Goal: Task Accomplishment & Management: Manage account settings

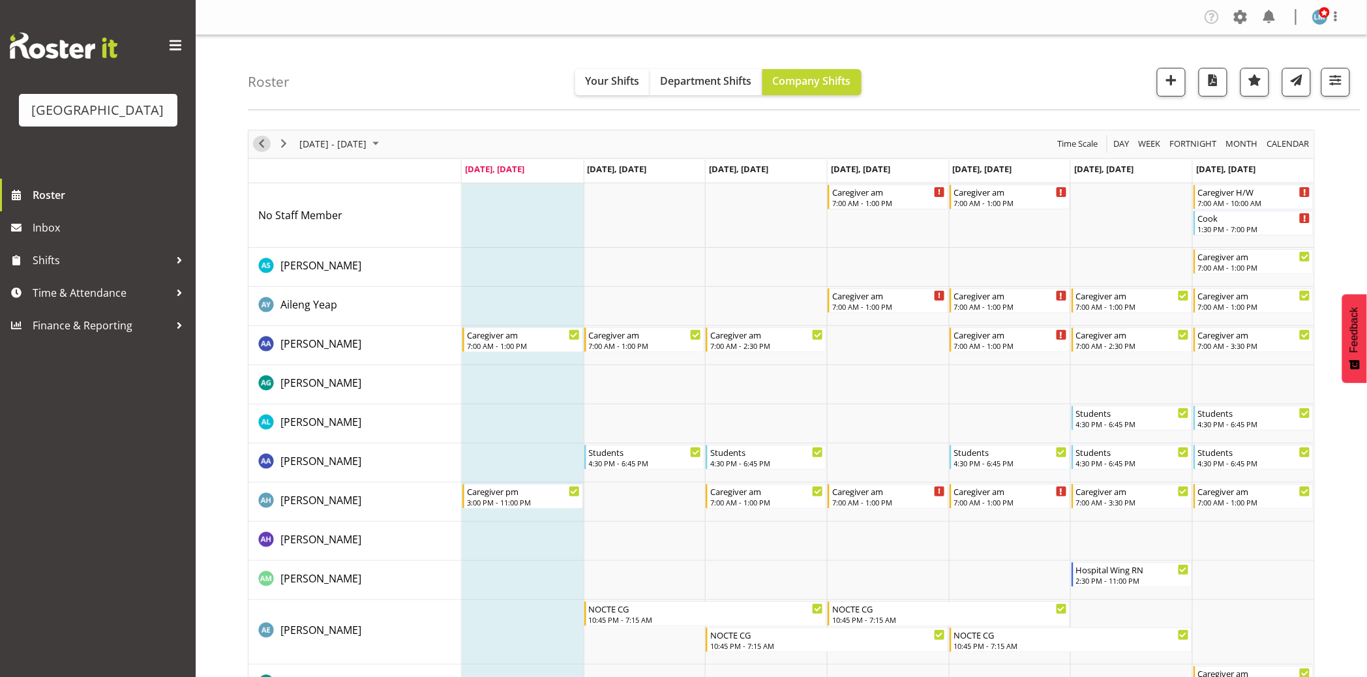
click at [263, 145] on span "Previous" at bounding box center [262, 144] width 16 height 16
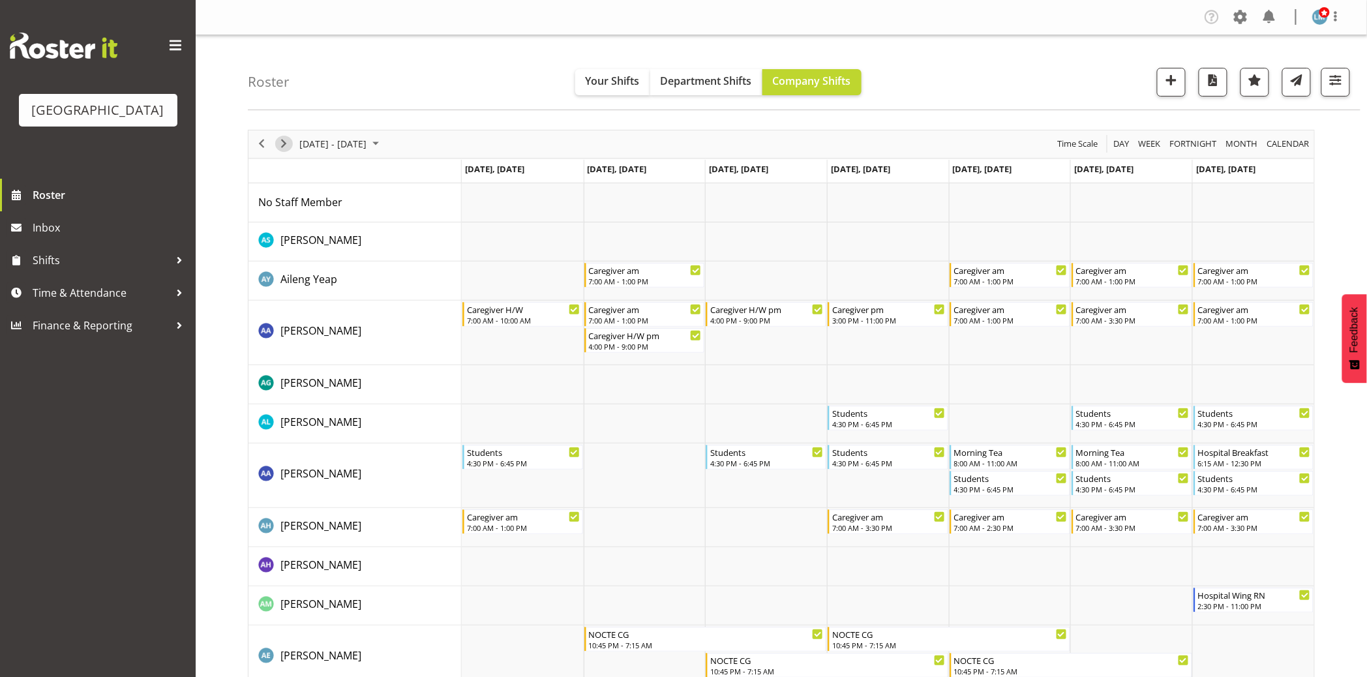
click at [286, 145] on span "Next" at bounding box center [284, 144] width 16 height 16
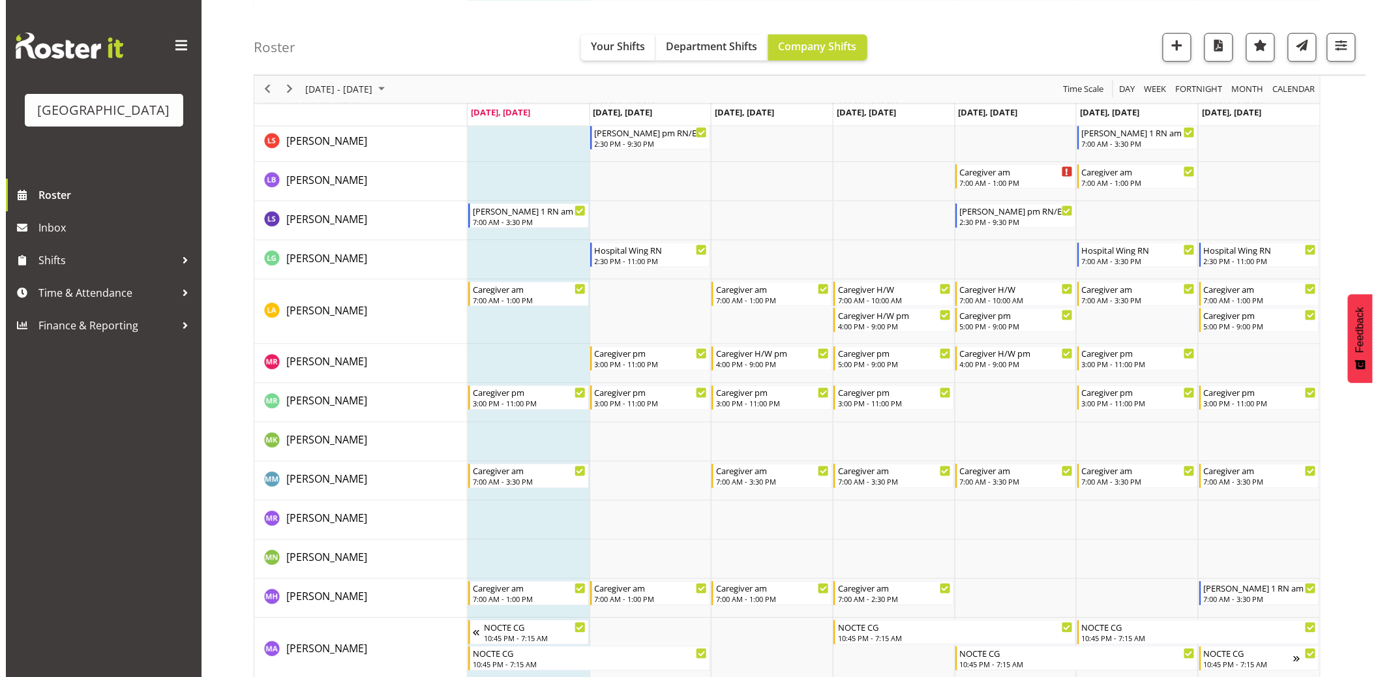
scroll to position [2899, 0]
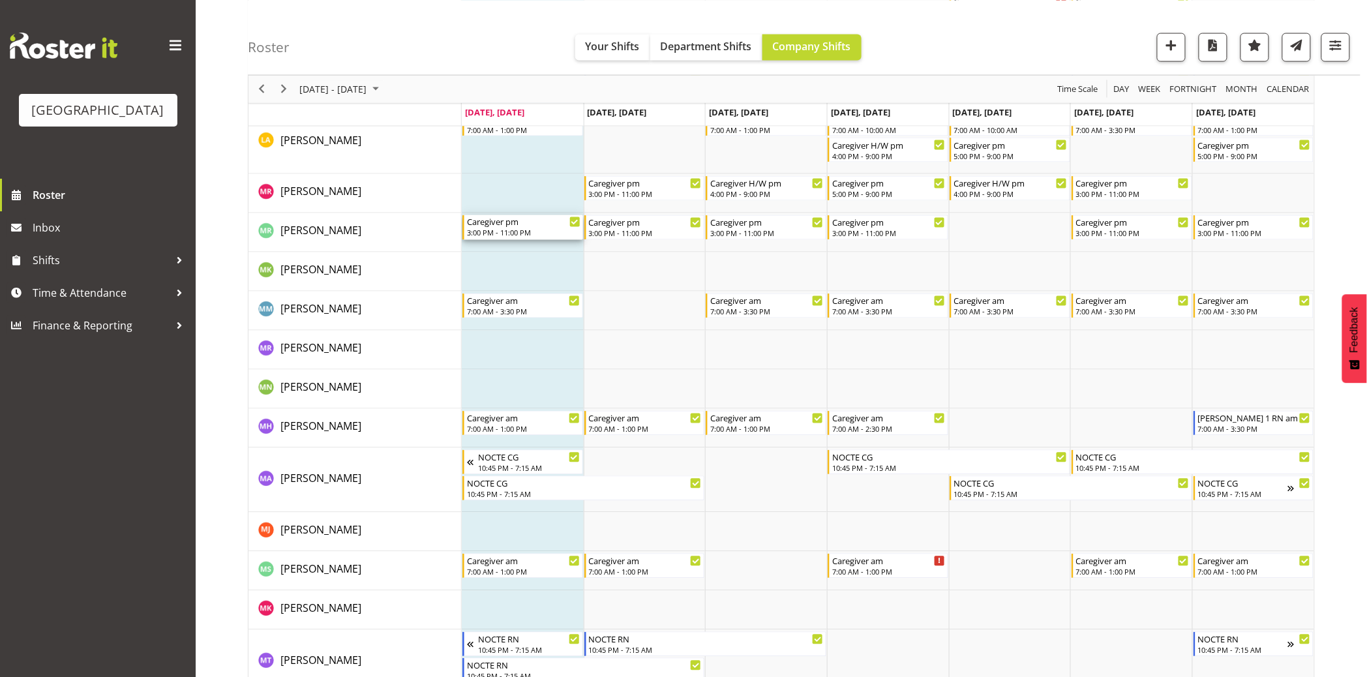
click at [506, 226] on div "Caregiver pm" at bounding box center [524, 221] width 114 height 13
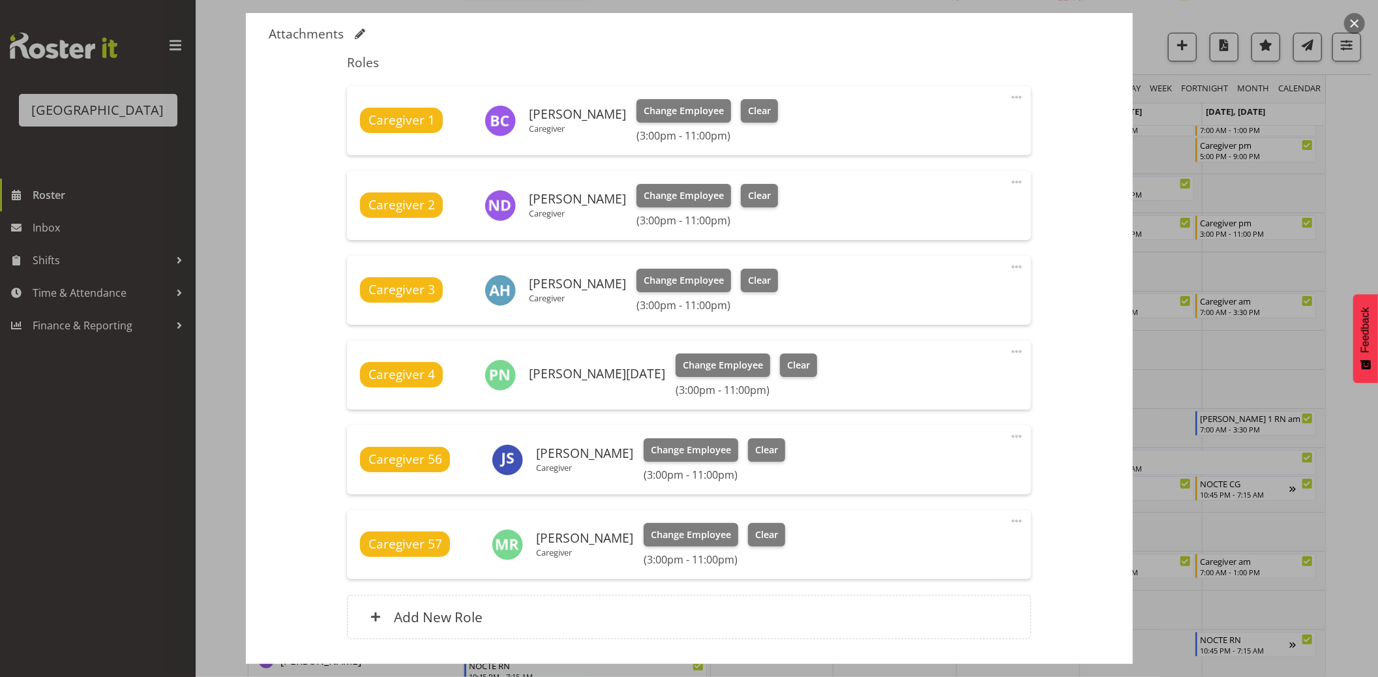
scroll to position [434, 0]
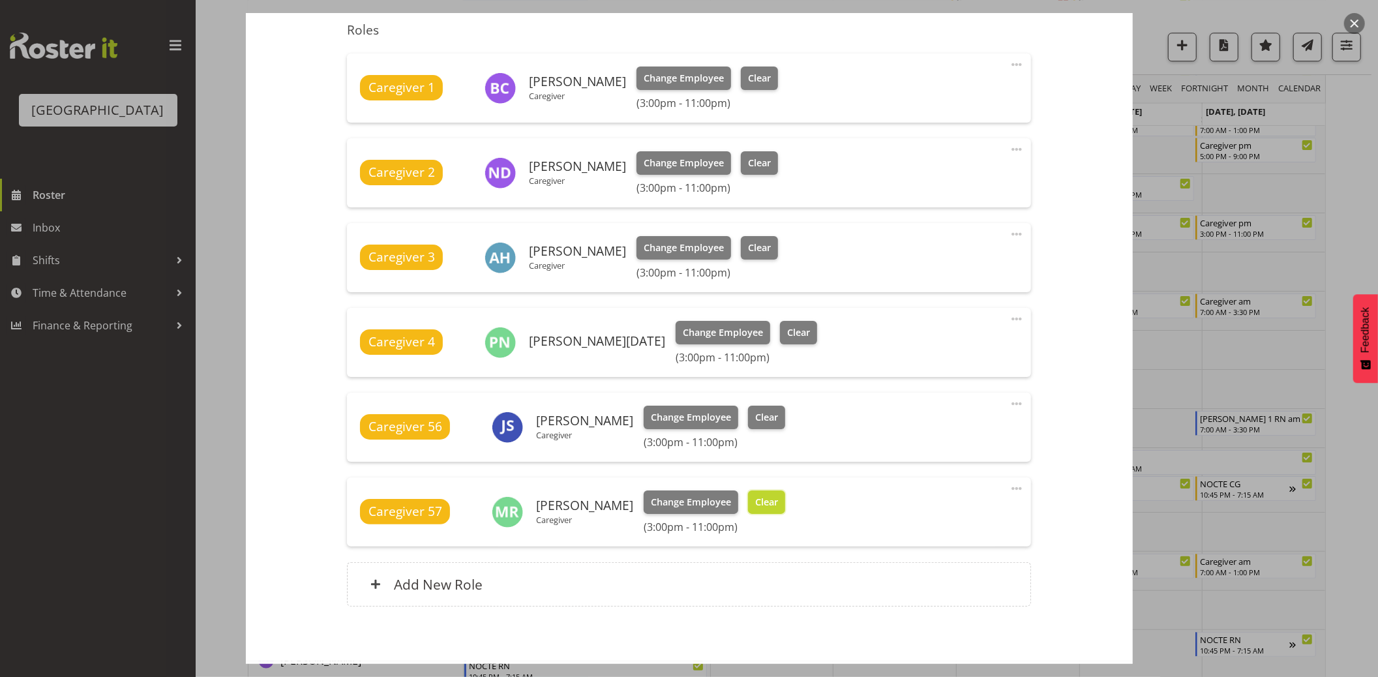
click at [770, 491] on button "Clear" at bounding box center [766, 502] width 37 height 23
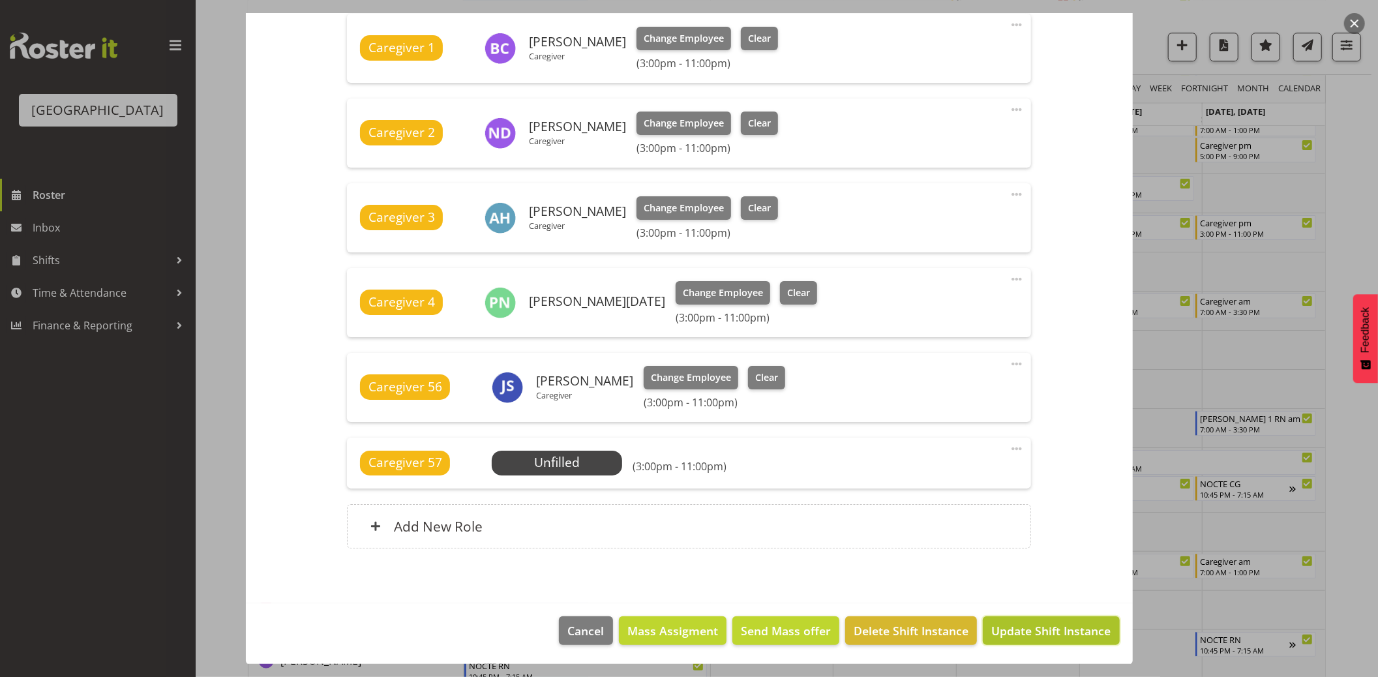
click at [1068, 623] on span "Update Shift Instance" at bounding box center [1051, 630] width 119 height 17
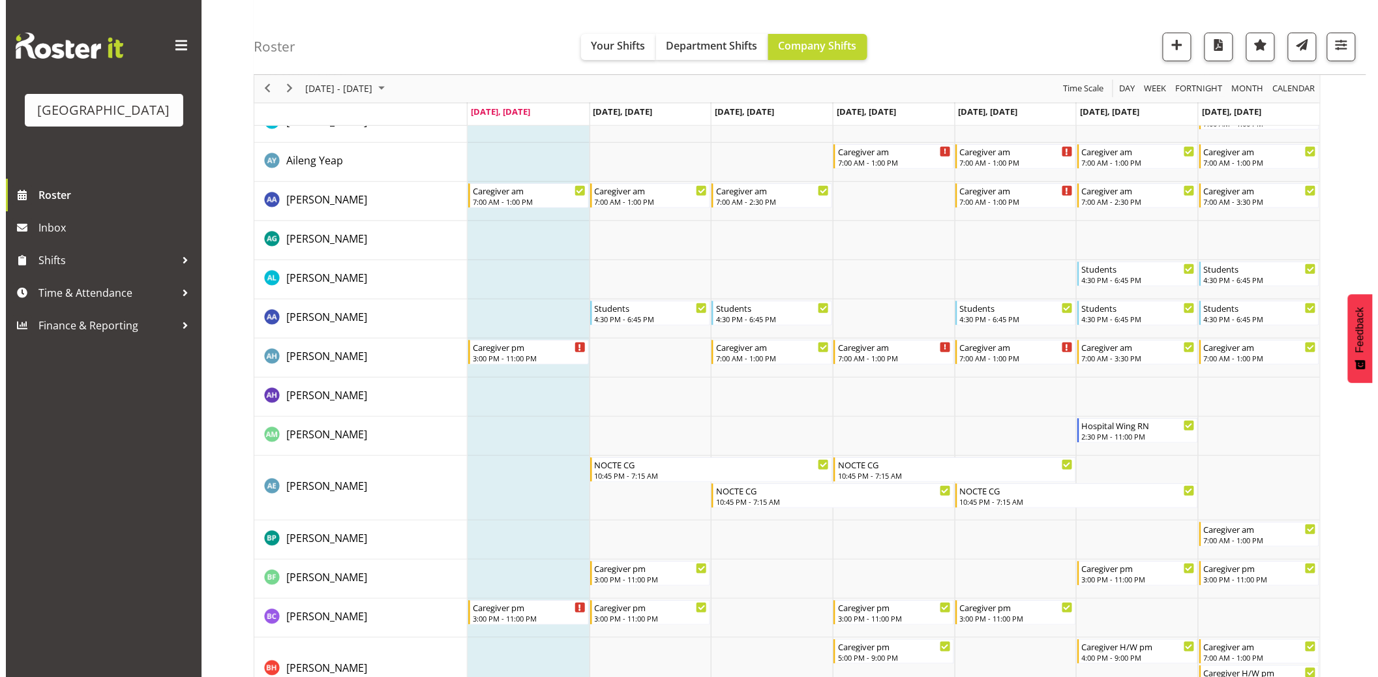
scroll to position [0, 0]
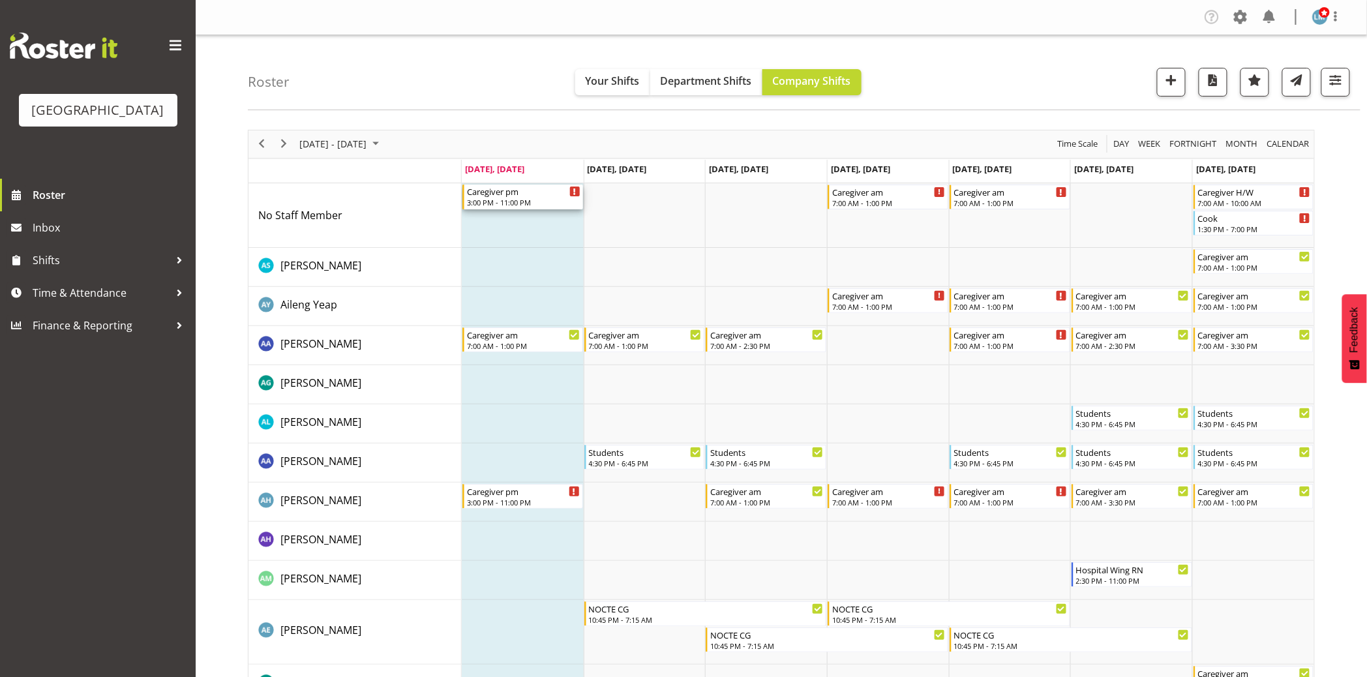
click at [490, 196] on div "Caregiver pm" at bounding box center [524, 191] width 114 height 13
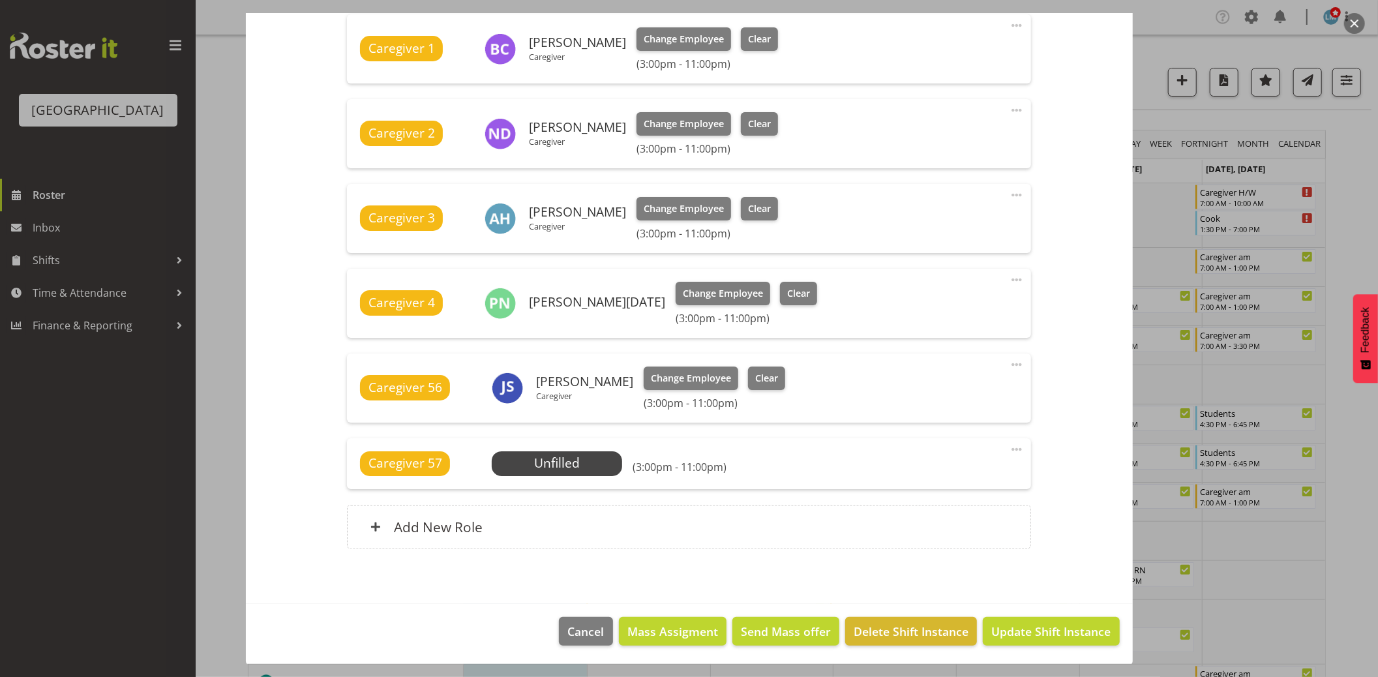
scroll to position [474, 0]
click at [556, 463] on span "Select Employee" at bounding box center [557, 462] width 97 height 19
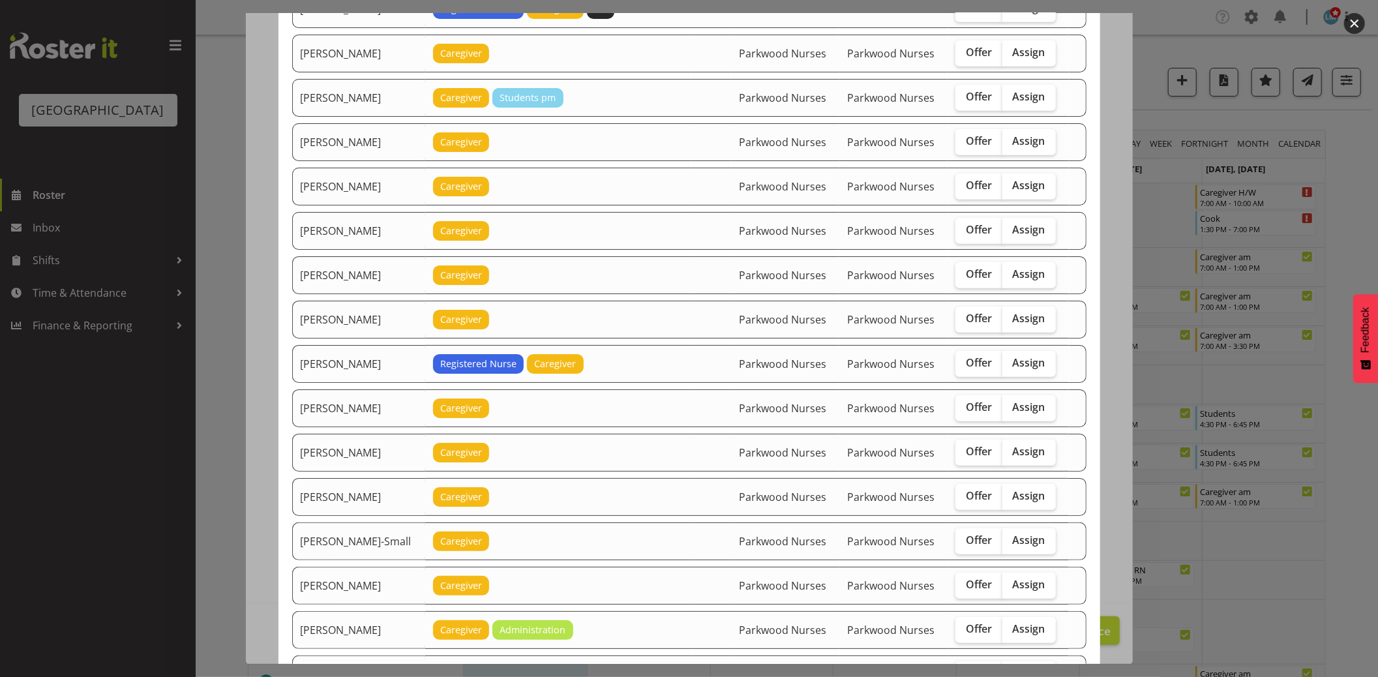
scroll to position [652, 0]
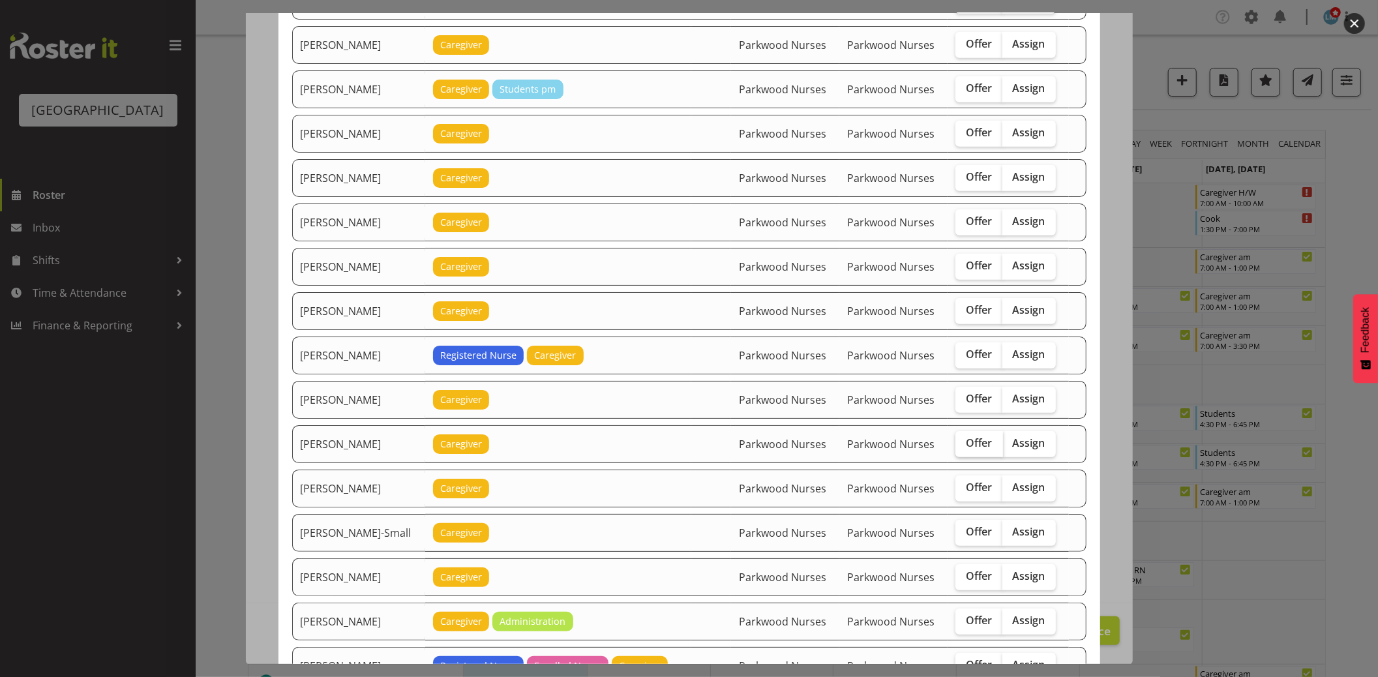
click at [973, 444] on span "Offer" at bounding box center [979, 442] width 27 height 13
click at [964, 444] on input "Offer" at bounding box center [960, 443] width 8 height 8
checkbox input "true"
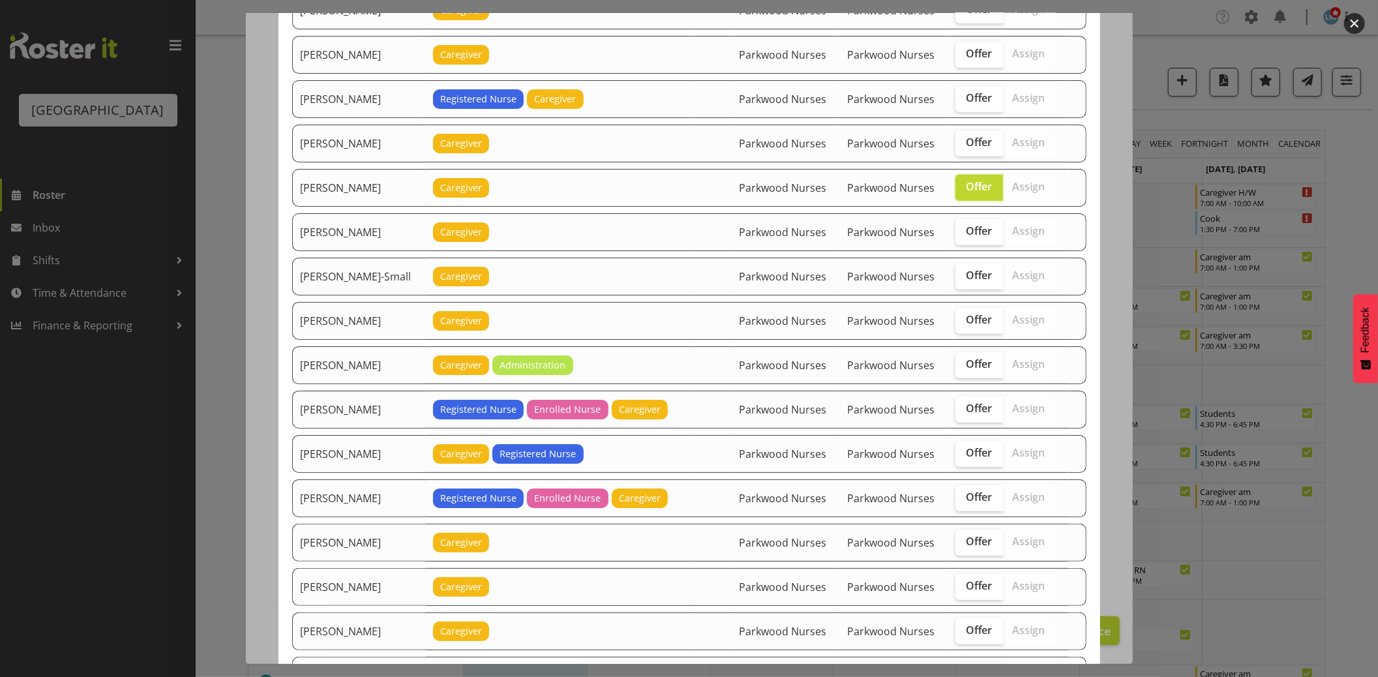
scroll to position [942, 0]
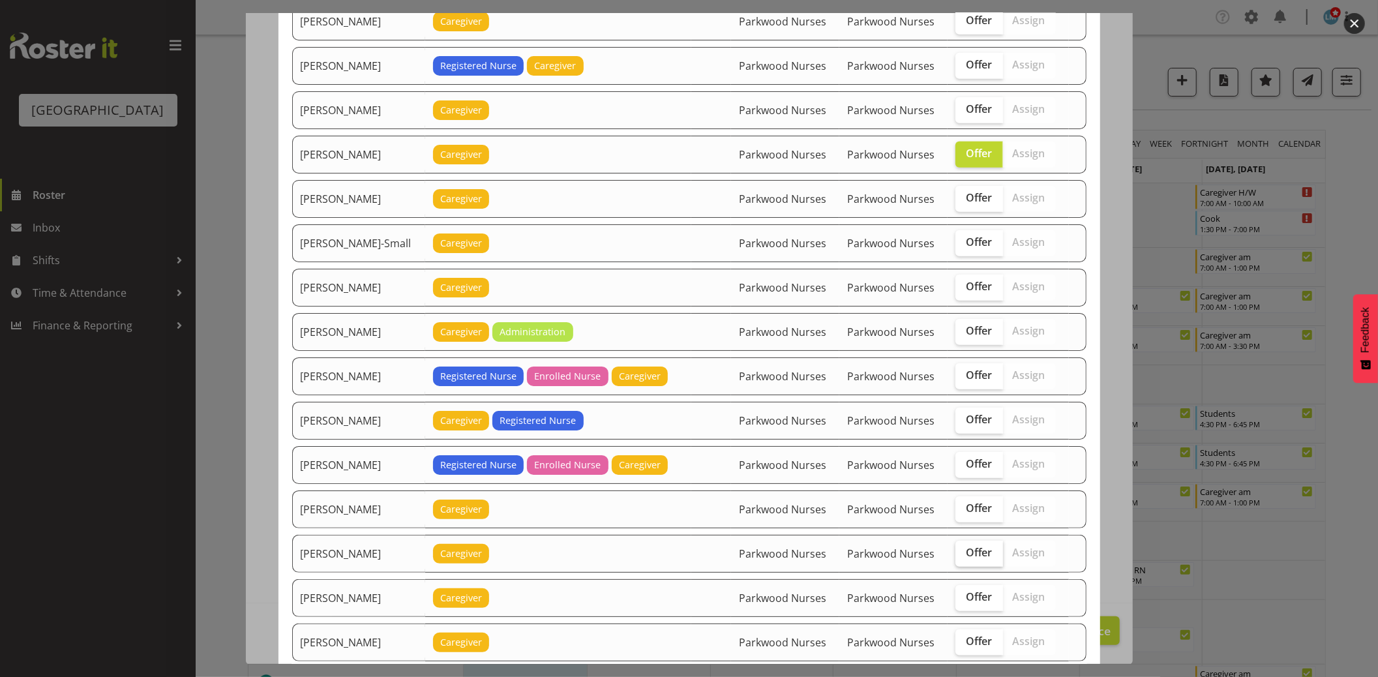
click at [976, 559] on span "Offer" at bounding box center [979, 552] width 27 height 13
click at [964, 557] on input "Offer" at bounding box center [960, 553] width 8 height 8
checkbox input "true"
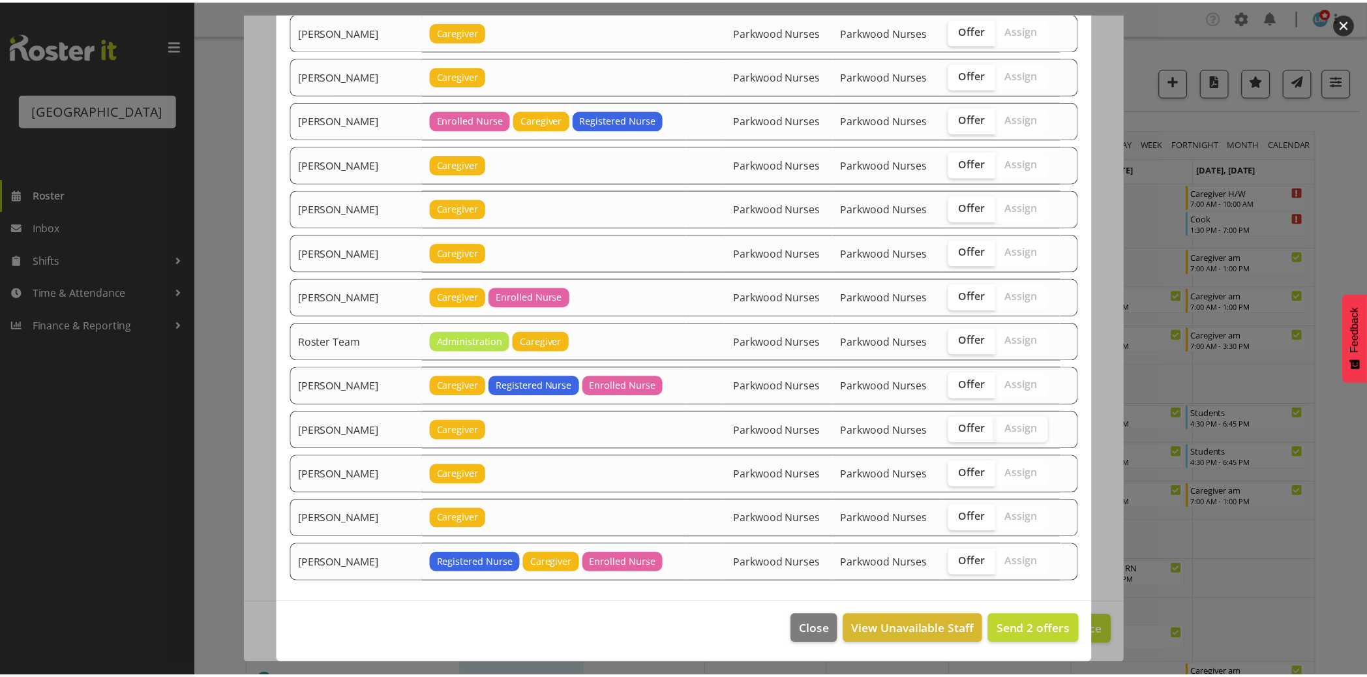
scroll to position [1558, 0]
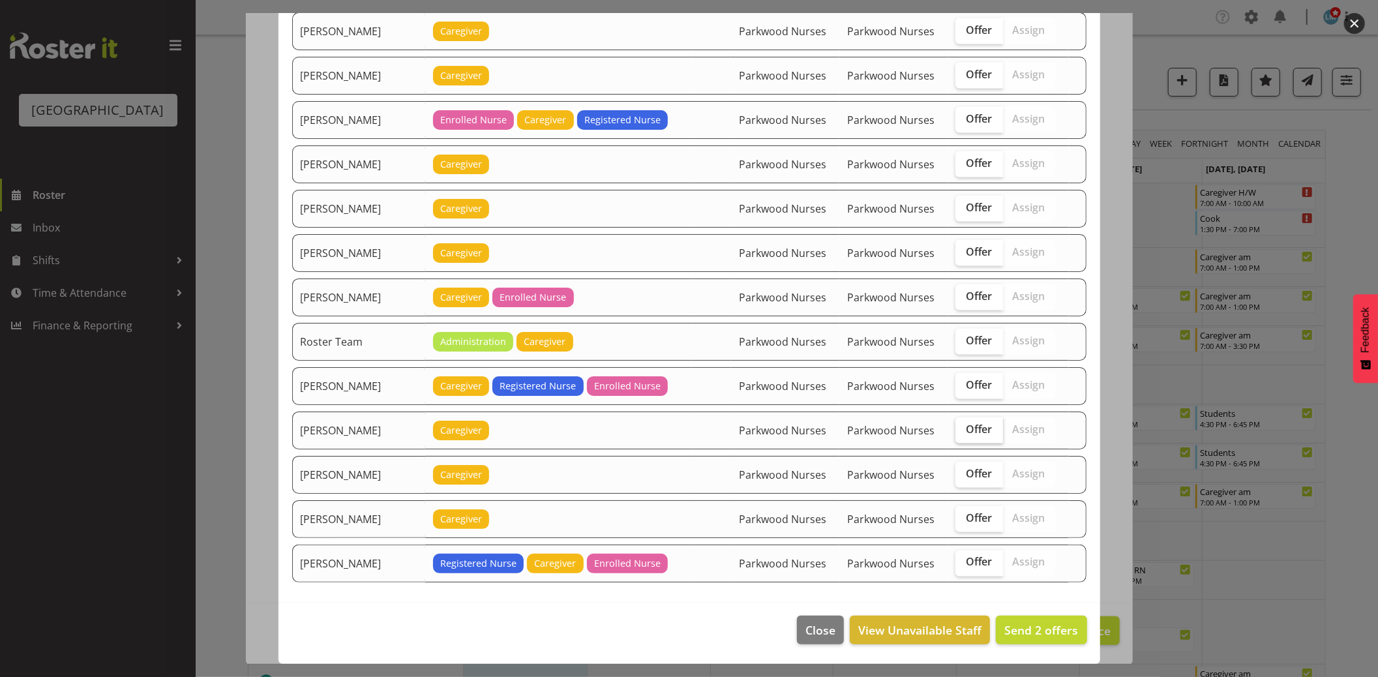
click at [966, 428] on span "Offer" at bounding box center [979, 429] width 27 height 13
click at [964, 428] on input "Offer" at bounding box center [960, 429] width 8 height 8
checkbox input "true"
click at [1031, 624] on span "Send 3 offers" at bounding box center [1042, 630] width 74 height 16
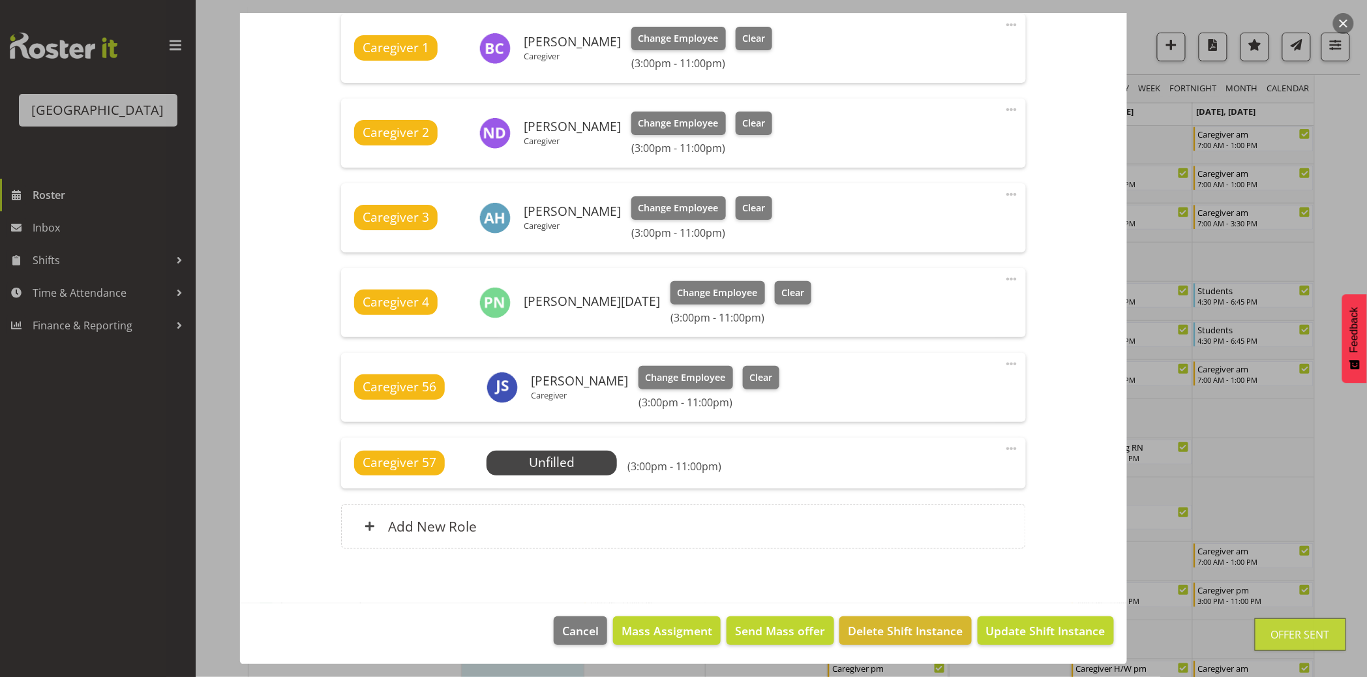
scroll to position [217, 0]
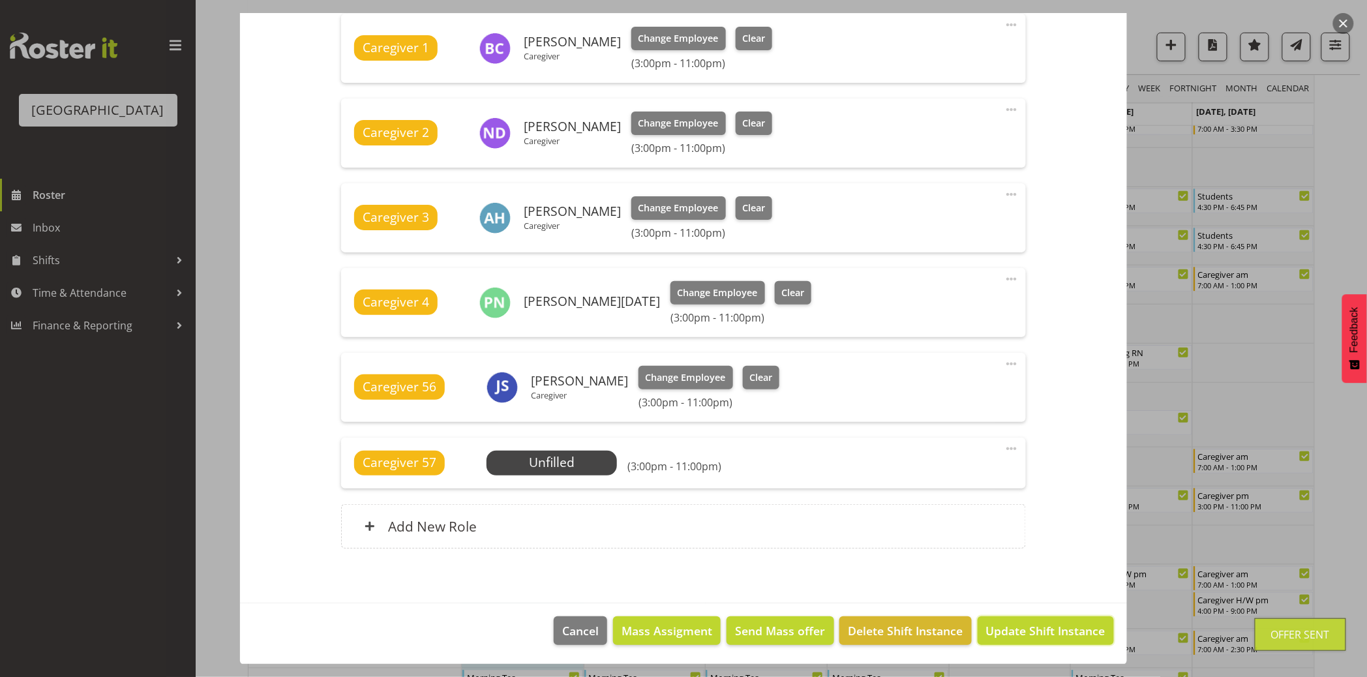
click at [1031, 624] on span "Update Shift Instance" at bounding box center [1045, 630] width 119 height 17
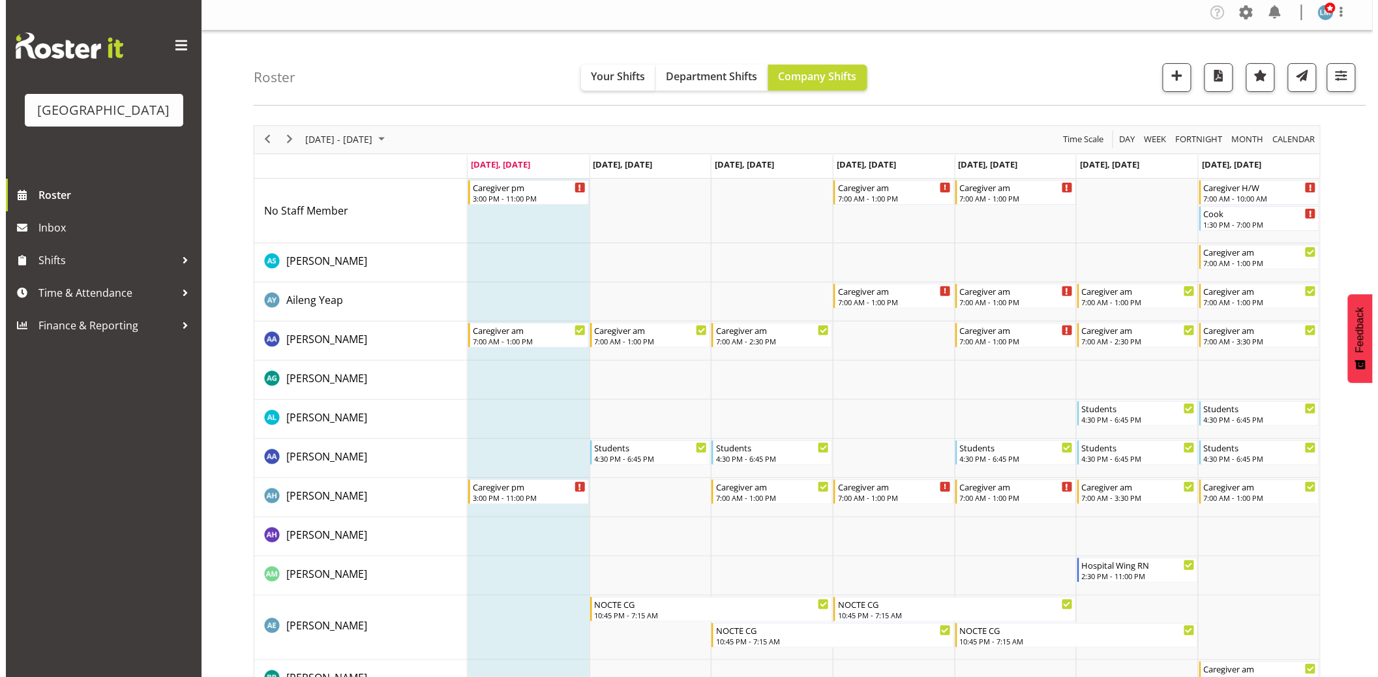
scroll to position [0, 0]
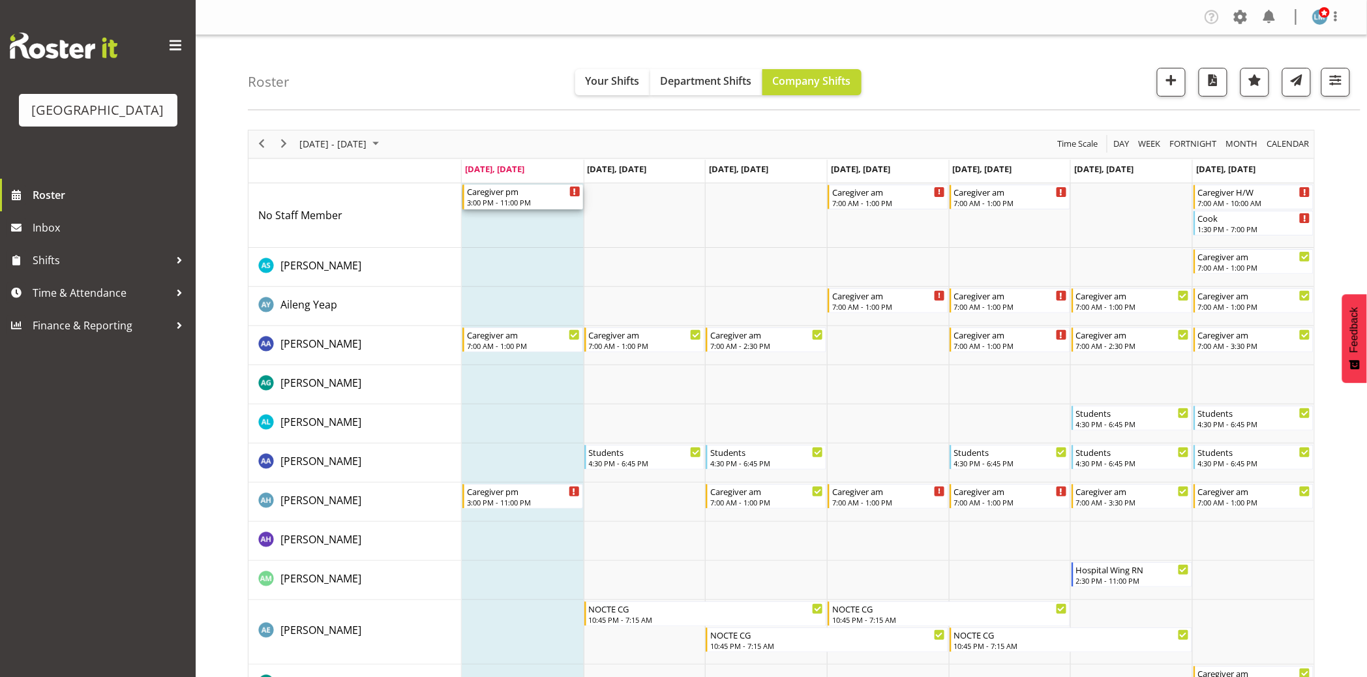
click at [531, 200] on div "3:00 PM - 11:00 PM" at bounding box center [524, 202] width 114 height 10
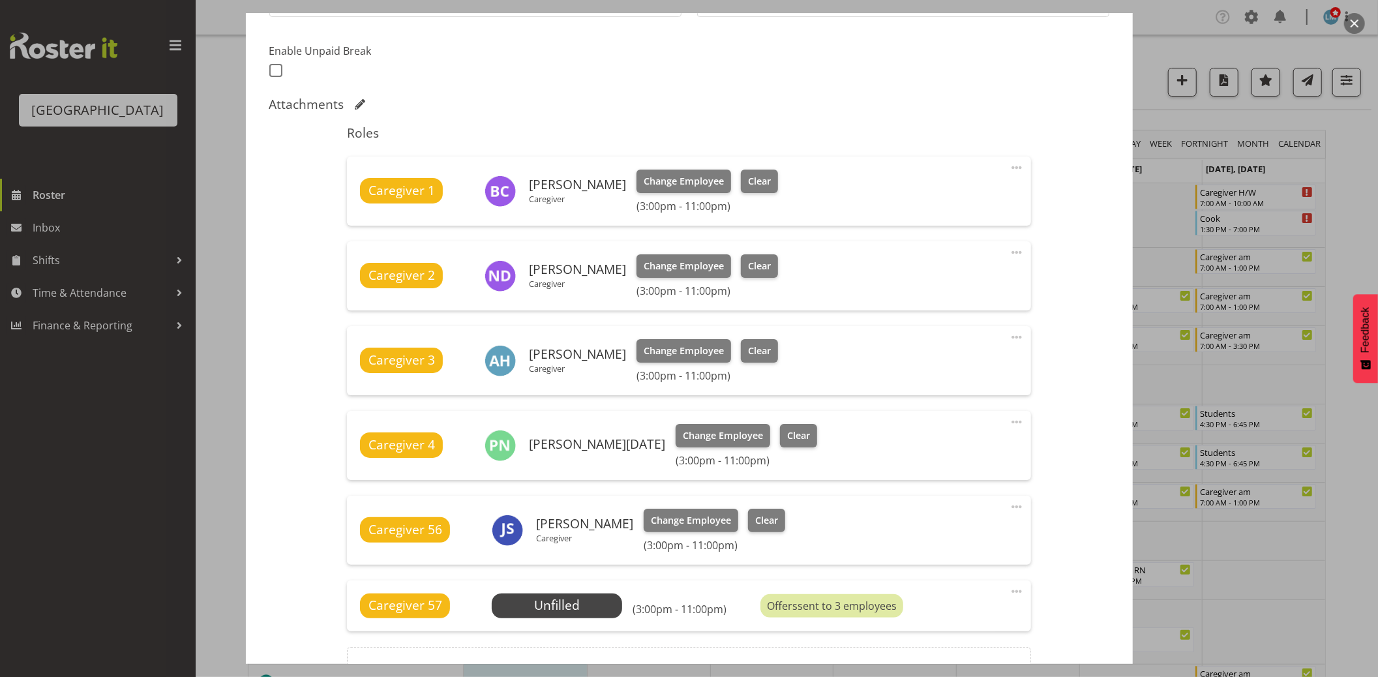
scroll to position [362, 0]
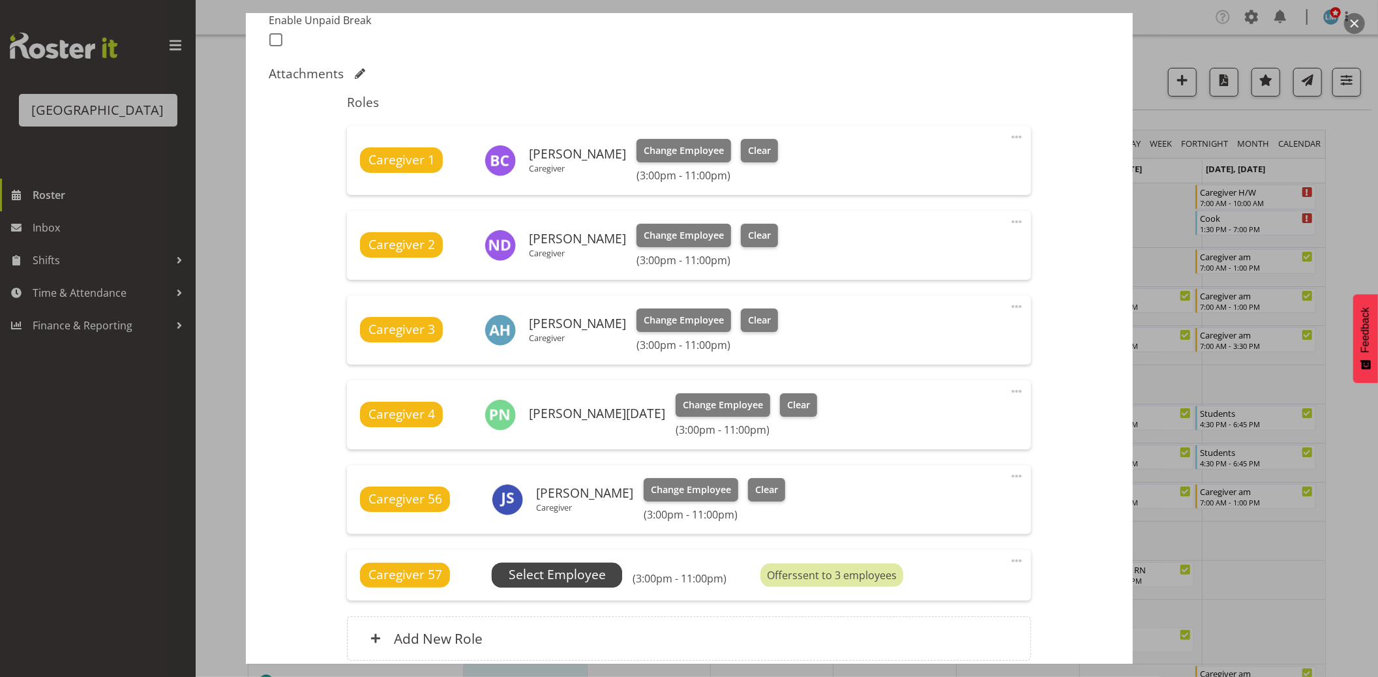
click at [526, 578] on span "Select Employee" at bounding box center [557, 575] width 97 height 19
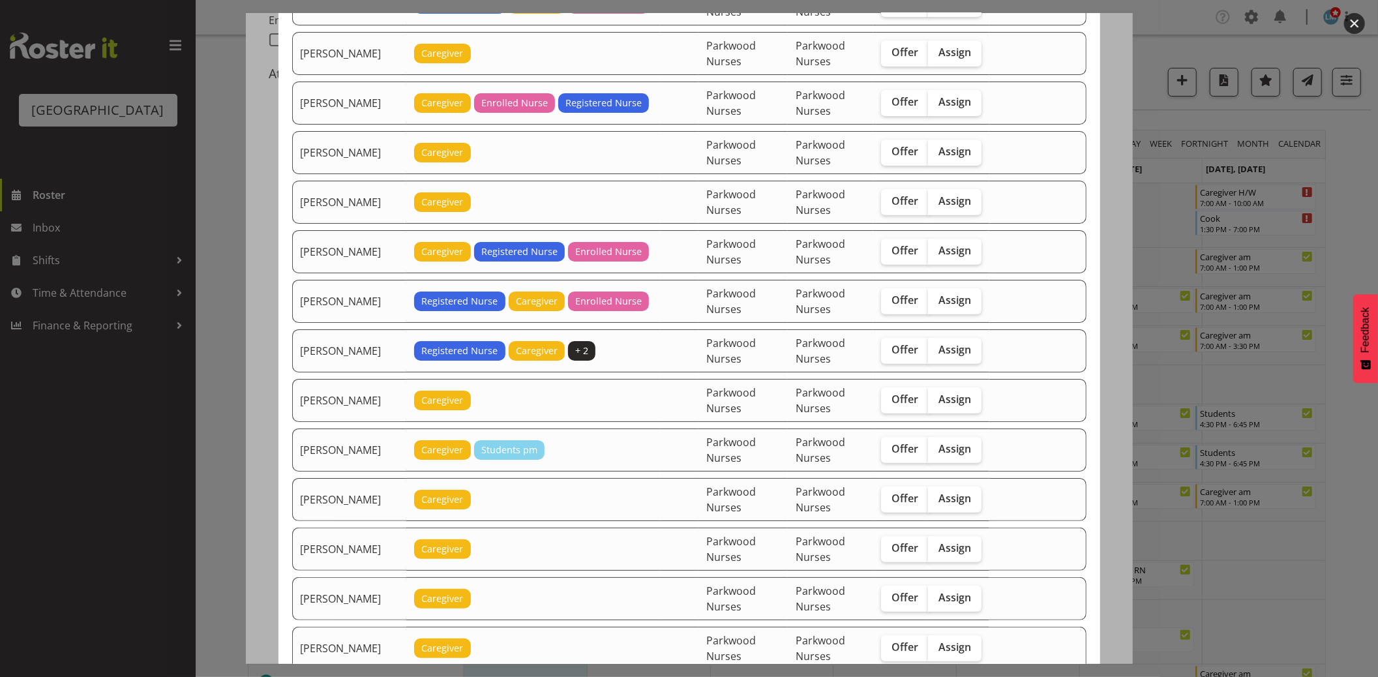
click at [1358, 193] on div at bounding box center [689, 338] width 1378 height 677
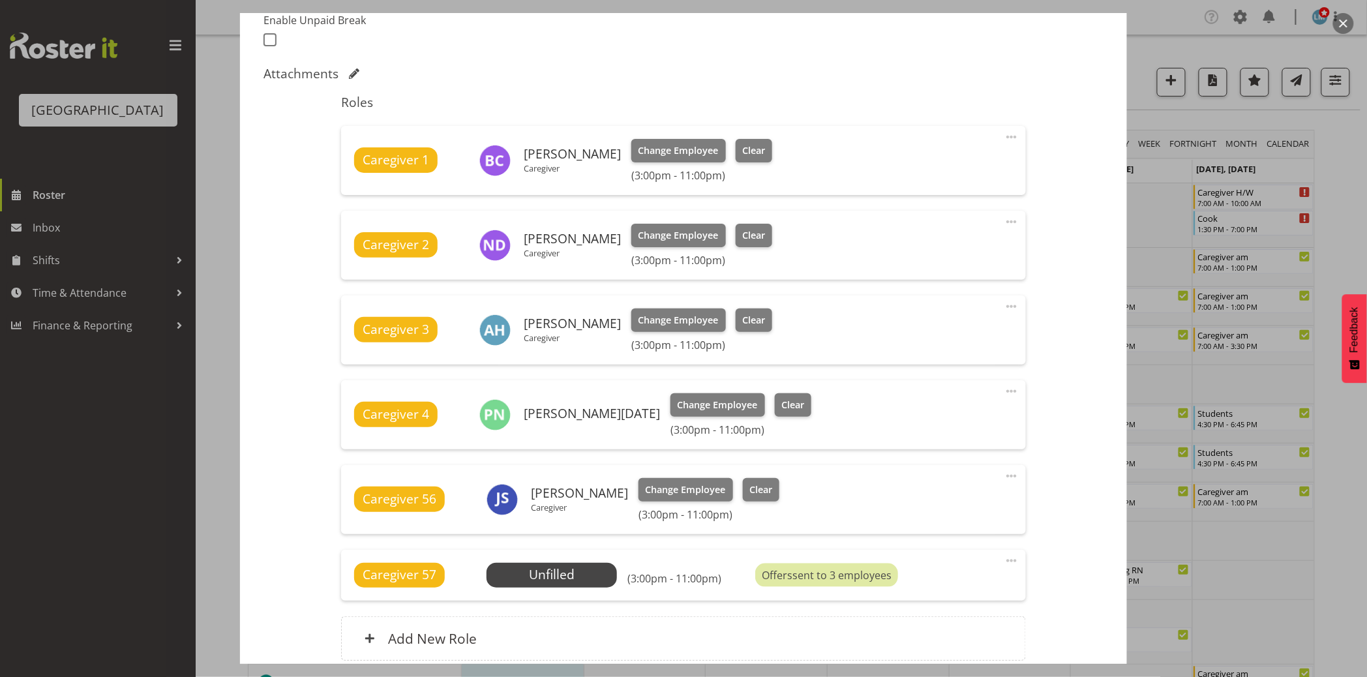
click at [1357, 194] on div at bounding box center [683, 338] width 1367 height 677
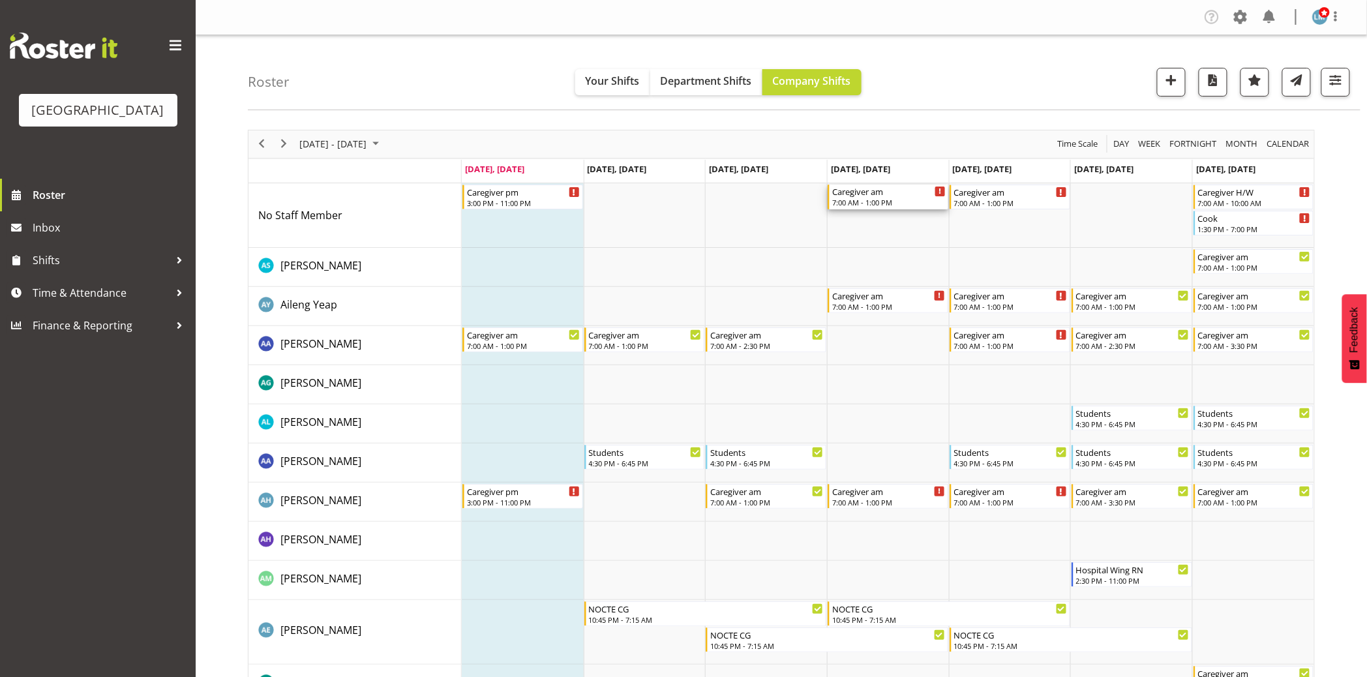
click at [896, 192] on div "Caregiver am" at bounding box center [889, 191] width 114 height 13
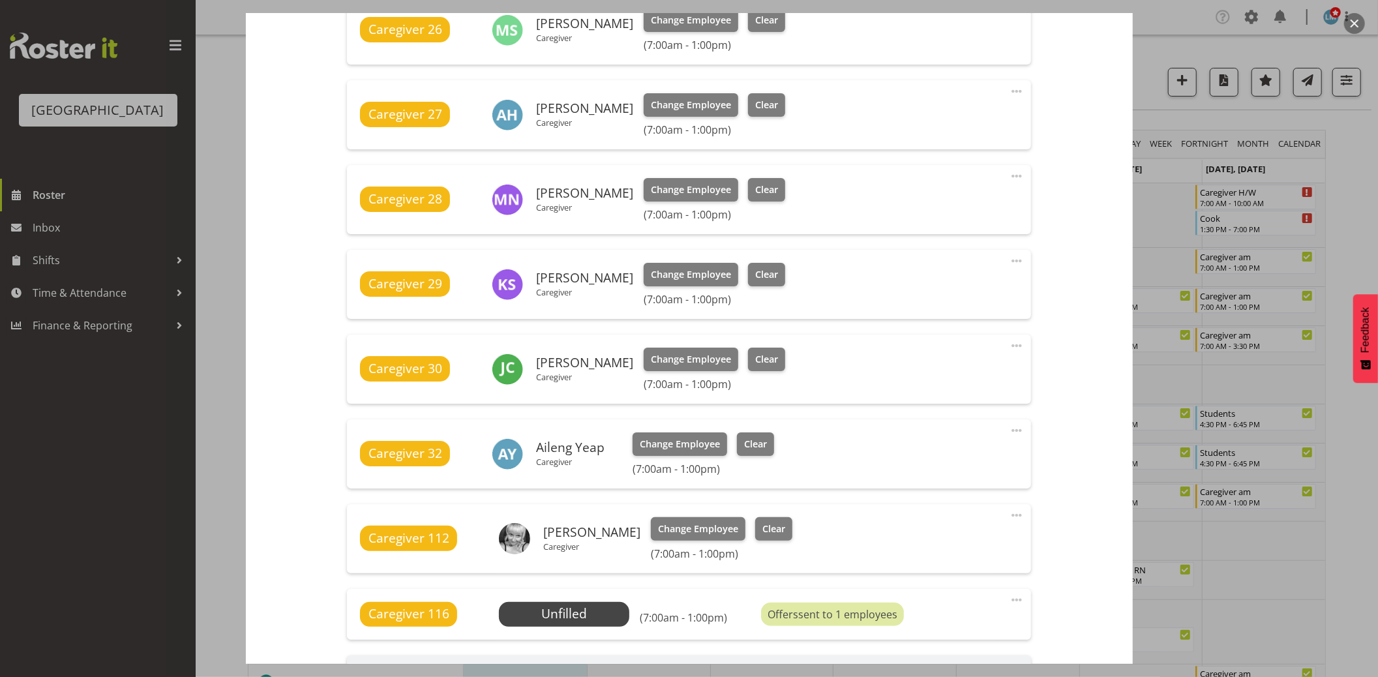
scroll to position [579, 0]
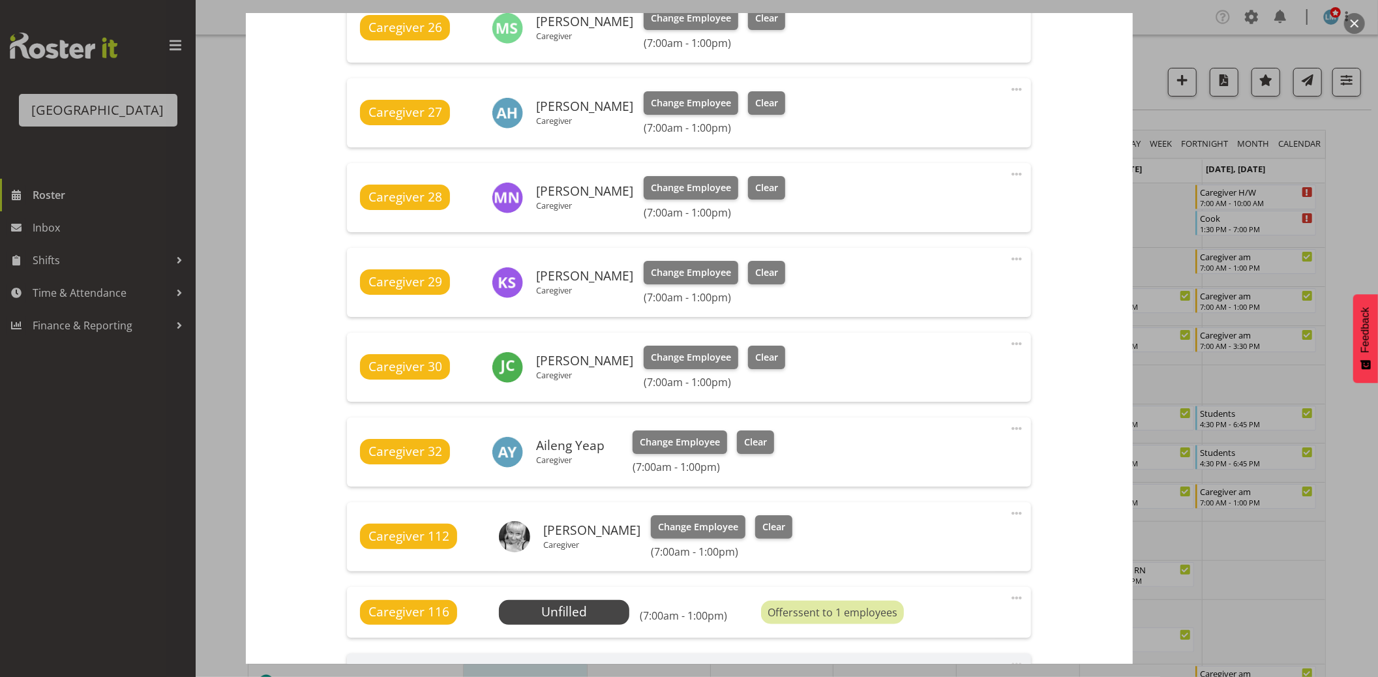
click at [1352, 196] on div at bounding box center [689, 338] width 1378 height 677
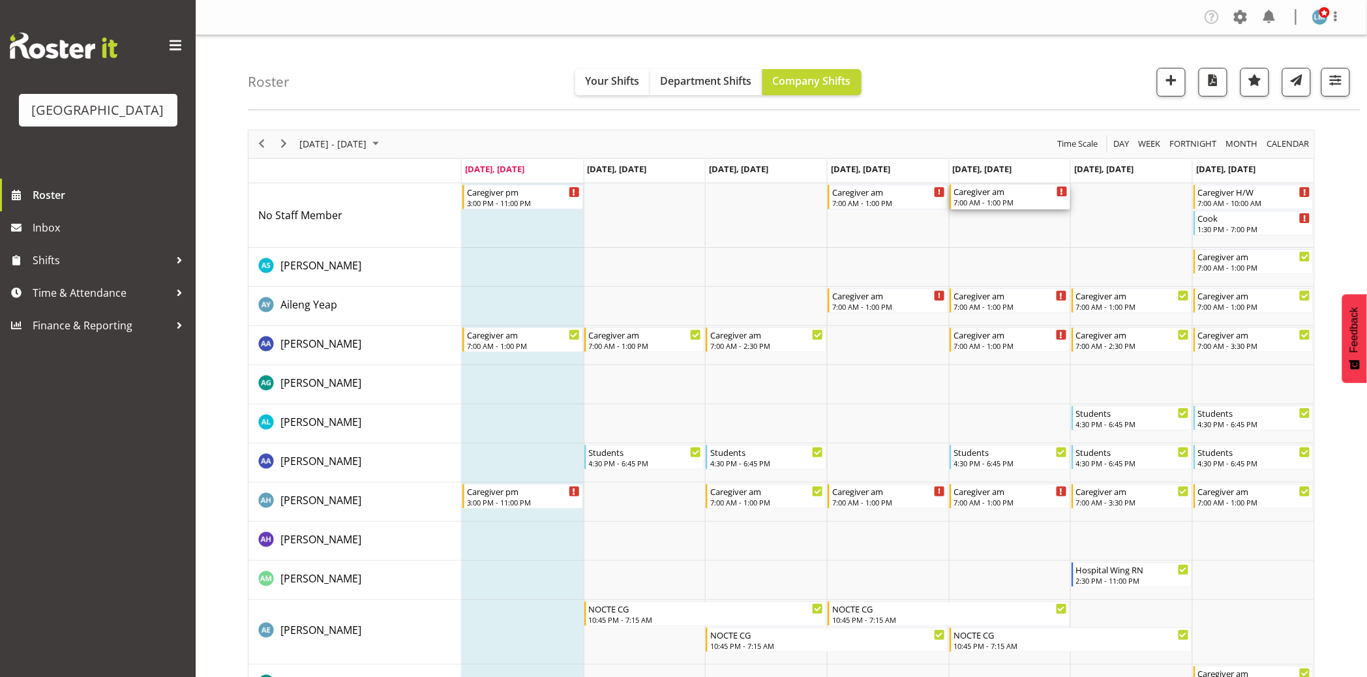
click at [995, 203] on div "7:00 AM - 1:00 PM" at bounding box center [1011, 202] width 114 height 10
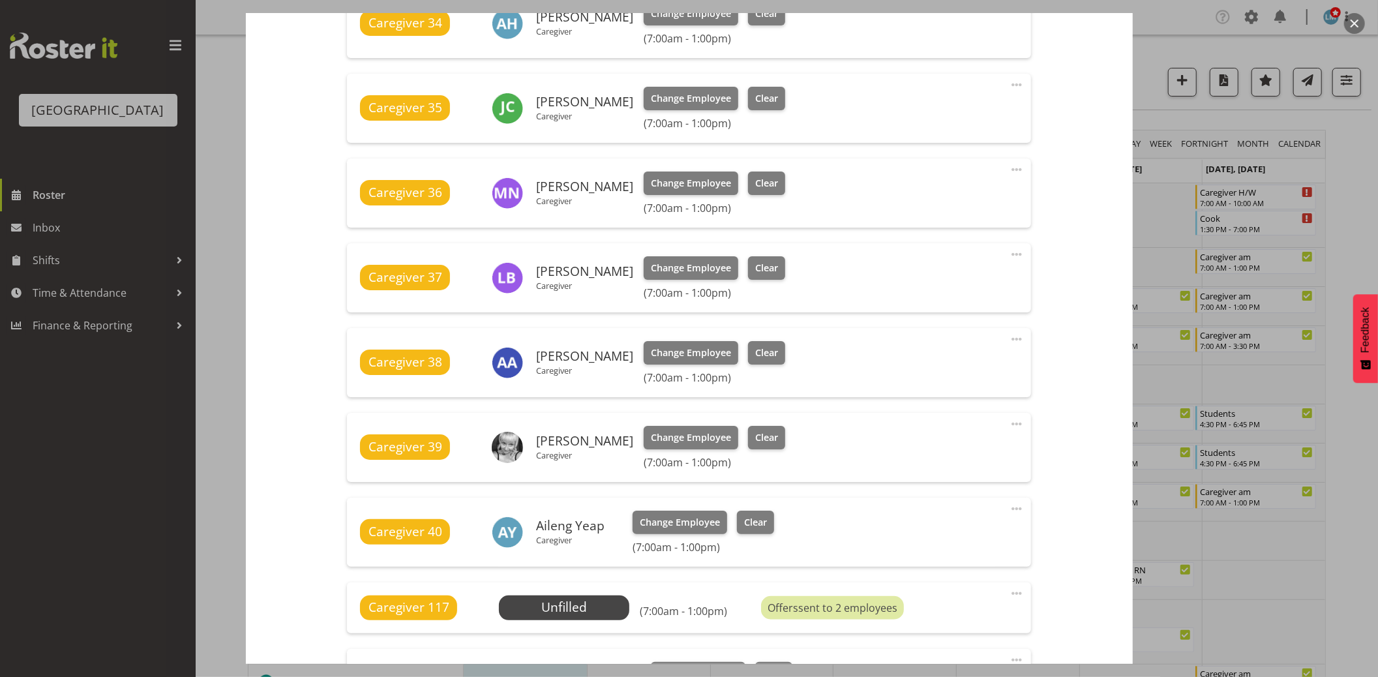
scroll to position [652, 0]
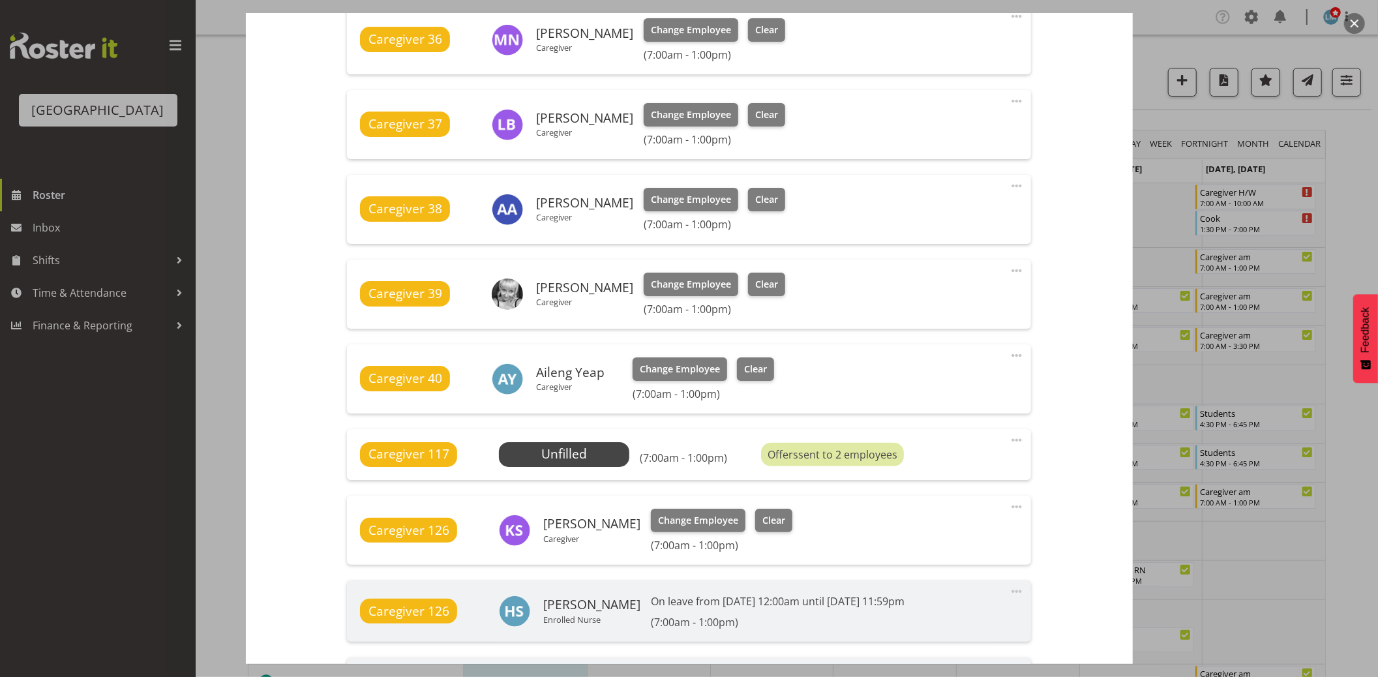
click at [1360, 185] on div at bounding box center [689, 338] width 1378 height 677
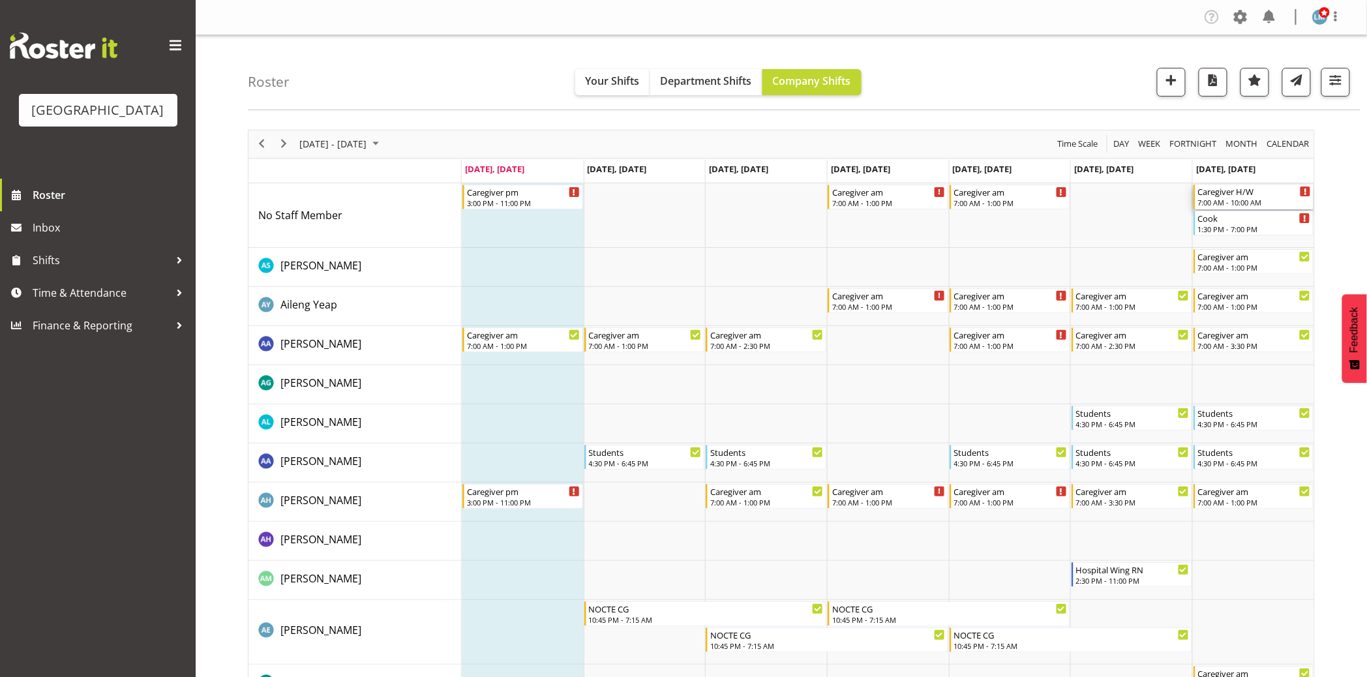
click at [1270, 196] on div "Caregiver H/W" at bounding box center [1255, 191] width 114 height 13
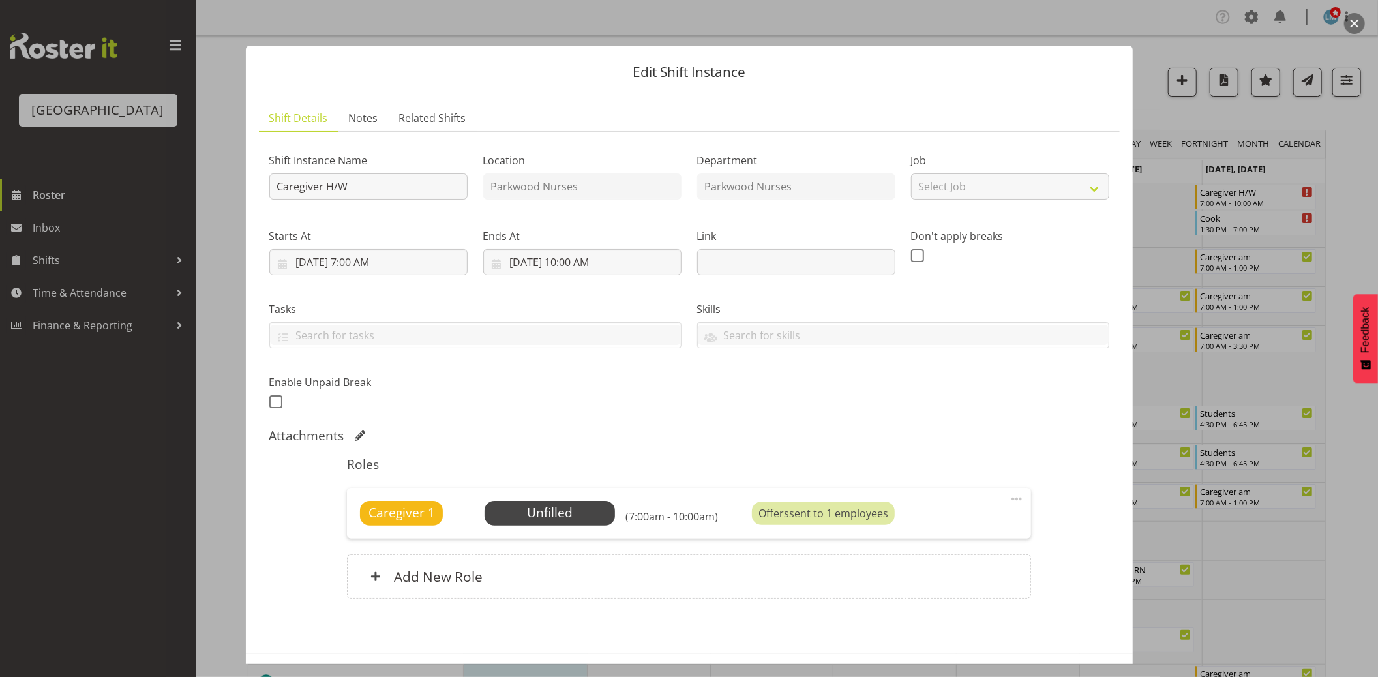
click at [1354, 170] on div at bounding box center [689, 338] width 1378 height 677
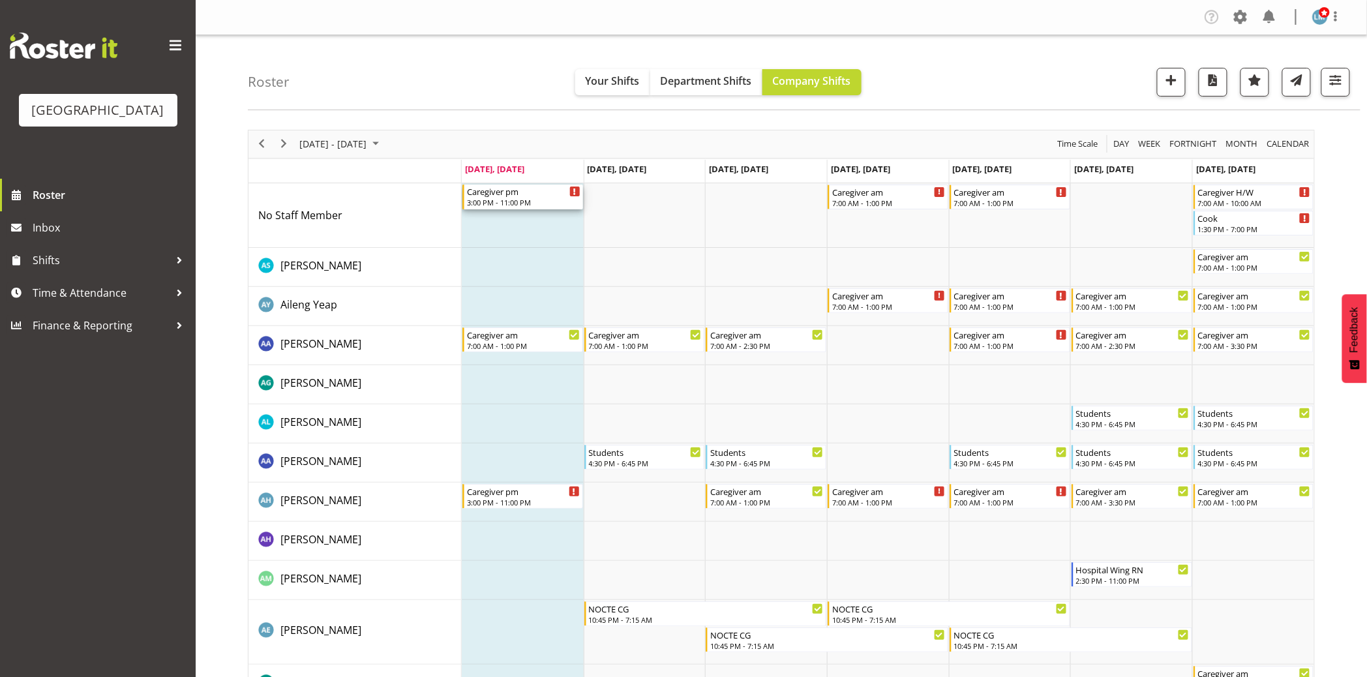
click at [483, 191] on div "Caregiver pm" at bounding box center [524, 191] width 114 height 13
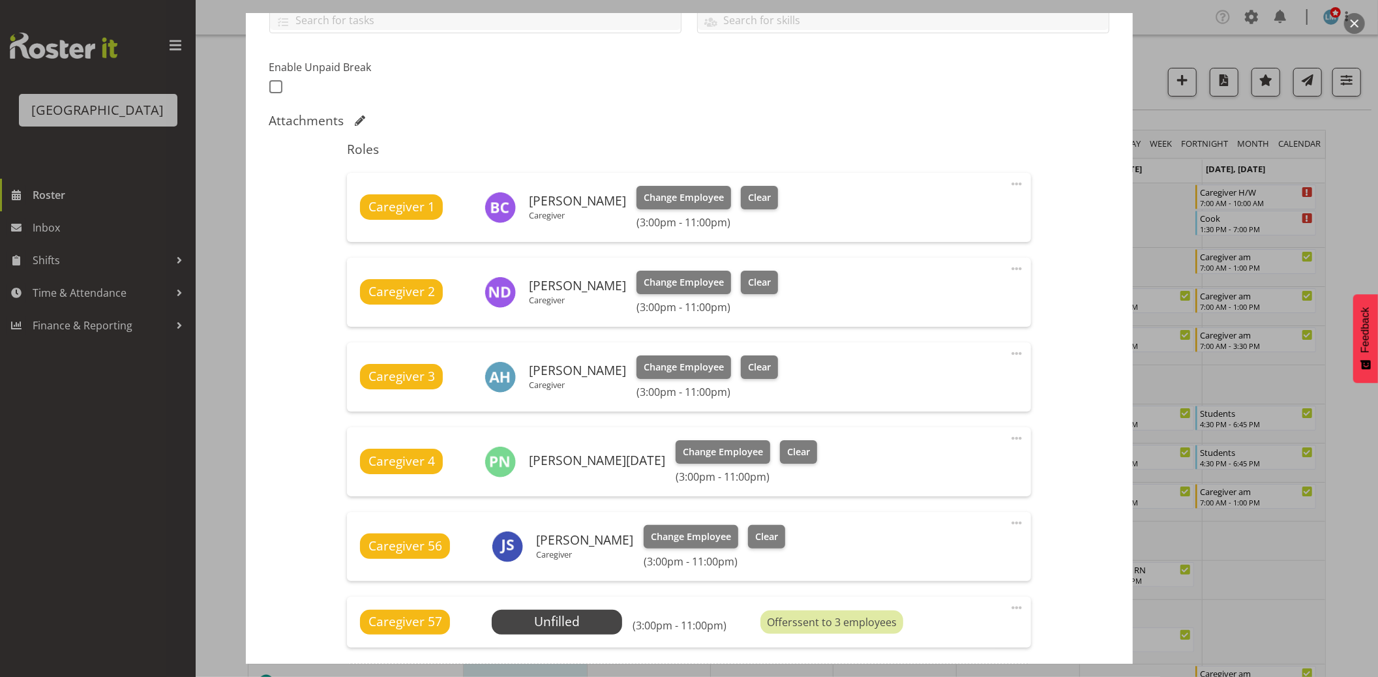
scroll to position [434, 0]
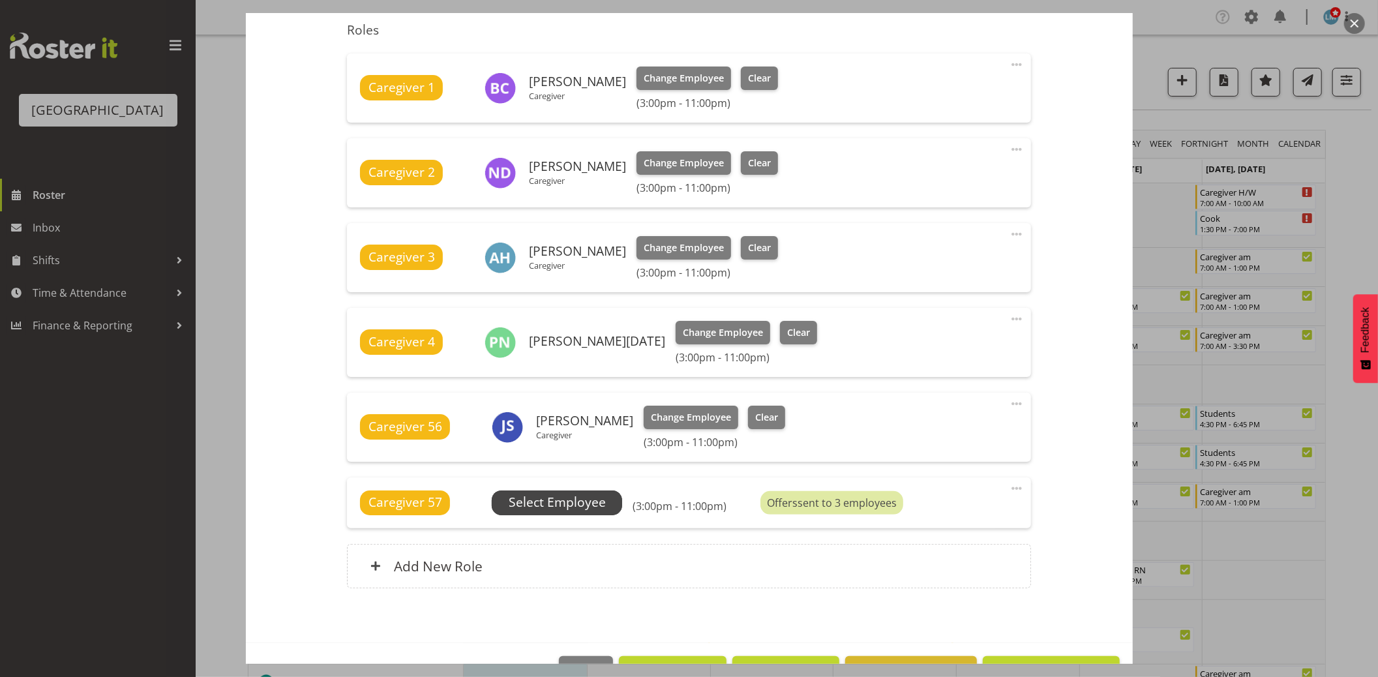
click at [555, 510] on span "Select Employee" at bounding box center [557, 502] width 97 height 19
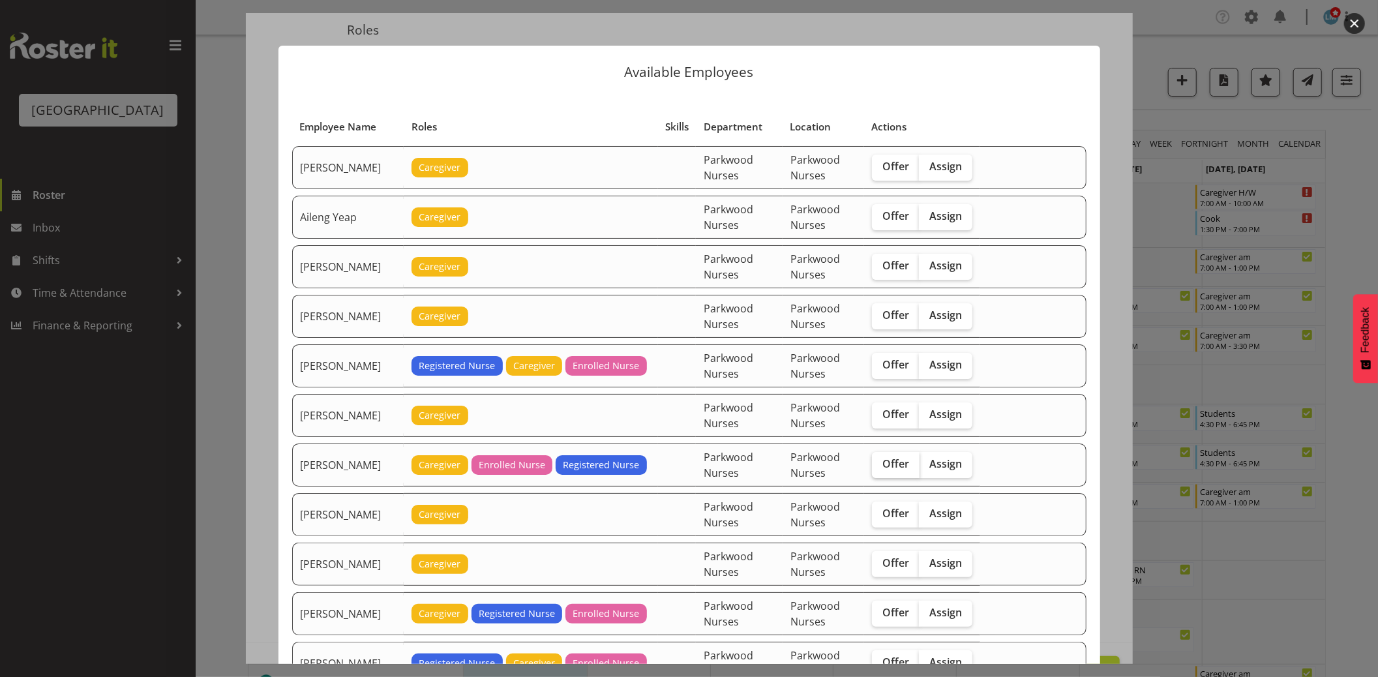
click at [883, 466] on span "Offer" at bounding box center [896, 463] width 27 height 13
click at [875, 466] on input "Offer" at bounding box center [876, 464] width 8 height 8
checkbox input "true"
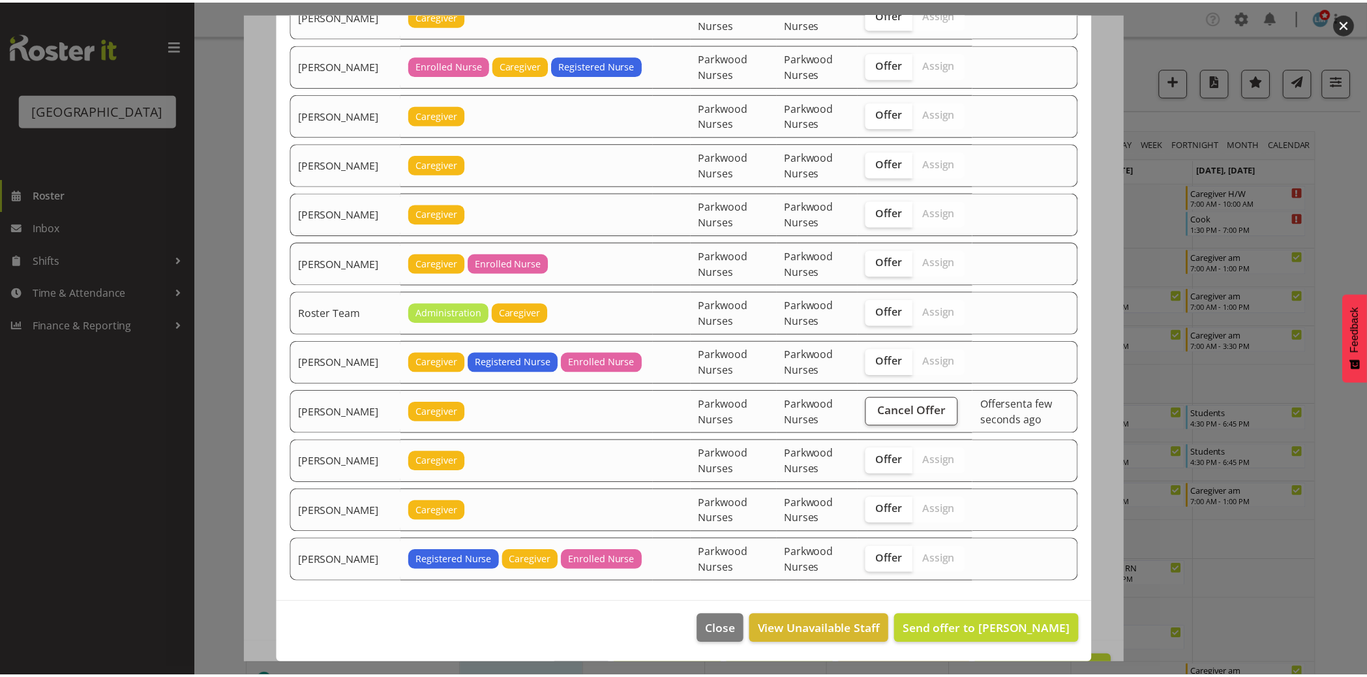
scroll to position [1794, 0]
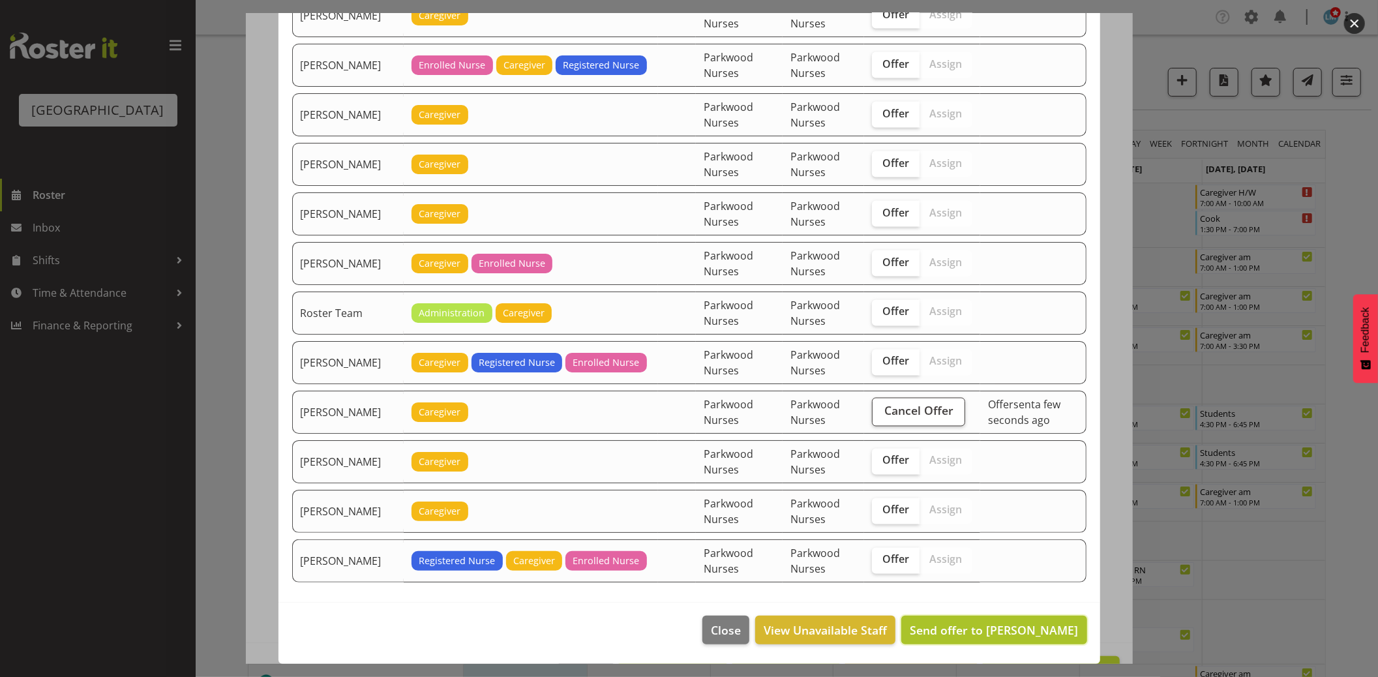
click at [1031, 630] on span "Send offer to Belen Flood" at bounding box center [994, 630] width 168 height 16
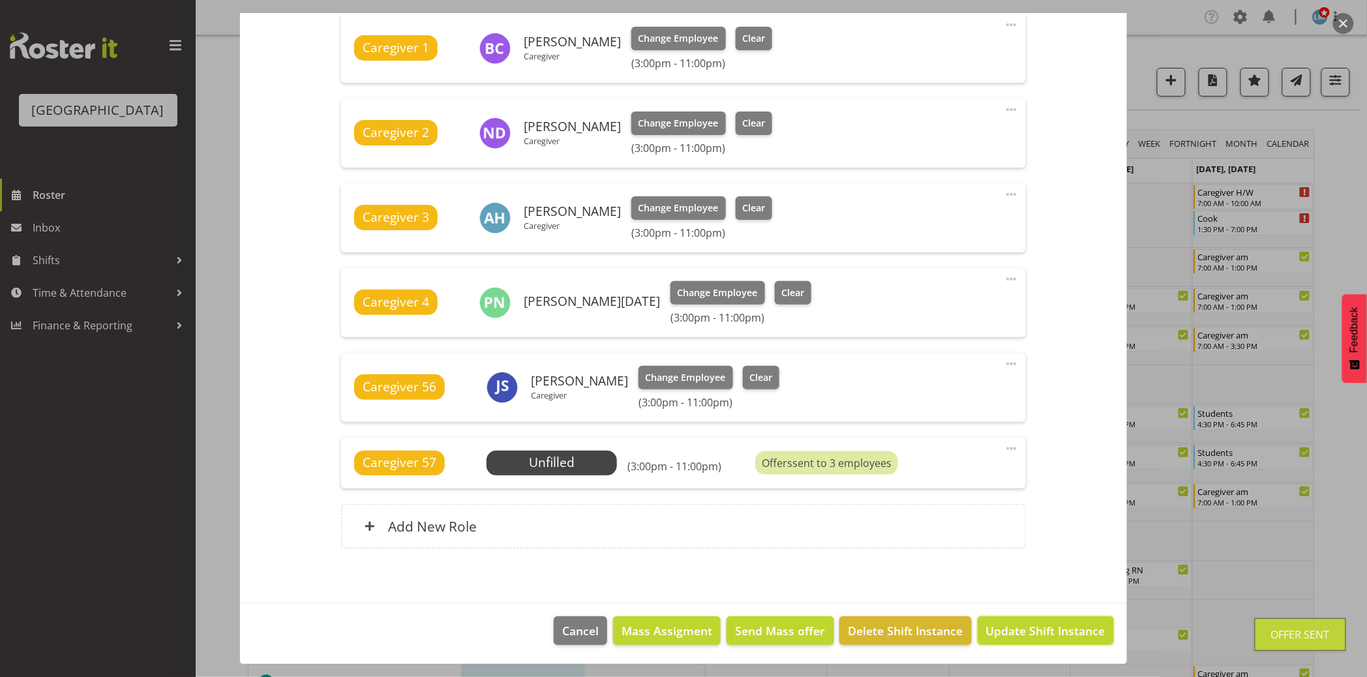
click at [1031, 630] on span "Update Shift Instance" at bounding box center [1045, 630] width 119 height 17
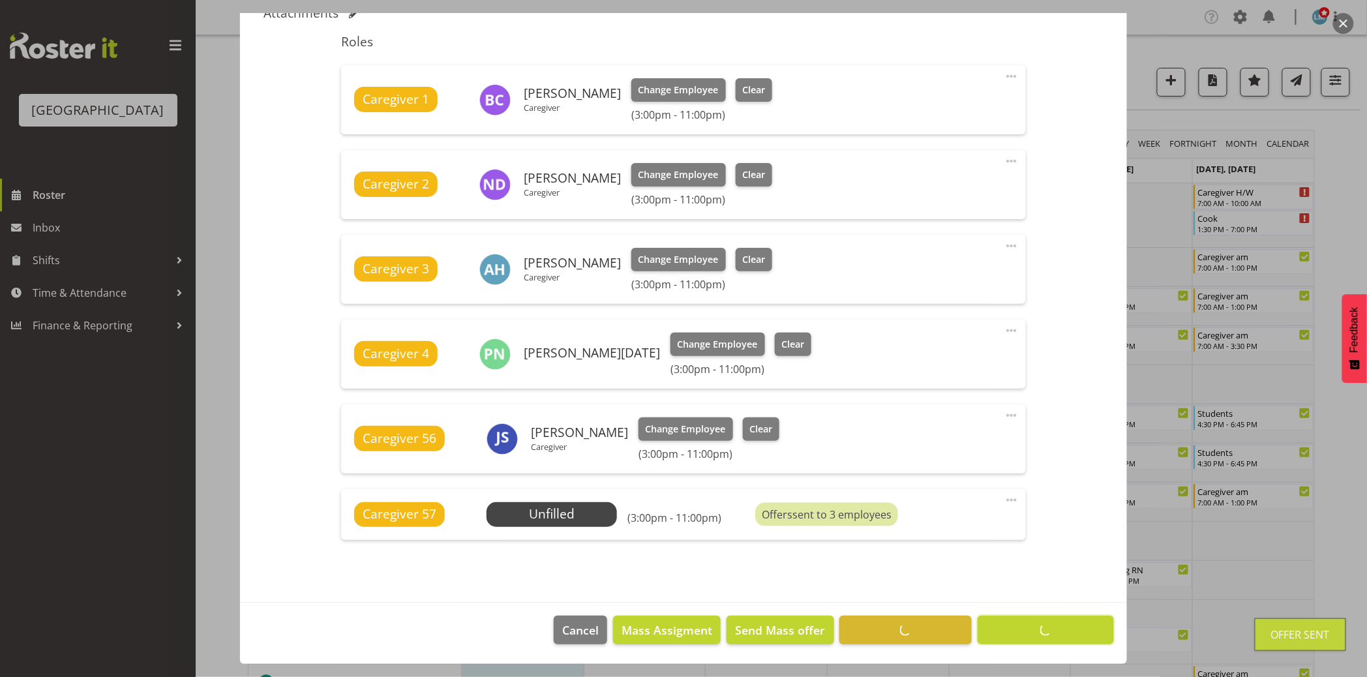
scroll to position [422, 0]
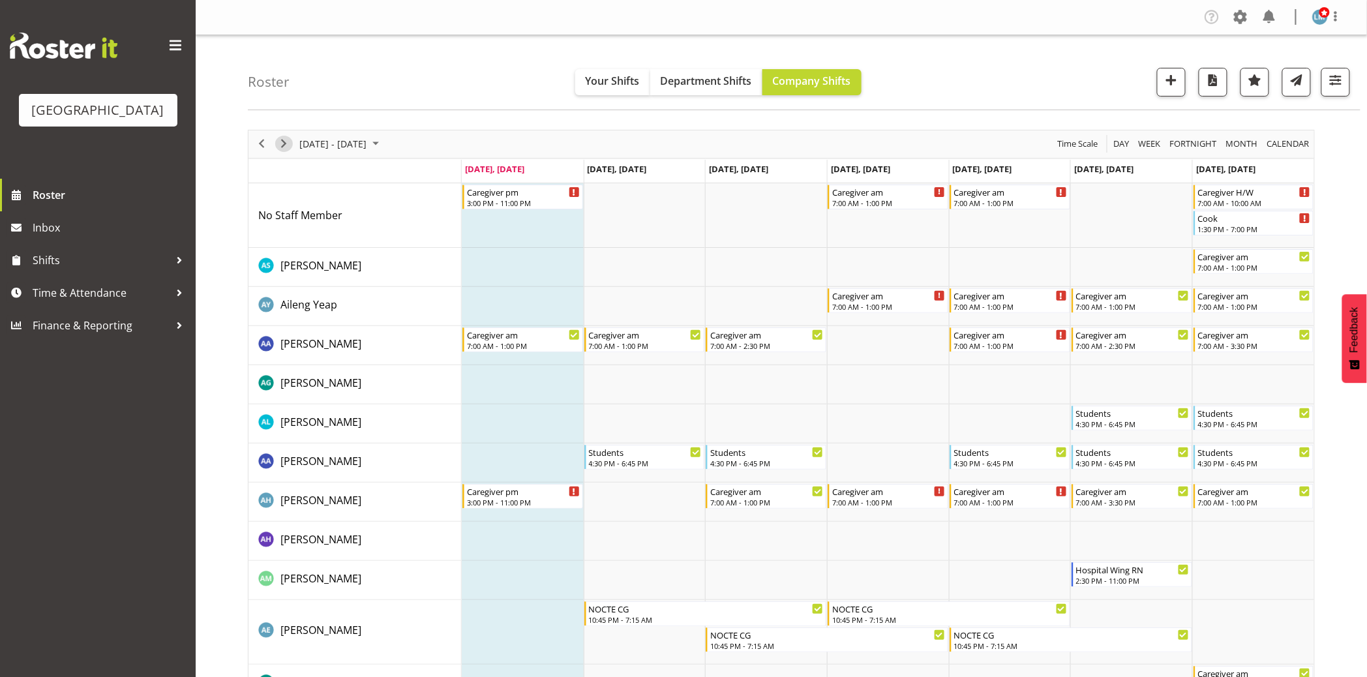
click at [277, 145] on span "Next" at bounding box center [284, 144] width 16 height 16
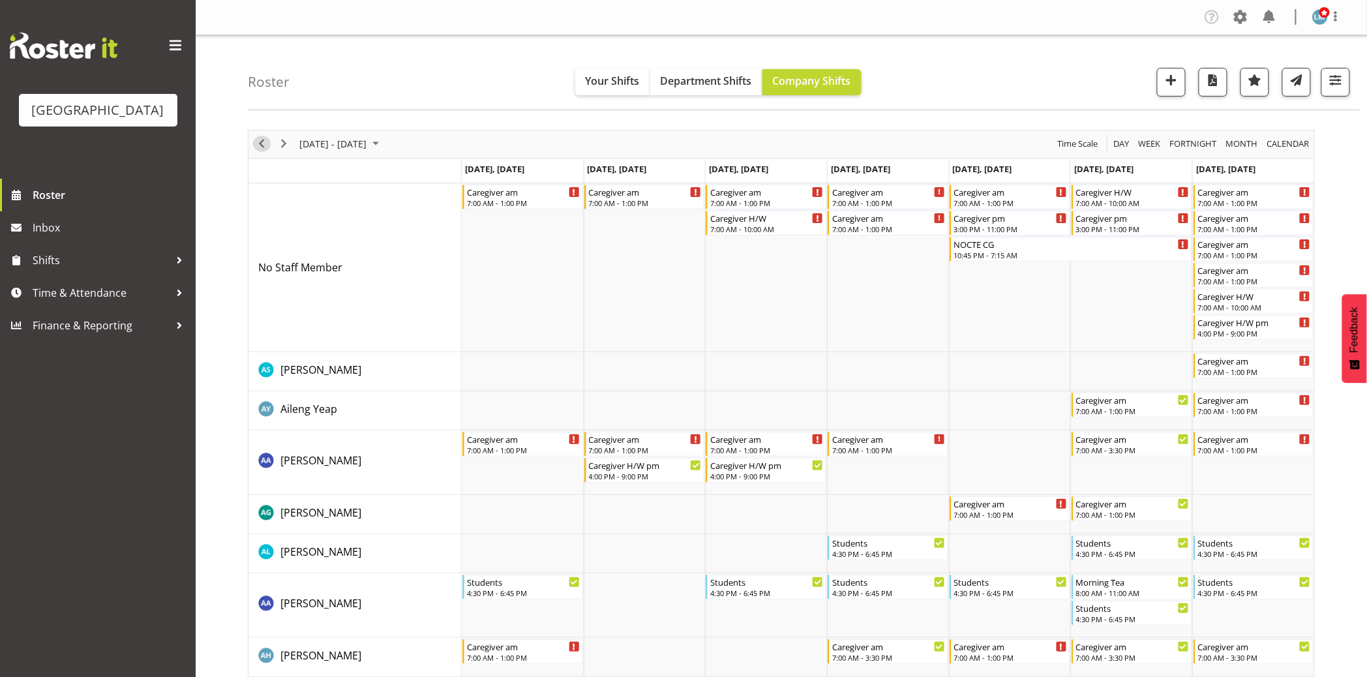
click at [258, 138] on span "Previous" at bounding box center [262, 144] width 16 height 16
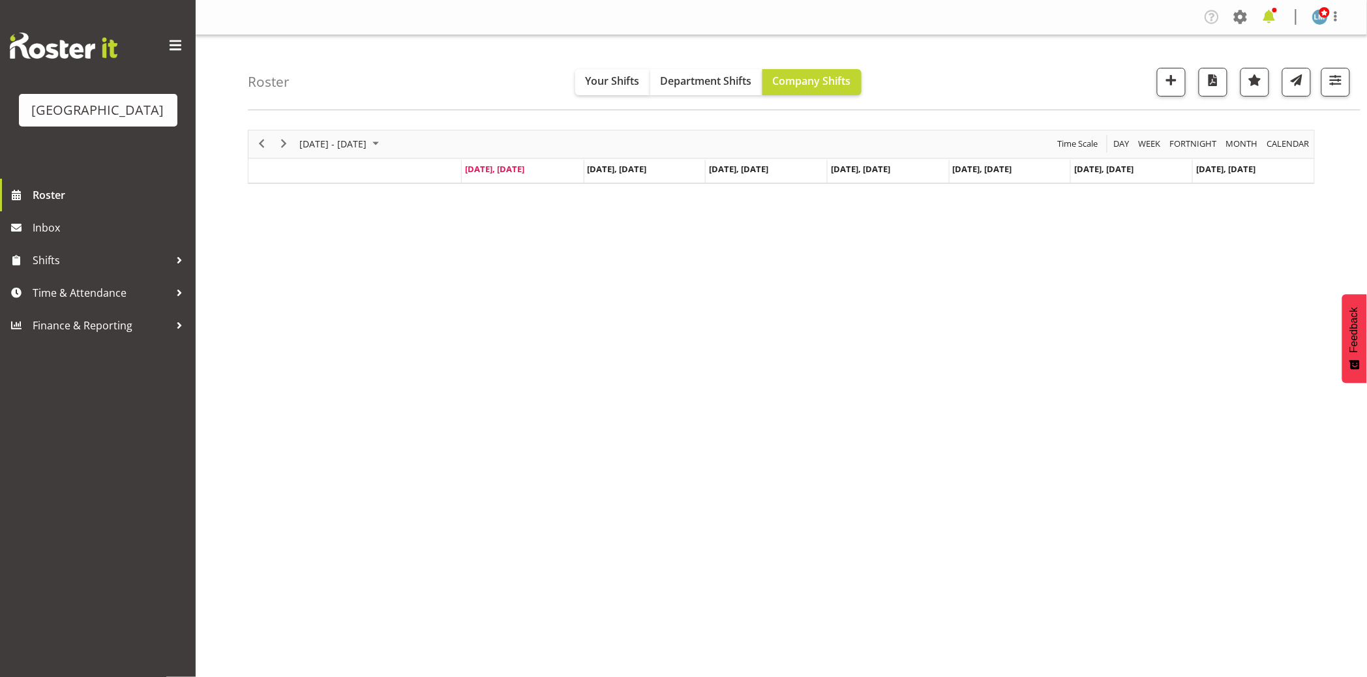
click at [1268, 21] on span at bounding box center [1269, 17] width 21 height 21
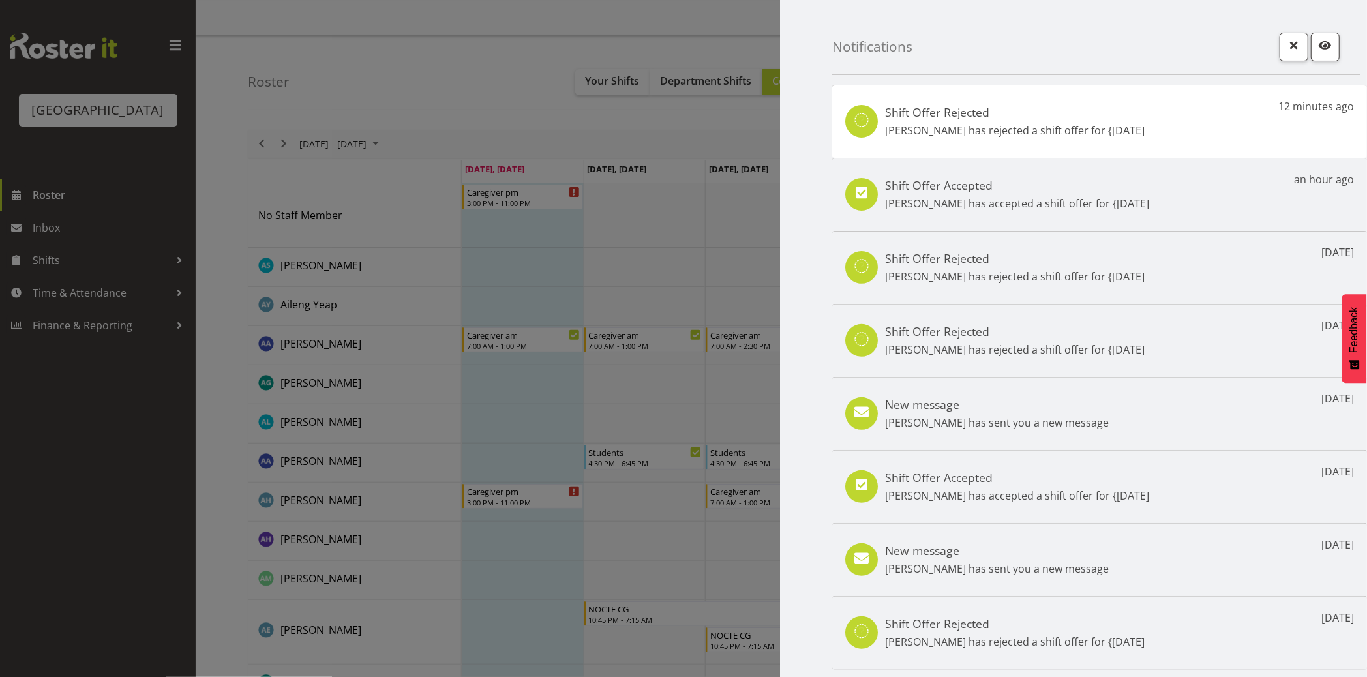
click at [1043, 187] on h5 "Shift Offer Accepted" at bounding box center [1017, 185] width 264 height 14
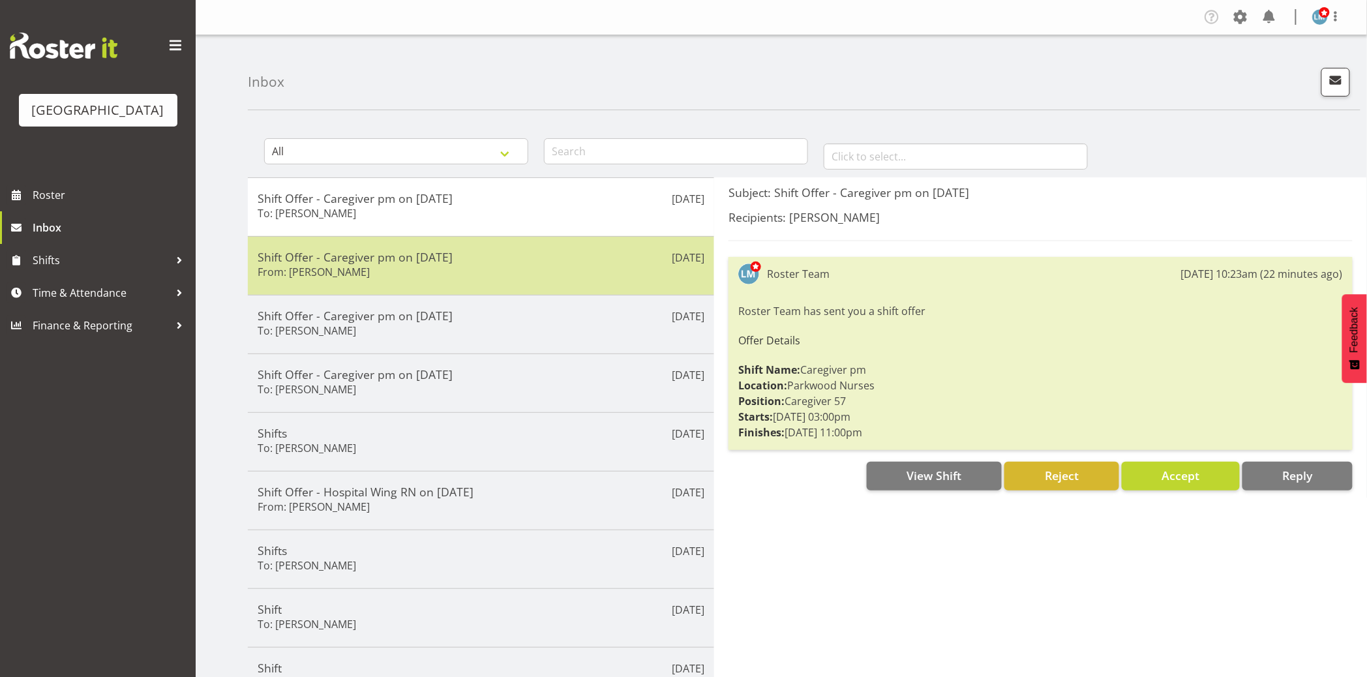
click at [389, 258] on h5 "Shift Offer - Caregiver pm on [DATE]" at bounding box center [481, 257] width 447 height 14
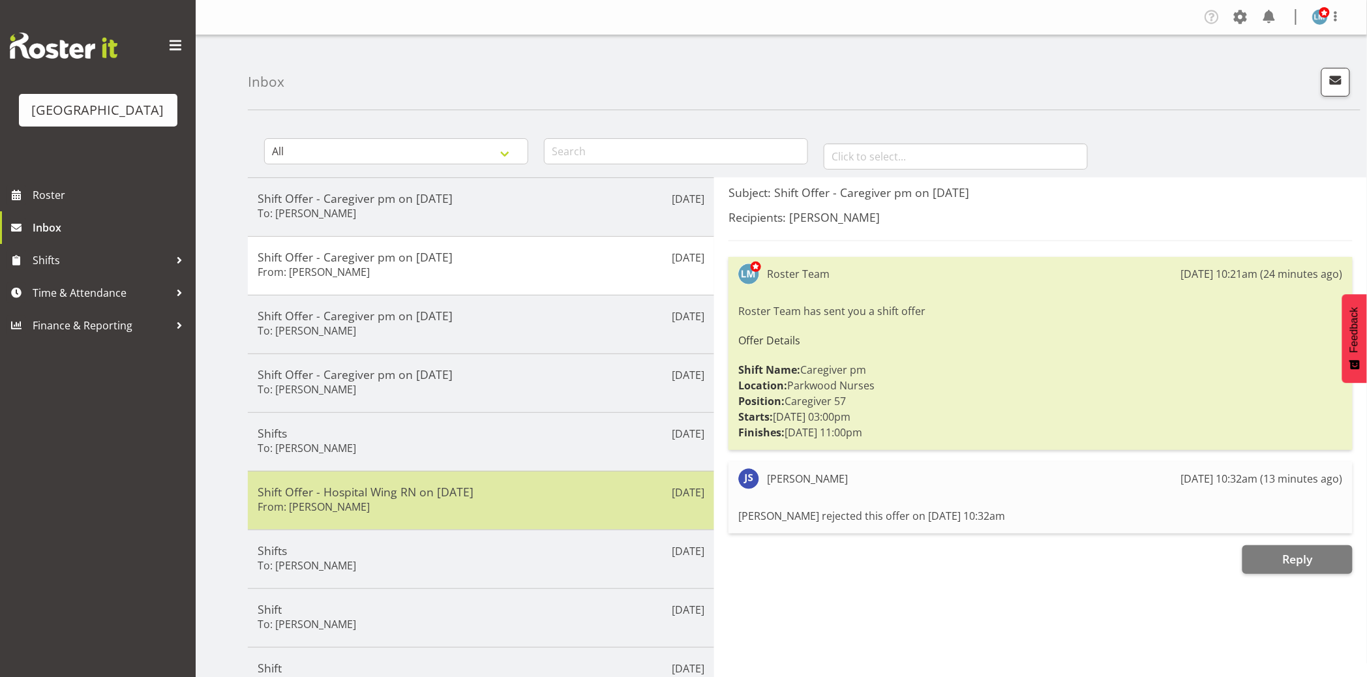
click at [356, 500] on h6 "From: [PERSON_NAME]" at bounding box center [314, 506] width 112 height 13
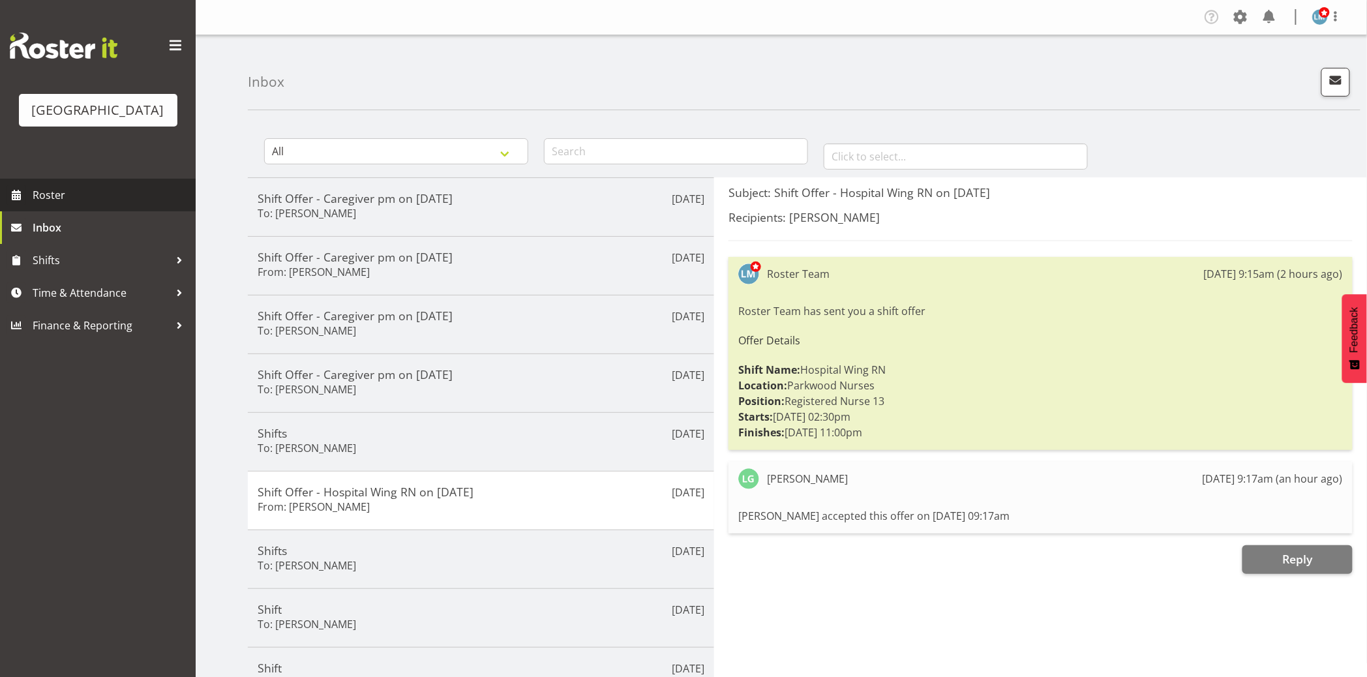
click at [53, 205] on span "Roster" at bounding box center [111, 195] width 157 height 20
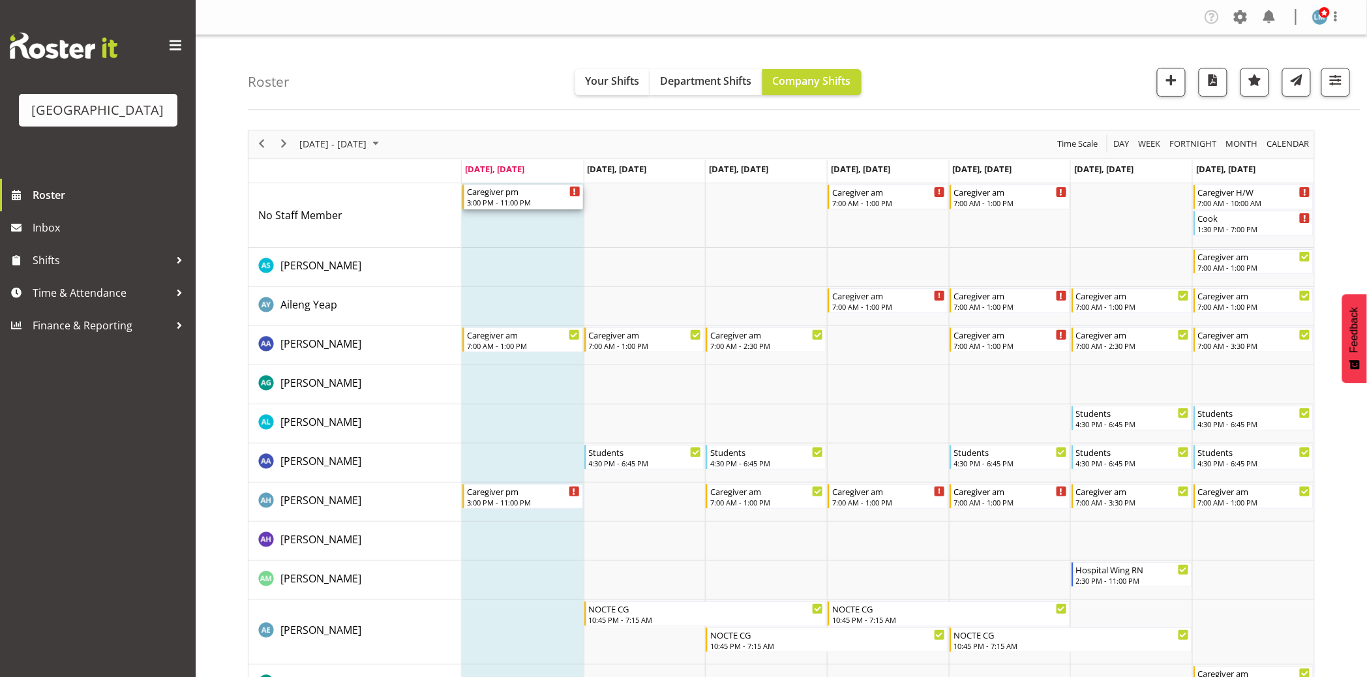
click at [532, 194] on div "Caregiver pm" at bounding box center [524, 191] width 114 height 13
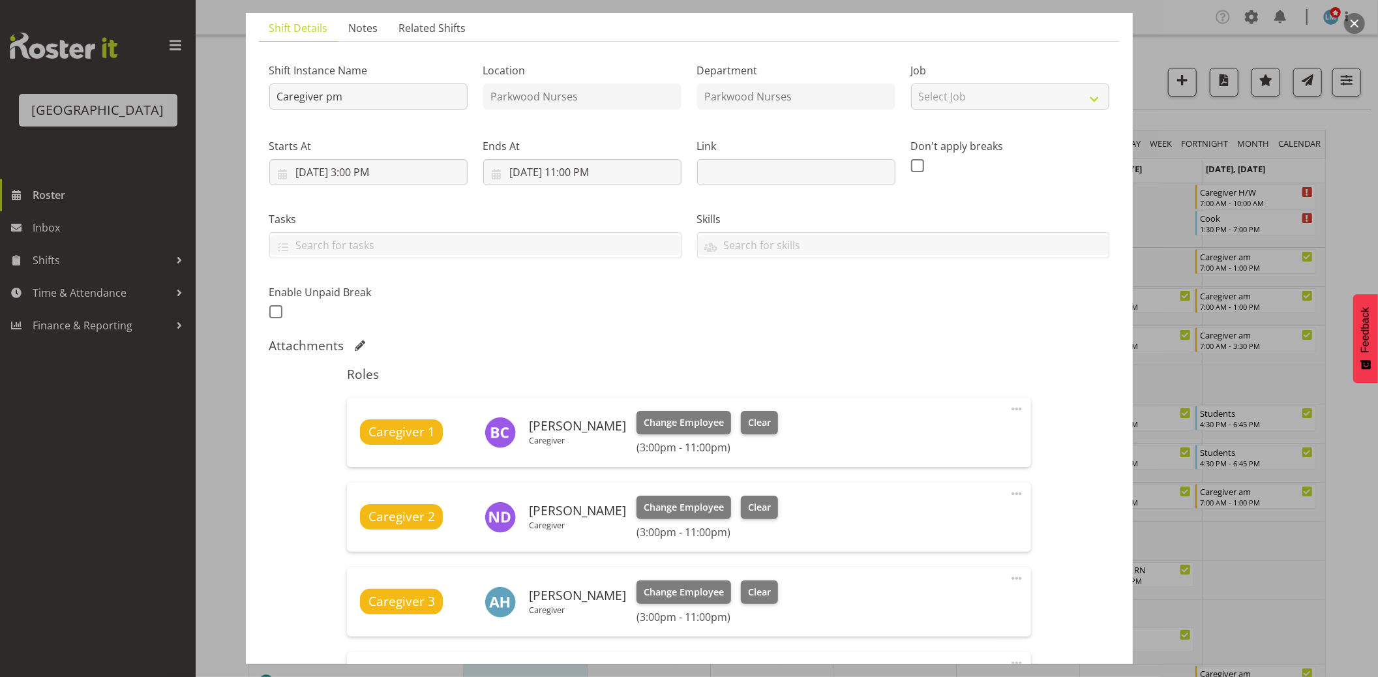
scroll to position [290, 0]
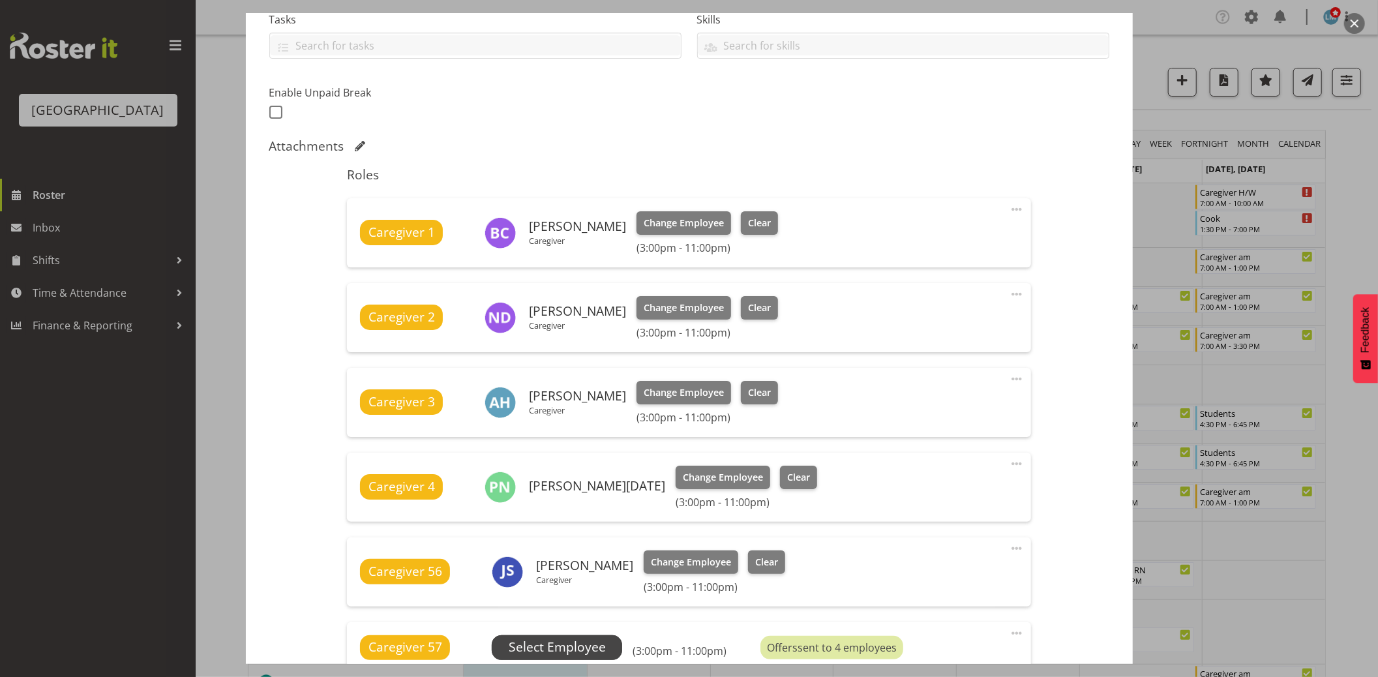
click at [585, 636] on span "Select Employee" at bounding box center [557, 647] width 130 height 25
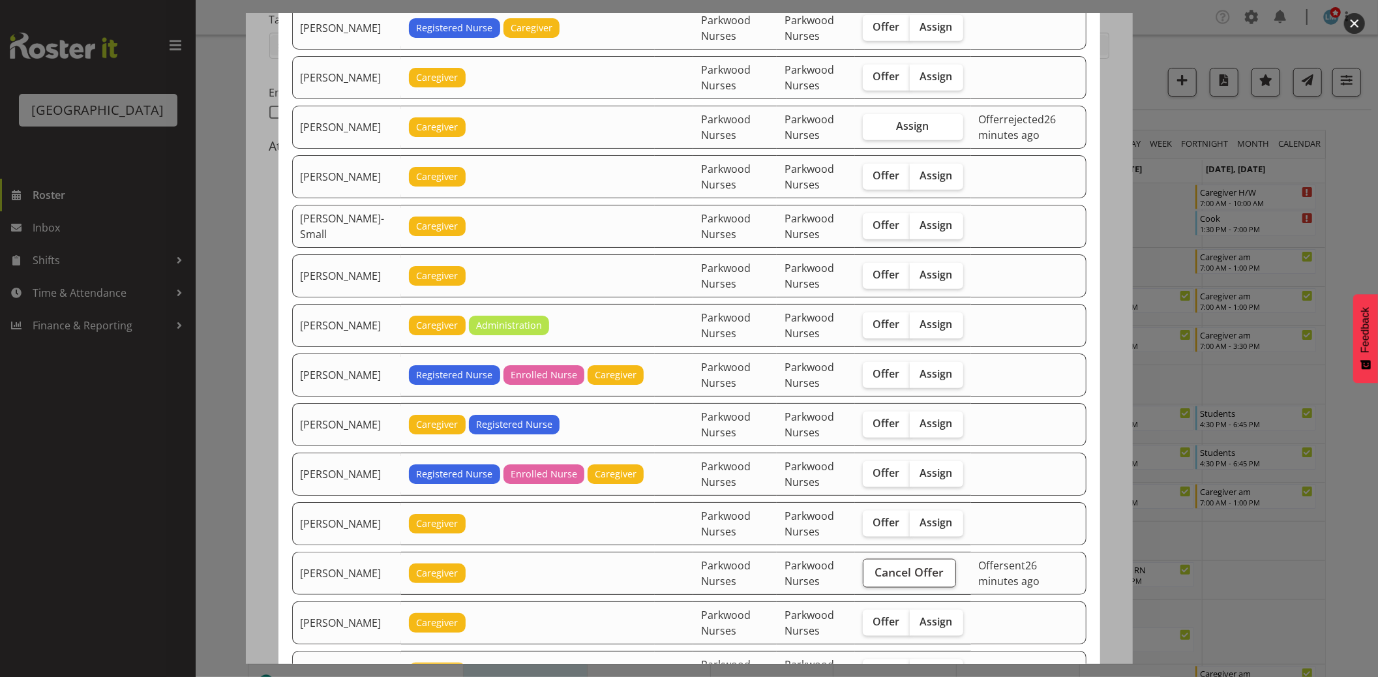
scroll to position [1087, 0]
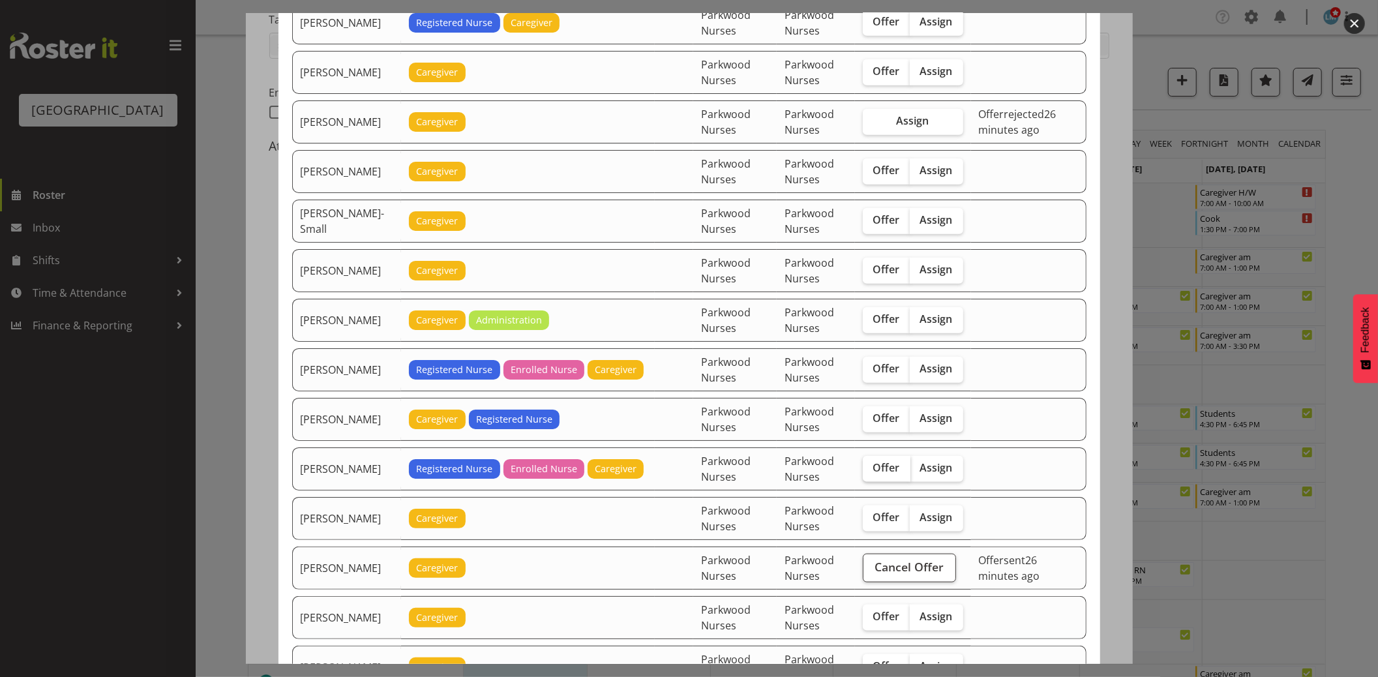
click at [892, 474] on span "Offer" at bounding box center [887, 467] width 27 height 13
click at [872, 472] on input "Offer" at bounding box center [867, 468] width 8 height 8
checkbox input "true"
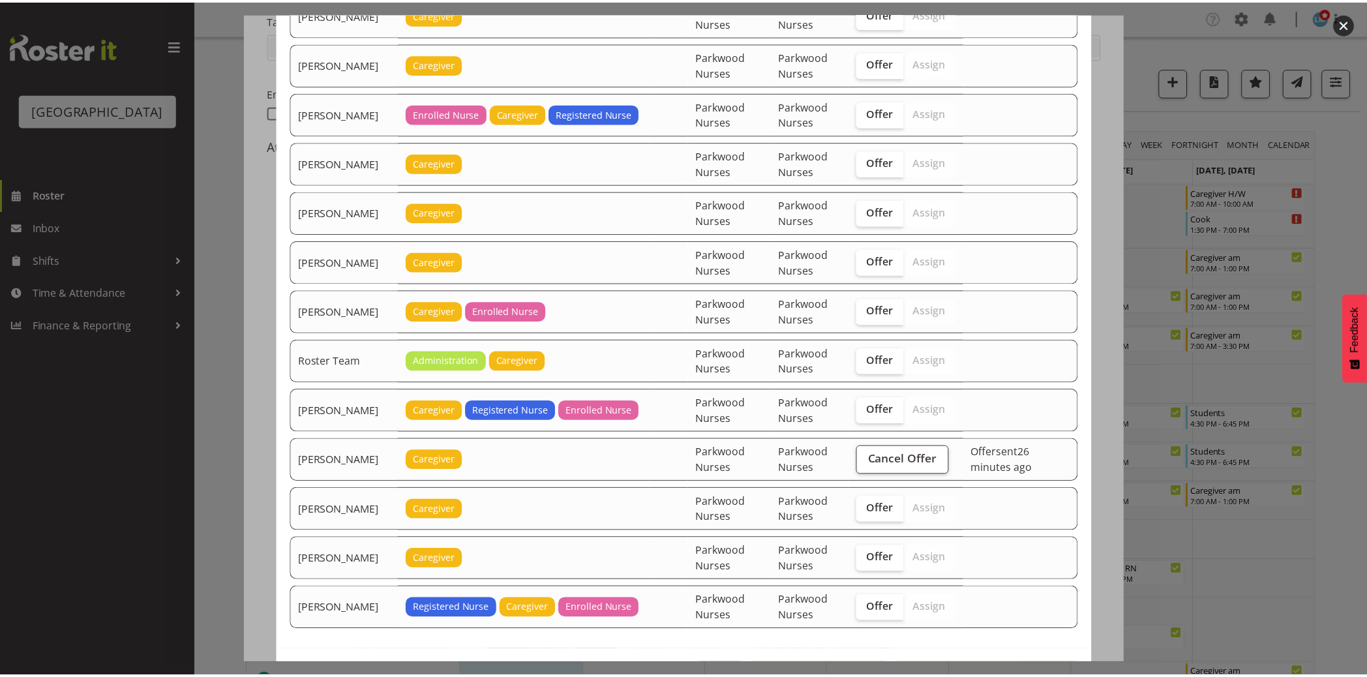
scroll to position [1794, 0]
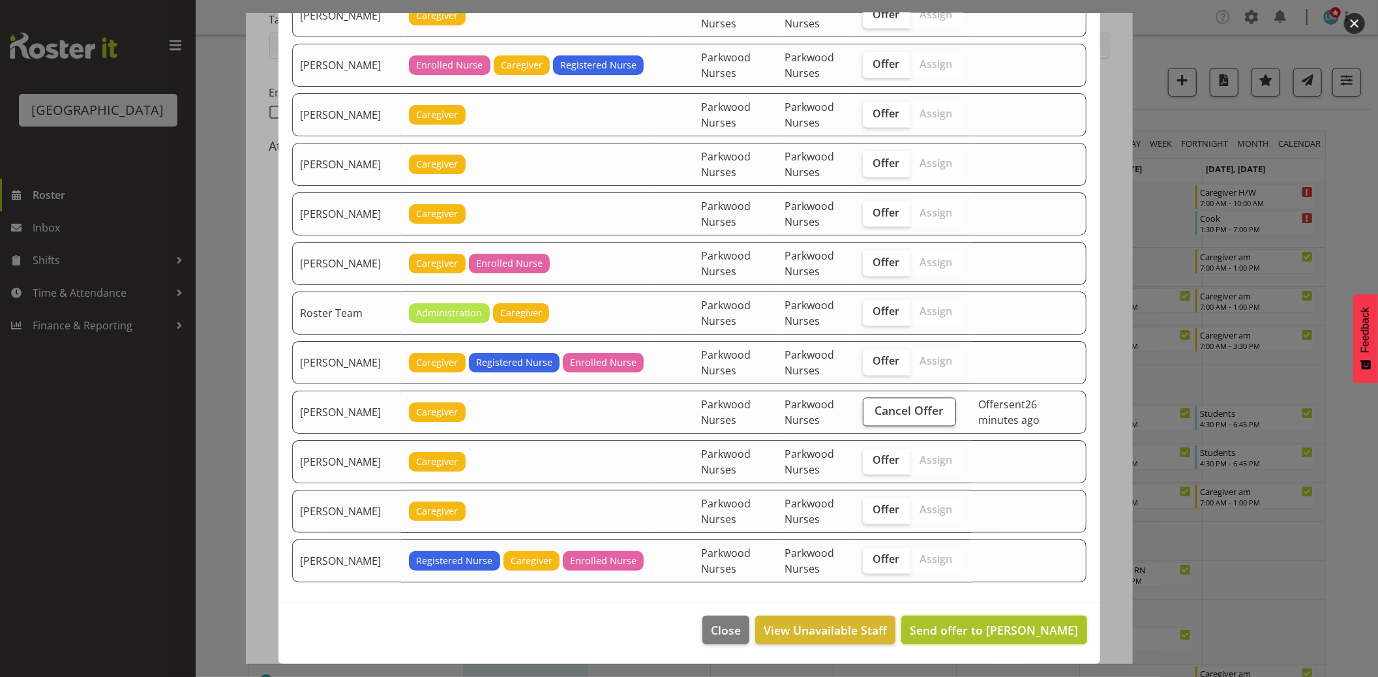
click at [982, 628] on span "Send offer to Lois Girdwood" at bounding box center [994, 630] width 168 height 16
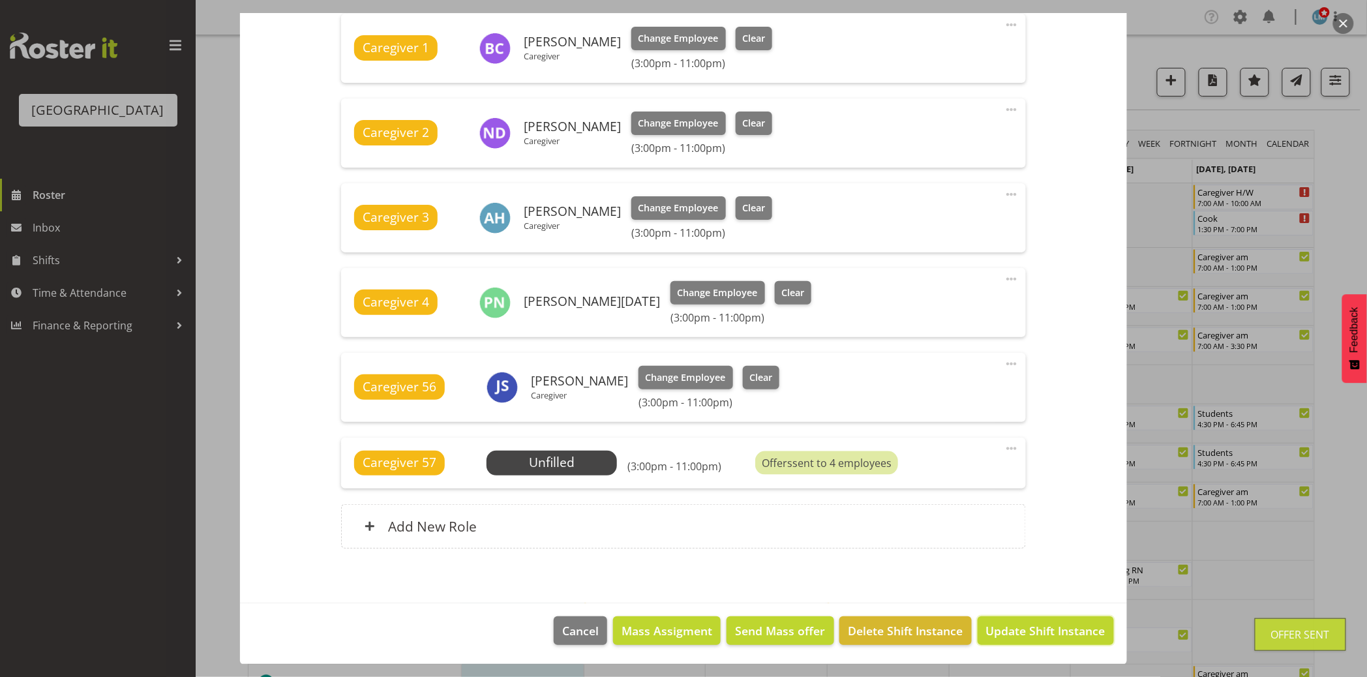
click at [986, 628] on span "Update Shift Instance" at bounding box center [1045, 630] width 119 height 17
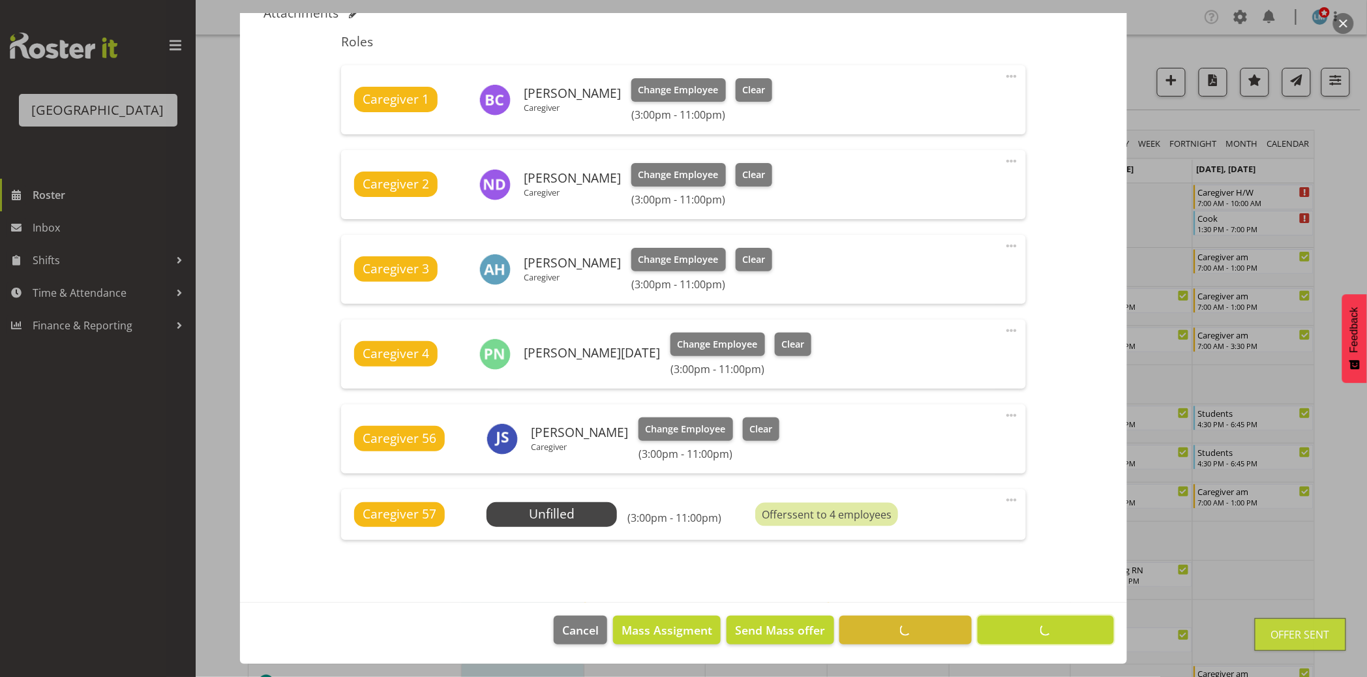
scroll to position [422, 0]
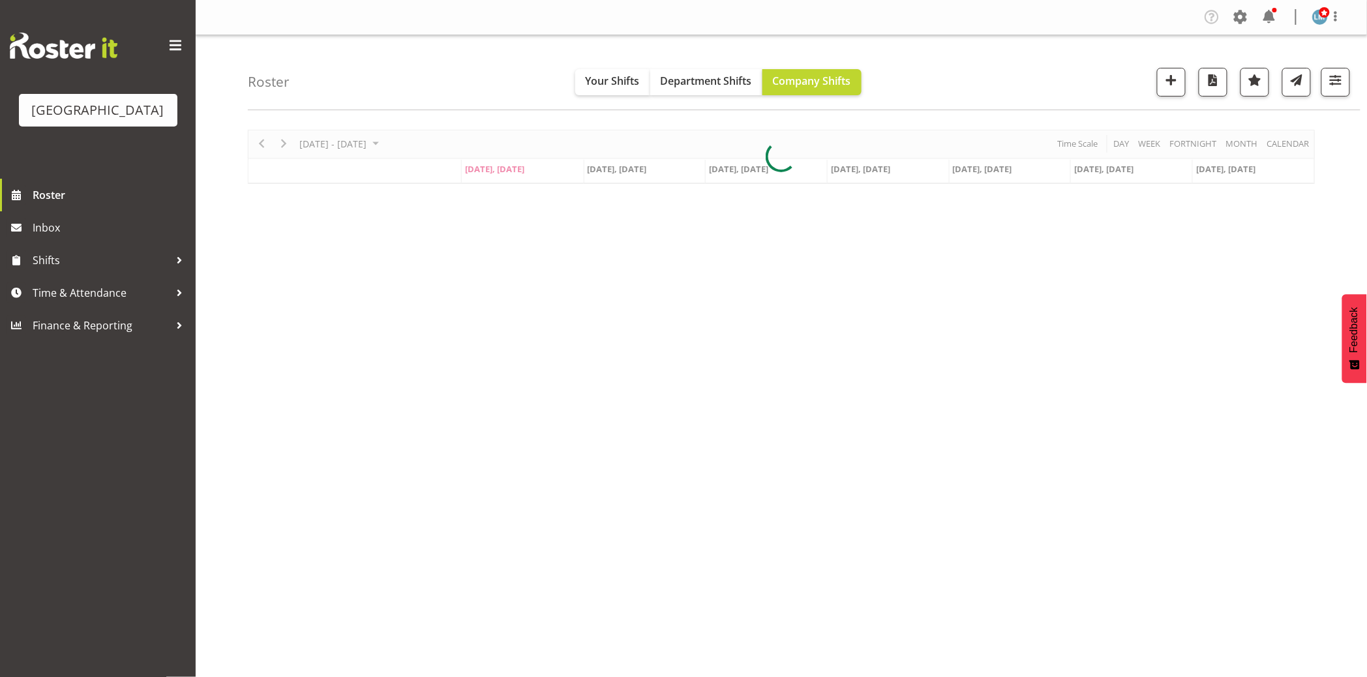
click at [1281, 11] on div "Company Settings Roles & Skills Tasks Jobs Employees Locations & Departments Ac…" at bounding box center [1278, 18] width 153 height 22
click at [1270, 17] on span at bounding box center [1269, 17] width 21 height 21
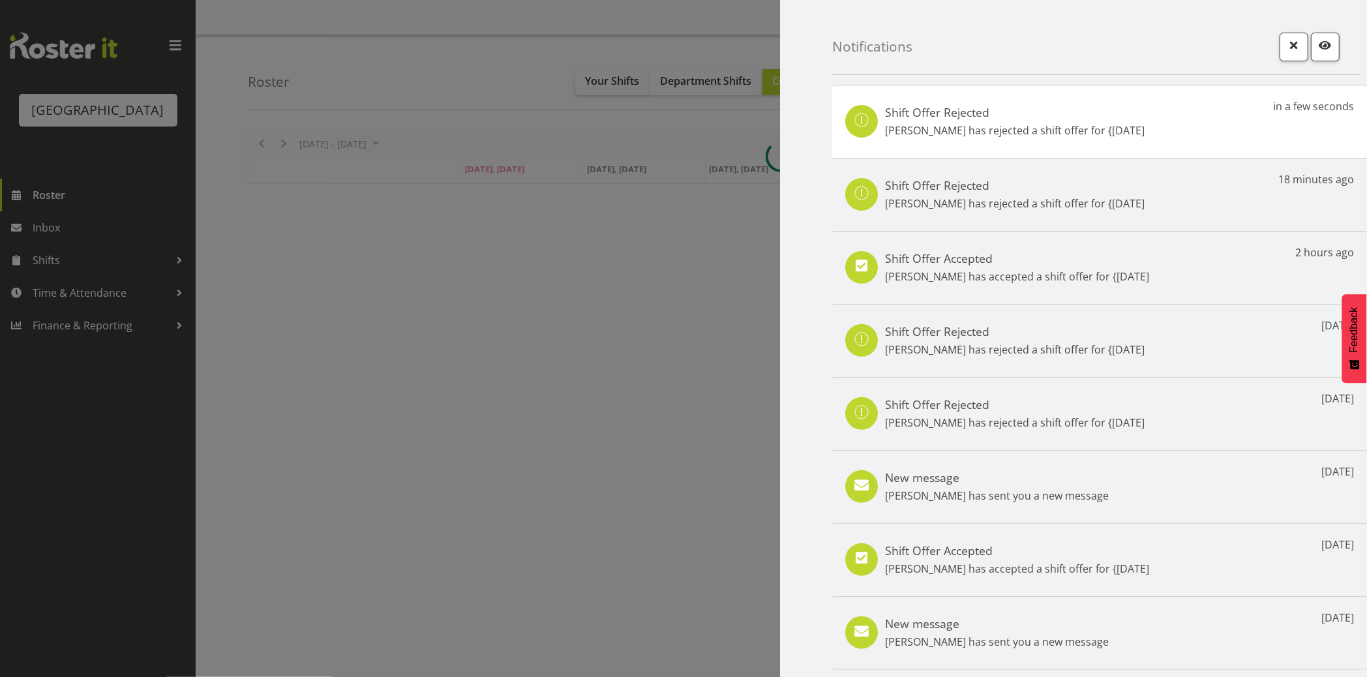
click at [100, 492] on div at bounding box center [683, 338] width 1367 height 677
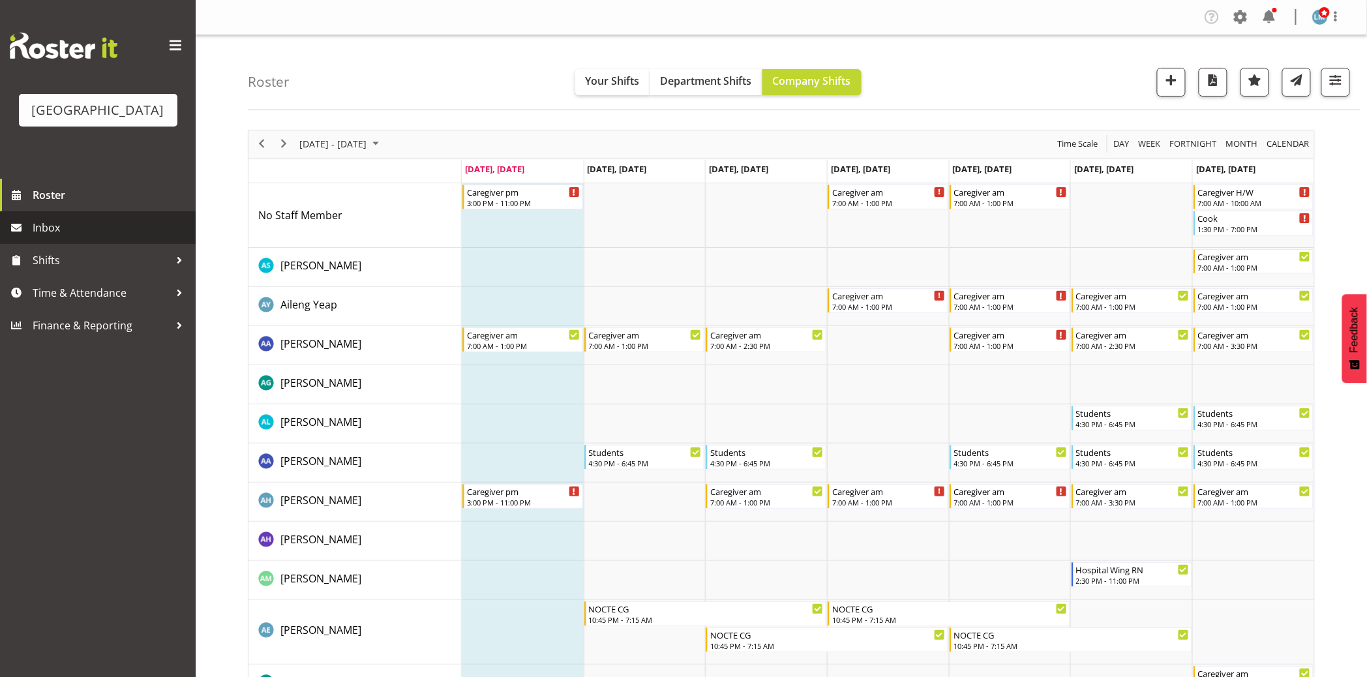
click at [35, 237] on span "Inbox" at bounding box center [111, 228] width 157 height 20
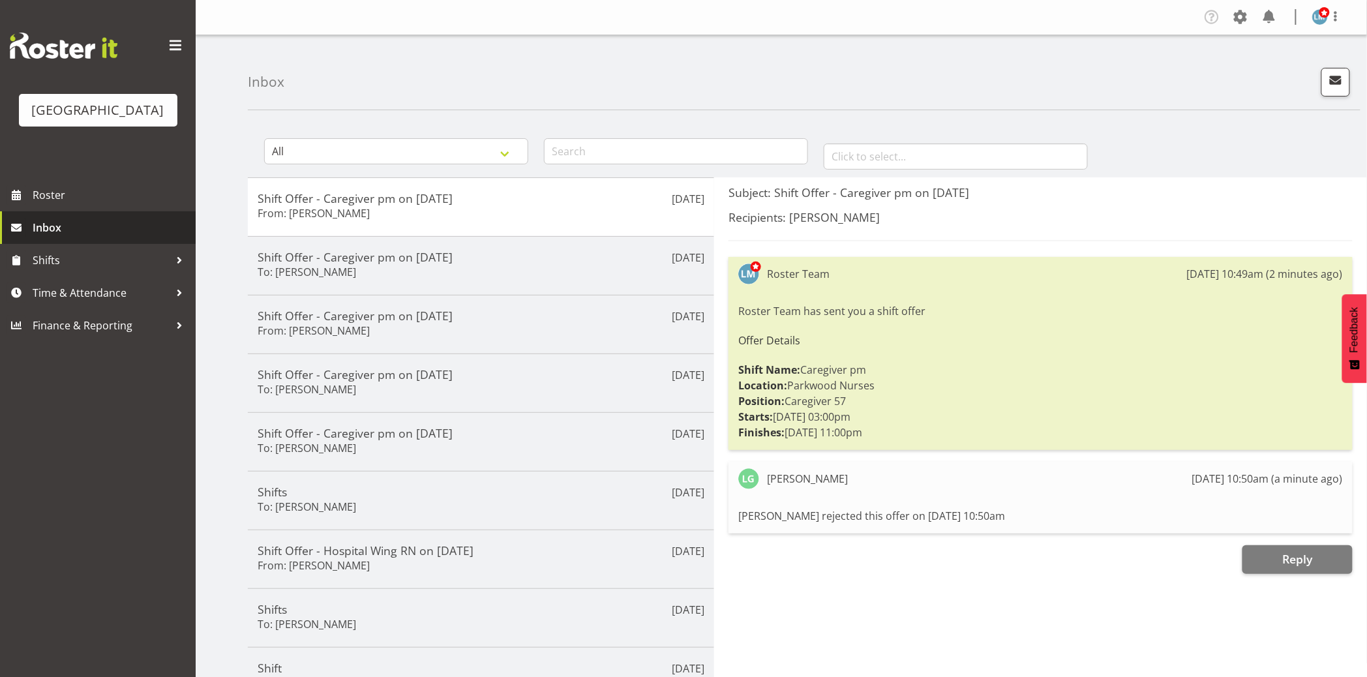
click at [67, 244] on link "Inbox" at bounding box center [98, 227] width 196 height 33
click at [49, 205] on span "Roster" at bounding box center [111, 195] width 157 height 20
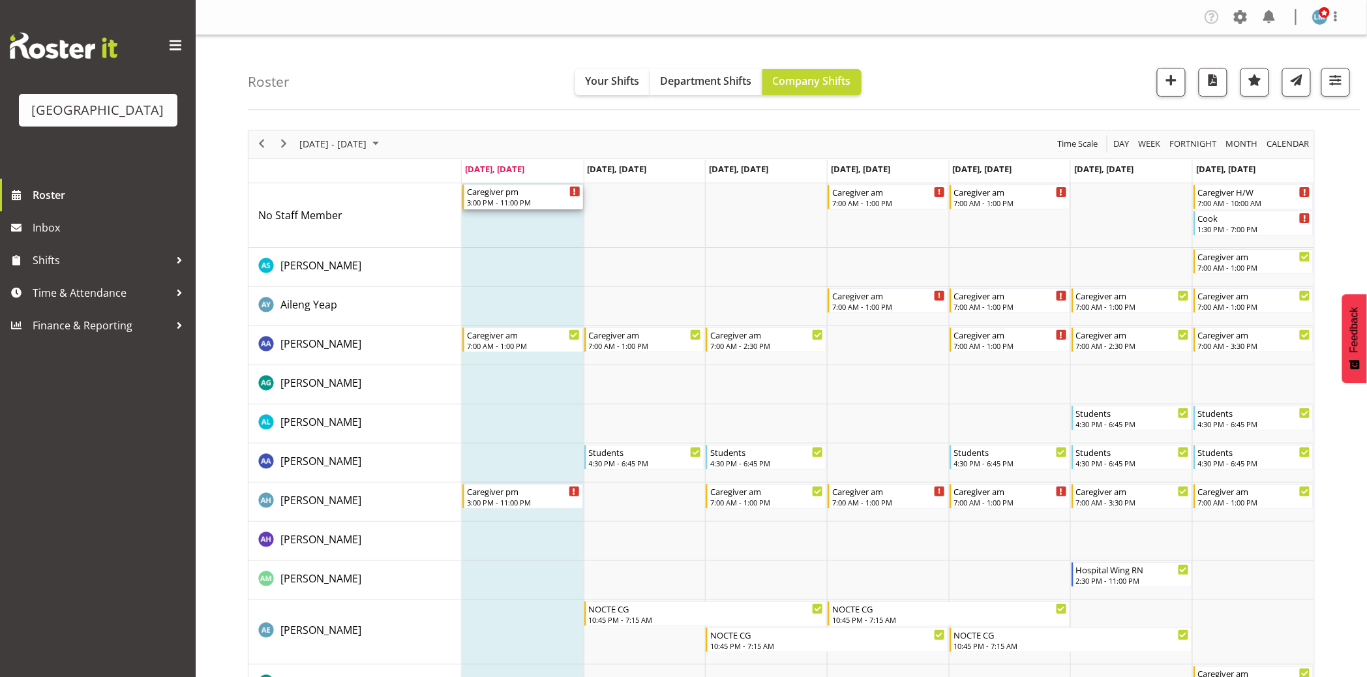
click at [523, 189] on div "Caregiver pm" at bounding box center [524, 191] width 114 height 13
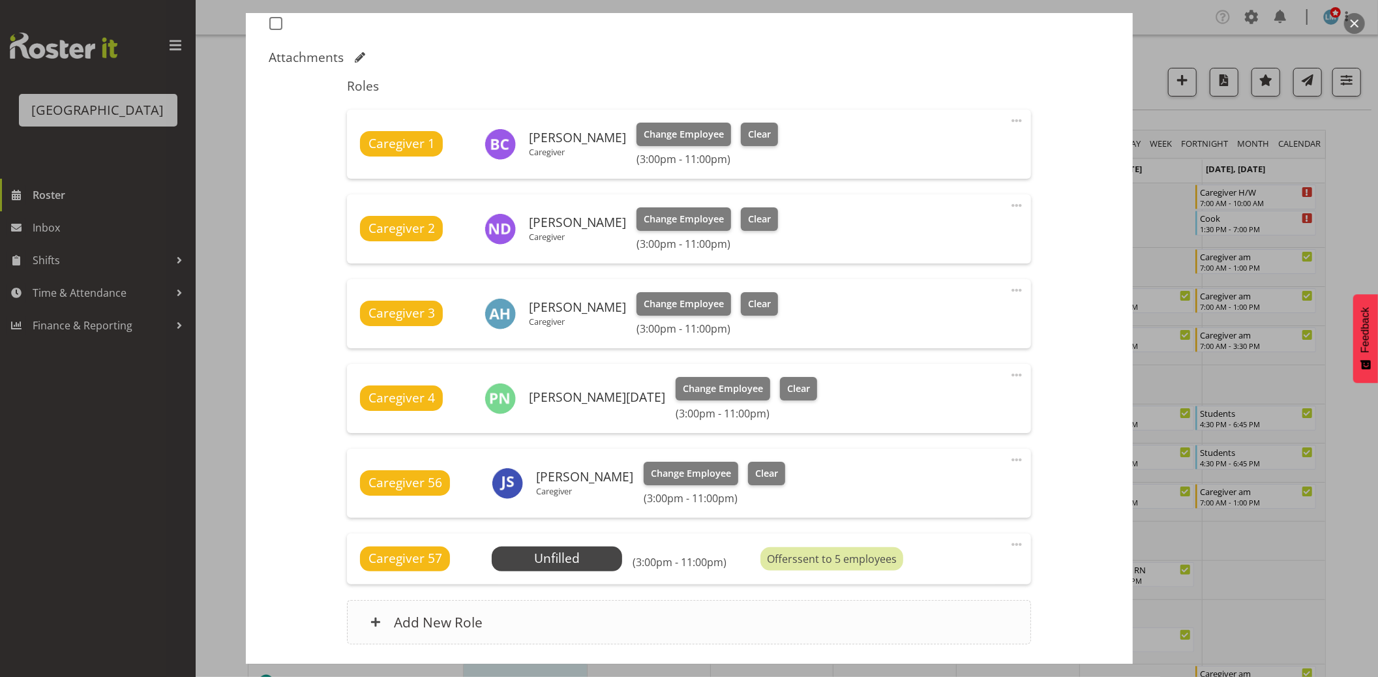
scroll to position [474, 0]
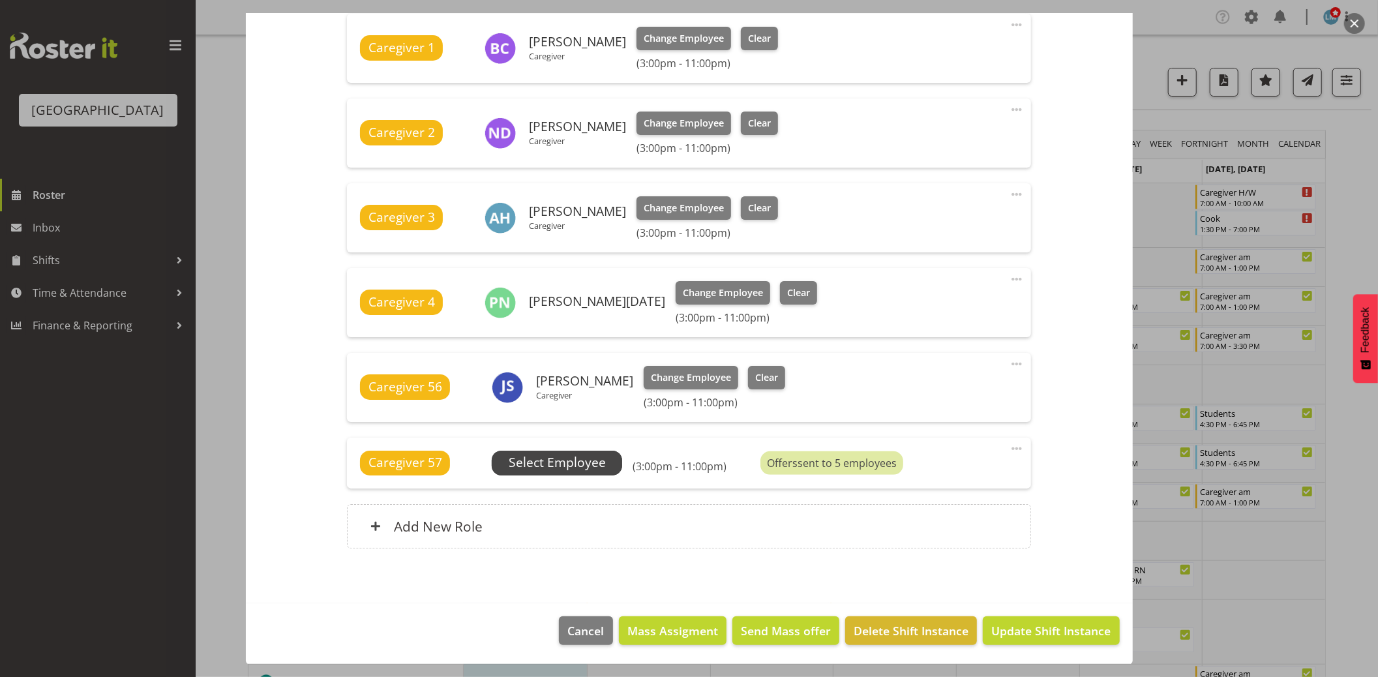
click at [577, 458] on span "Select Employee" at bounding box center [557, 462] width 97 height 19
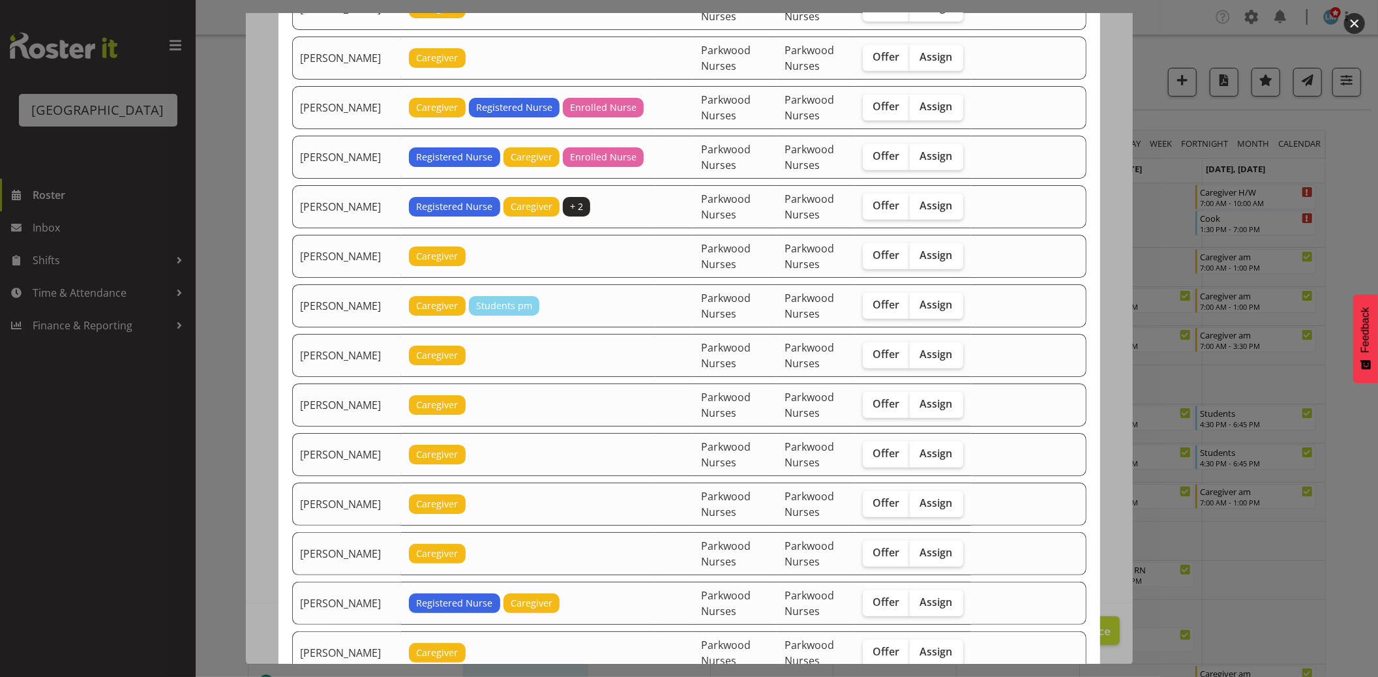
scroll to position [507, 0]
click at [888, 358] on span "Offer" at bounding box center [887, 353] width 27 height 13
click at [872, 358] on input "Offer" at bounding box center [867, 354] width 8 height 8
checkbox input "true"
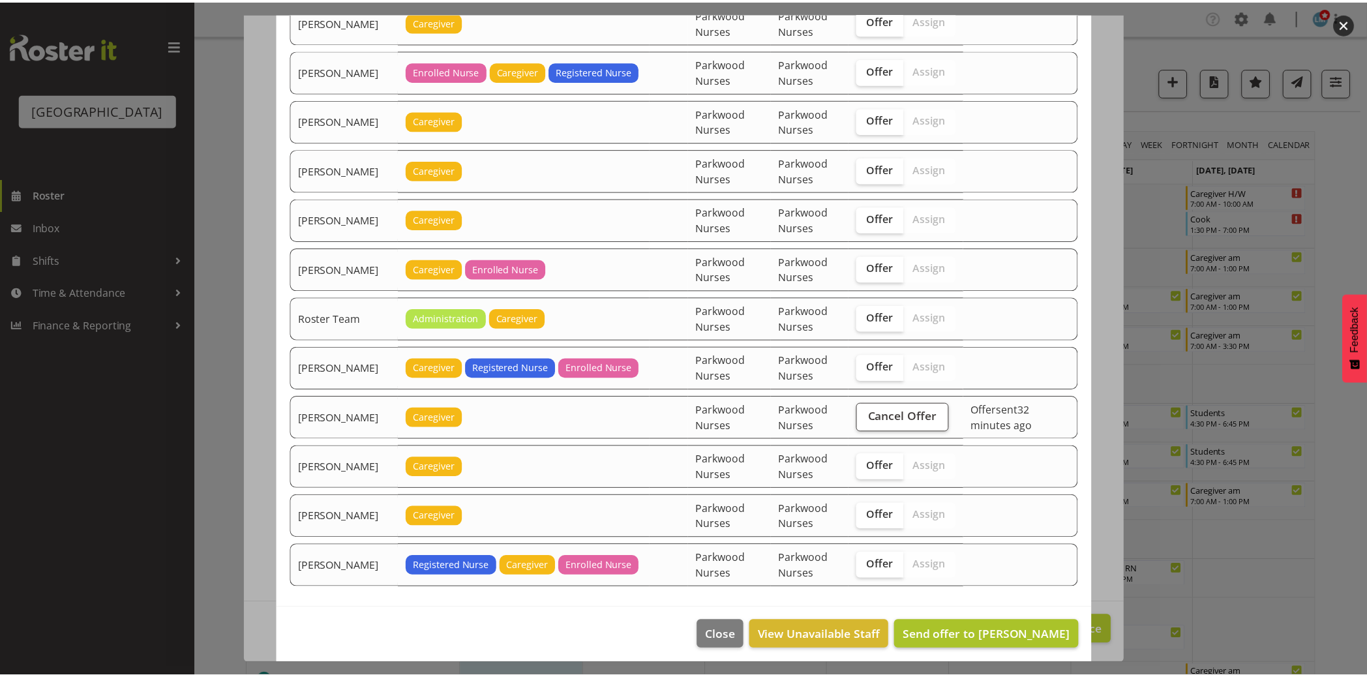
scroll to position [1794, 0]
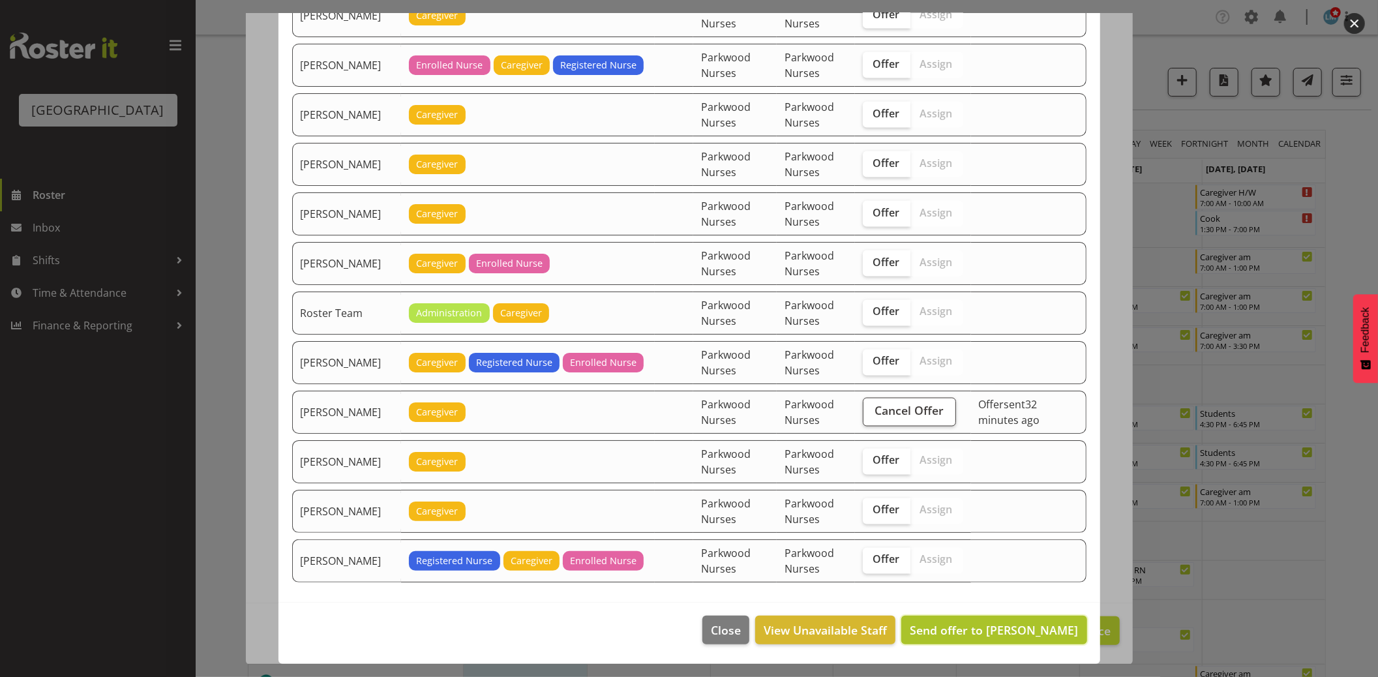
click at [1042, 622] on span "Send offer to Ellis Thackery" at bounding box center [994, 630] width 168 height 16
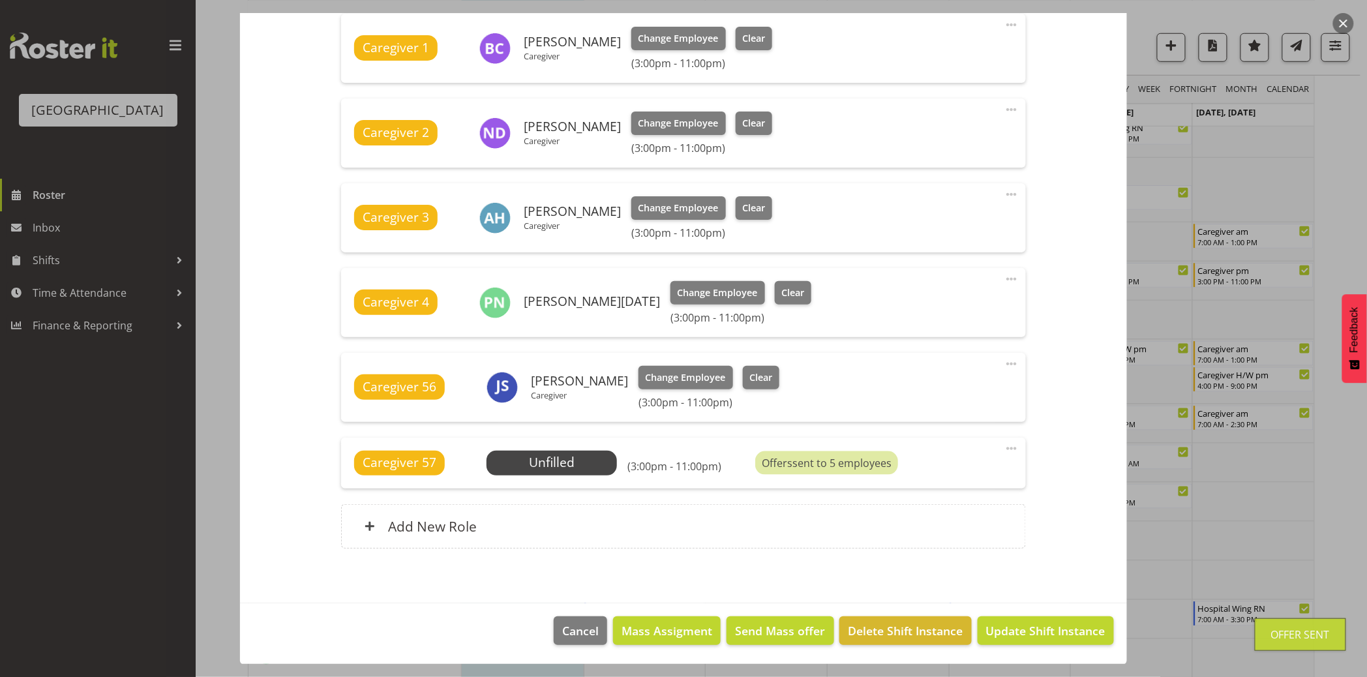
scroll to position [579, 0]
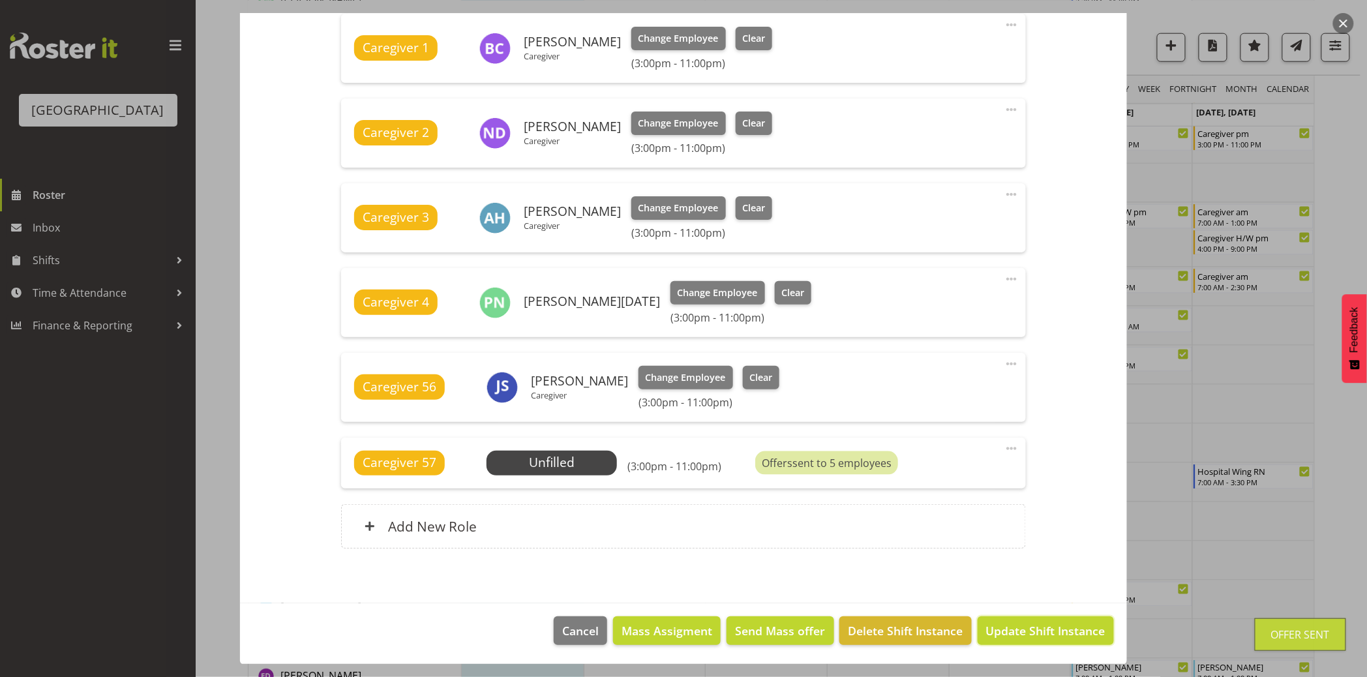
click at [1042, 622] on span "Update Shift Instance" at bounding box center [1045, 630] width 119 height 17
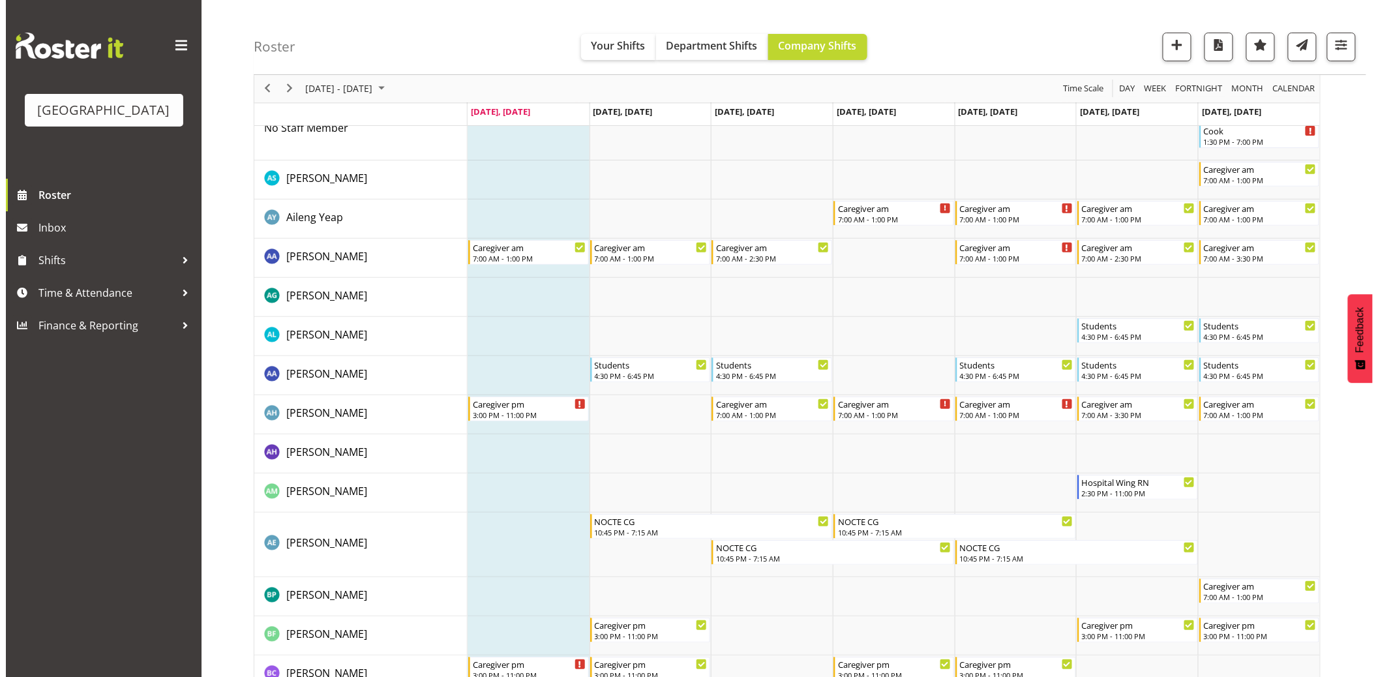
scroll to position [0, 0]
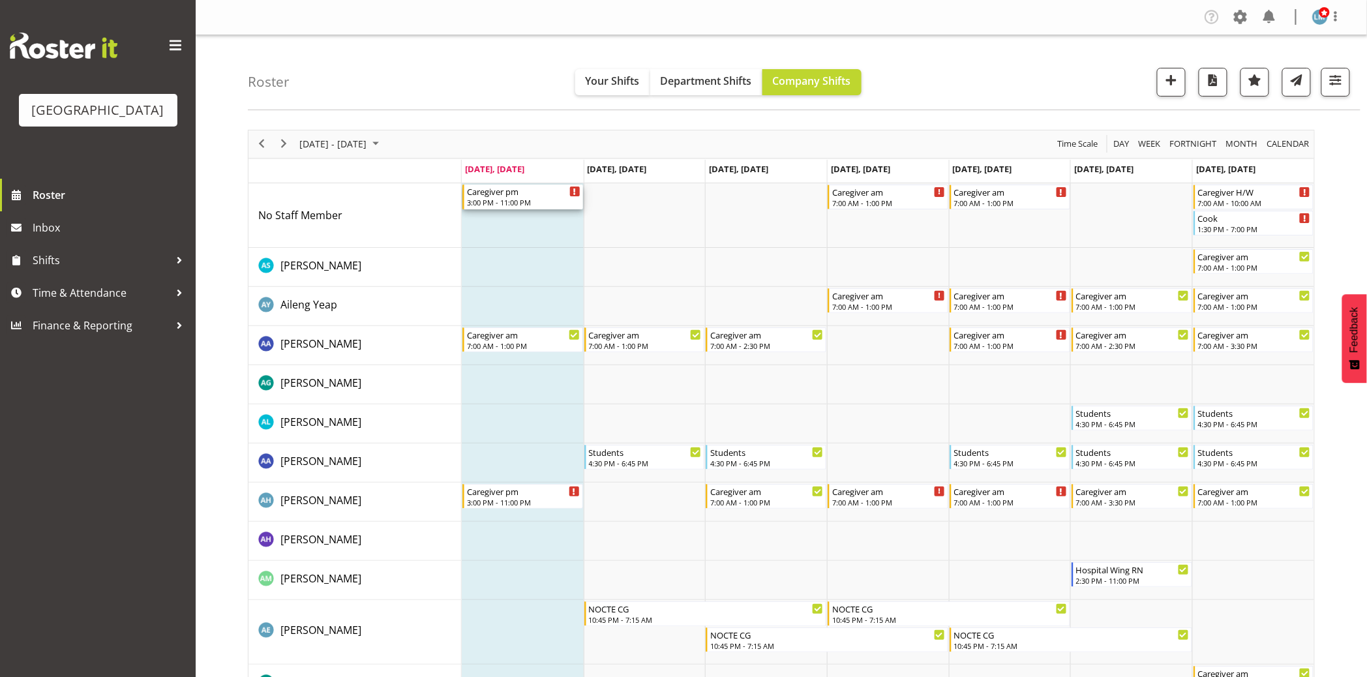
click at [514, 196] on div "Caregiver pm" at bounding box center [524, 191] width 114 height 13
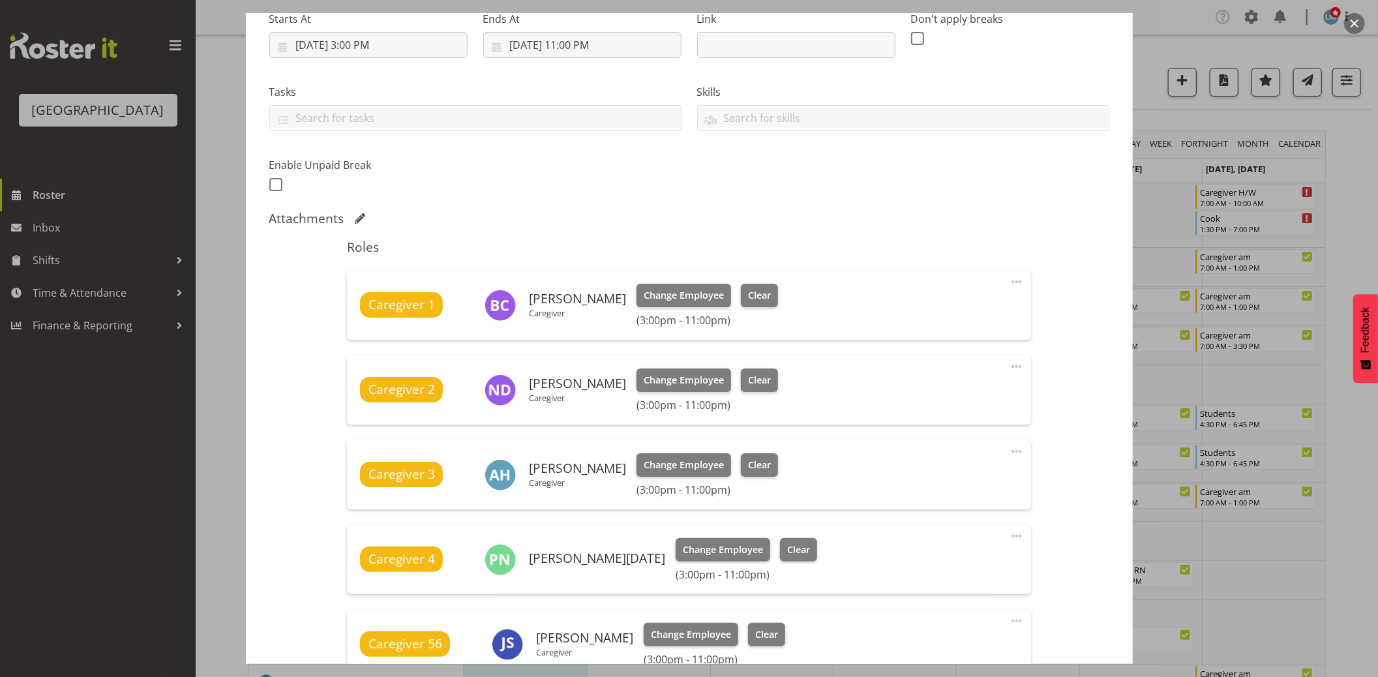
scroll to position [362, 0]
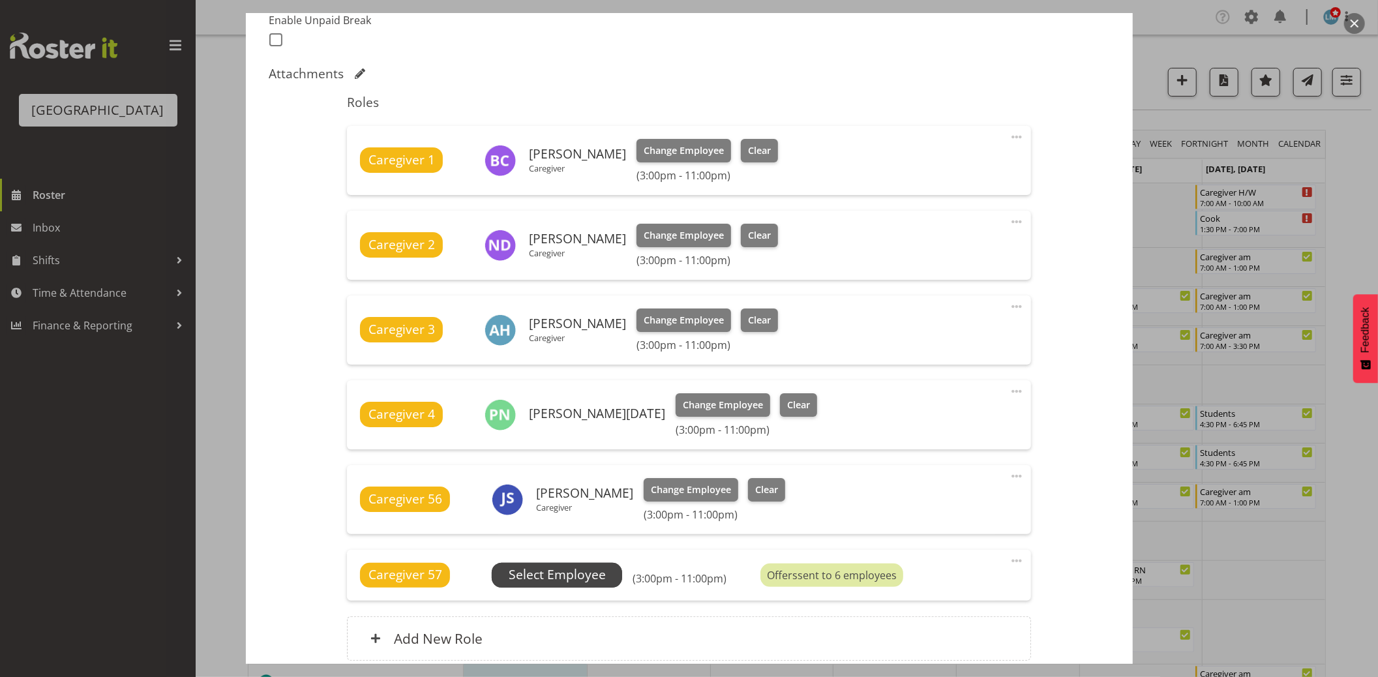
click at [556, 579] on span "Select Employee" at bounding box center [557, 575] width 97 height 19
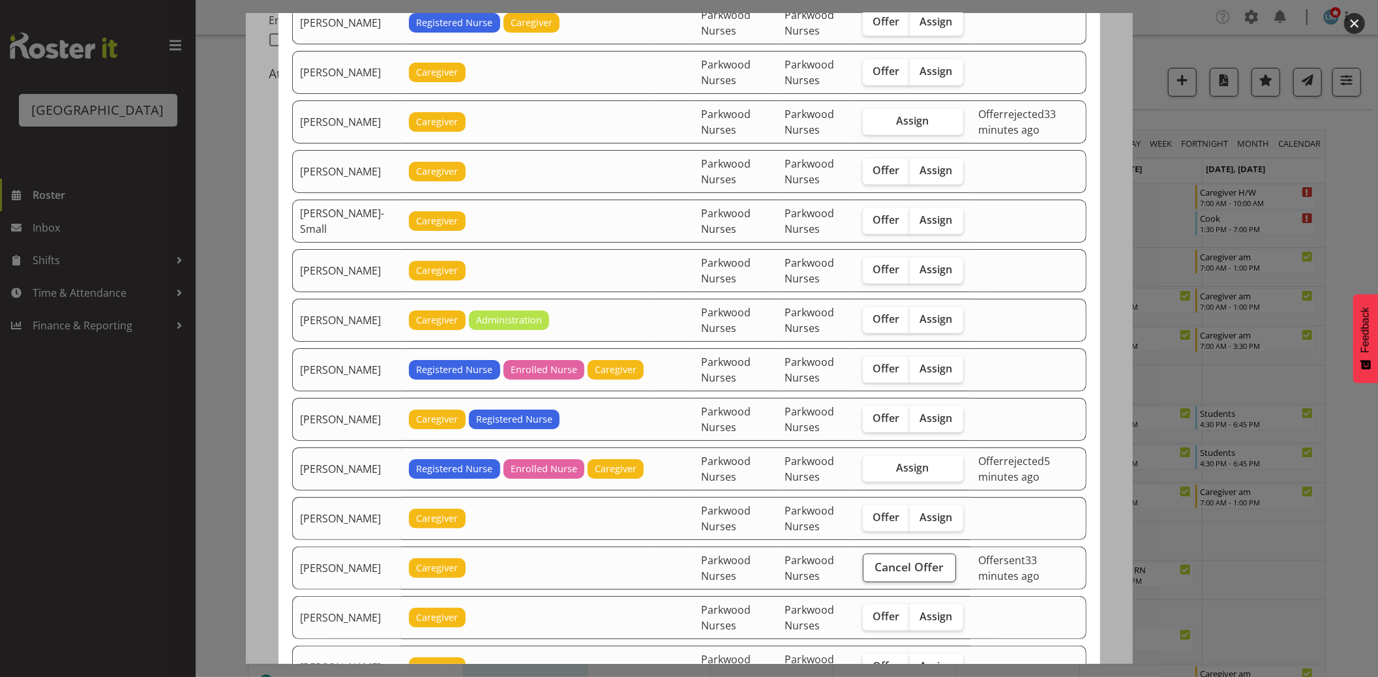
scroll to position [1232, 0]
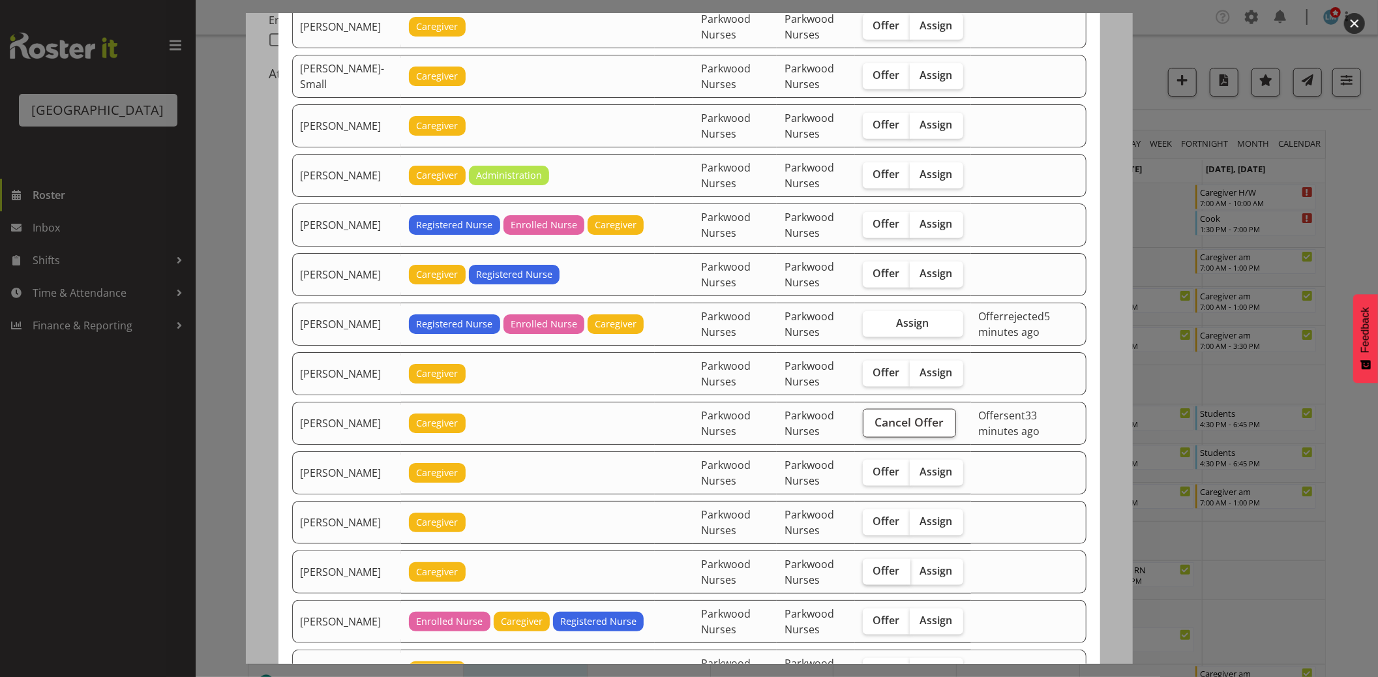
click at [883, 577] on span "Offer" at bounding box center [887, 570] width 27 height 13
click at [872, 575] on input "Offer" at bounding box center [867, 571] width 8 height 8
checkbox input "true"
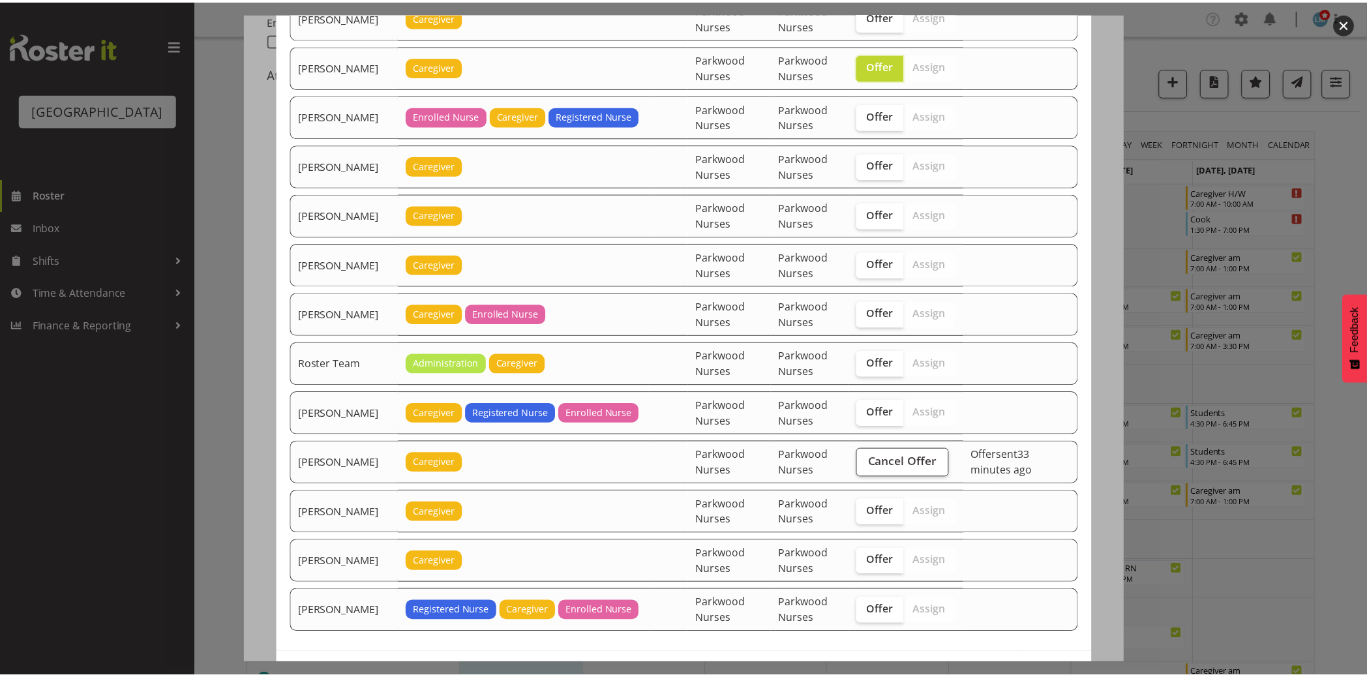
scroll to position [1794, 0]
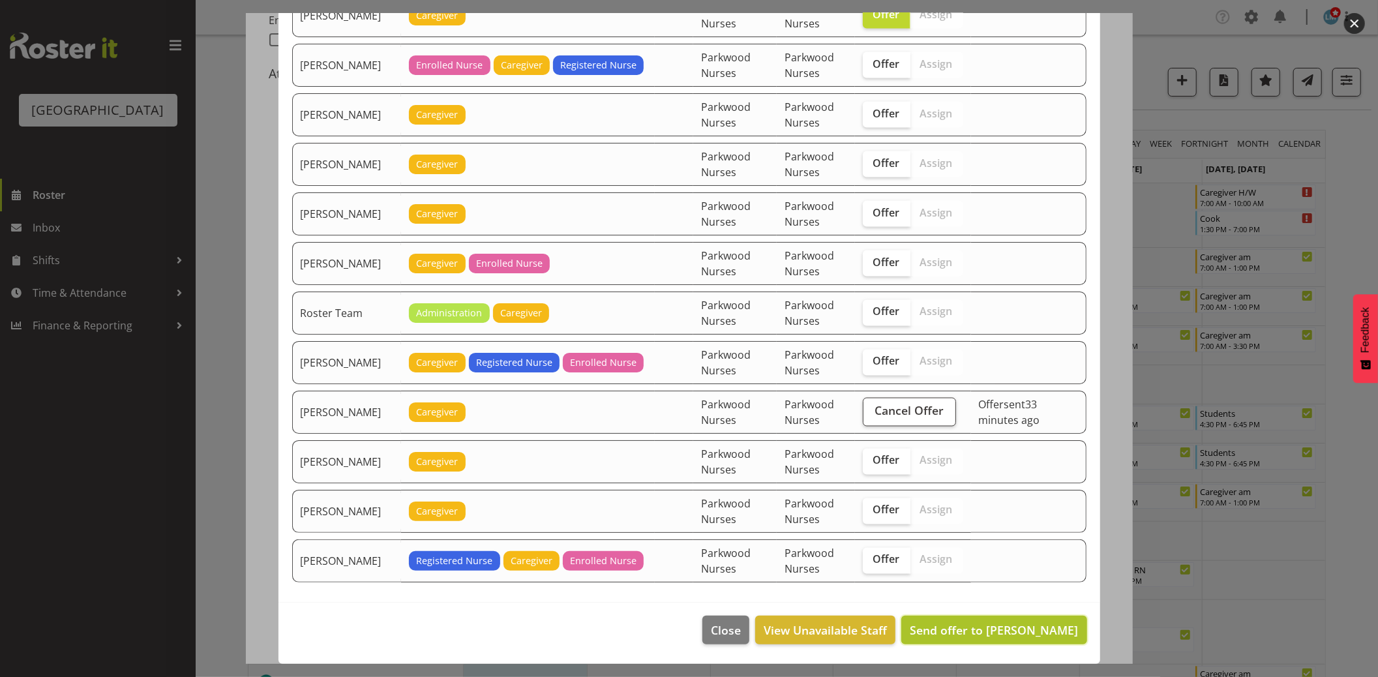
click at [992, 625] on span "Send offer to Maricon Nillo" at bounding box center [994, 630] width 168 height 16
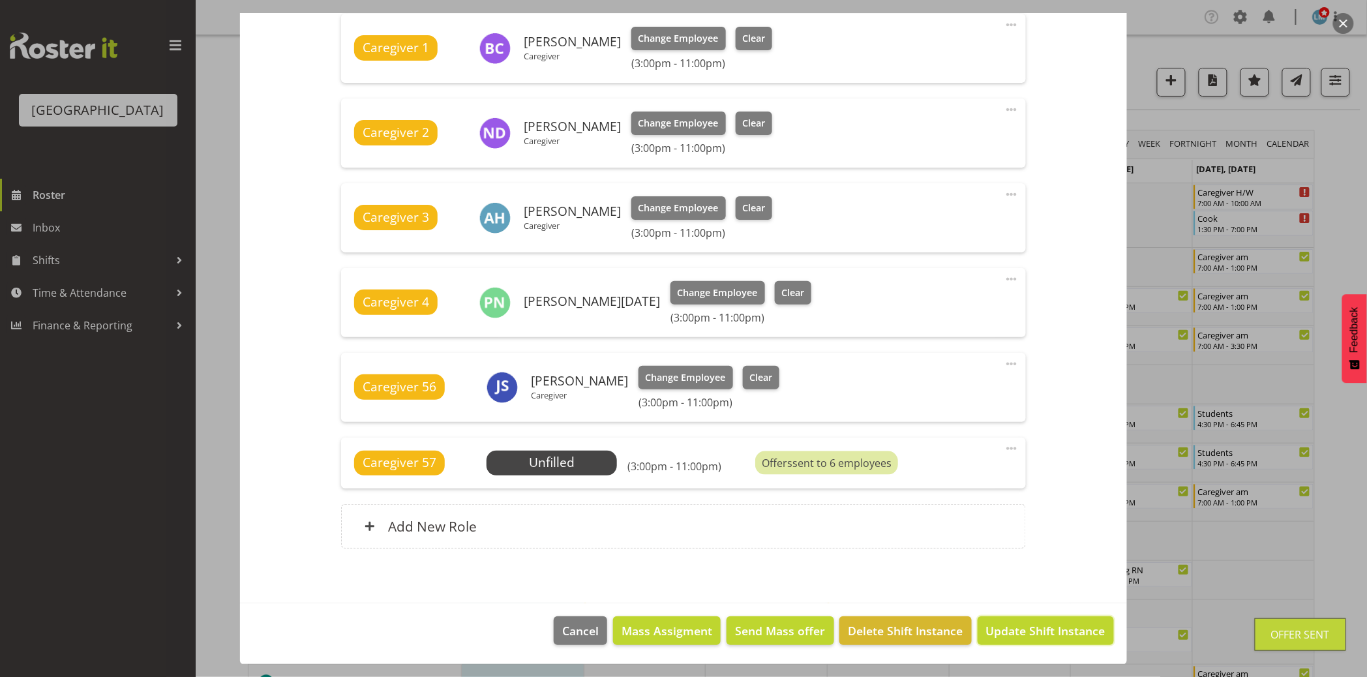
click at [992, 625] on span "Update Shift Instance" at bounding box center [1045, 630] width 119 height 17
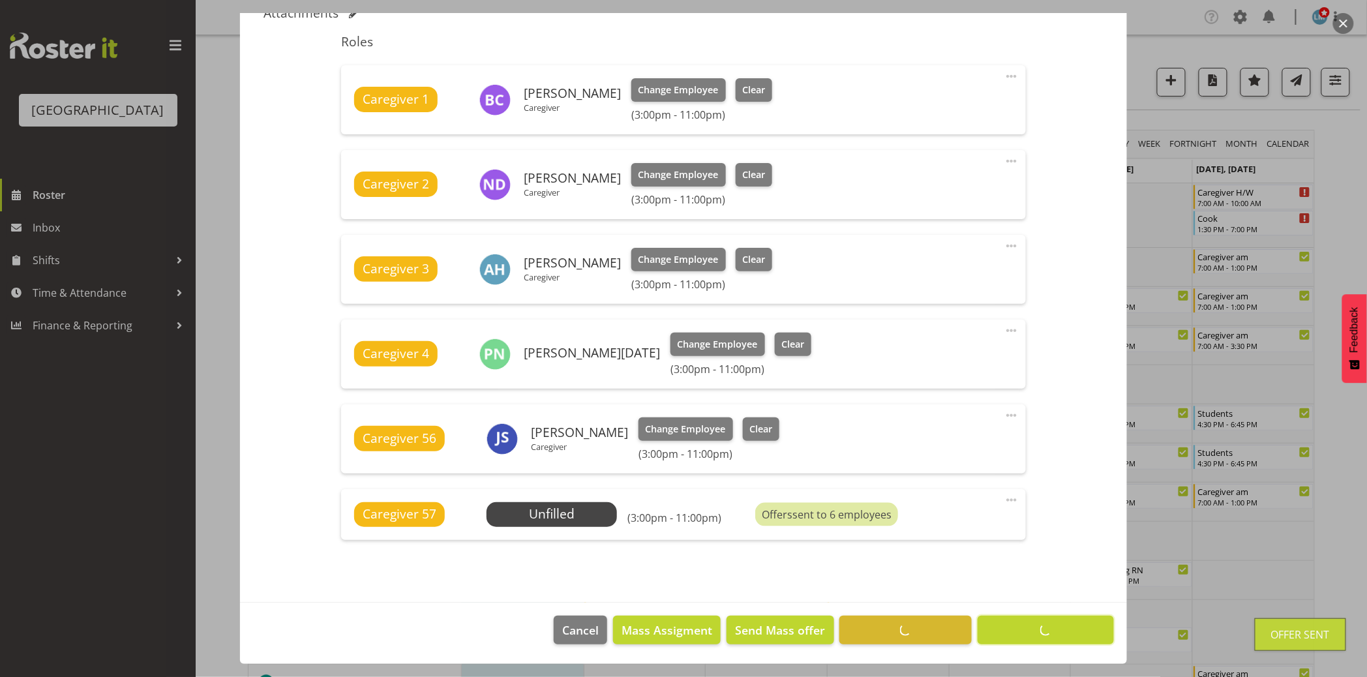
scroll to position [422, 0]
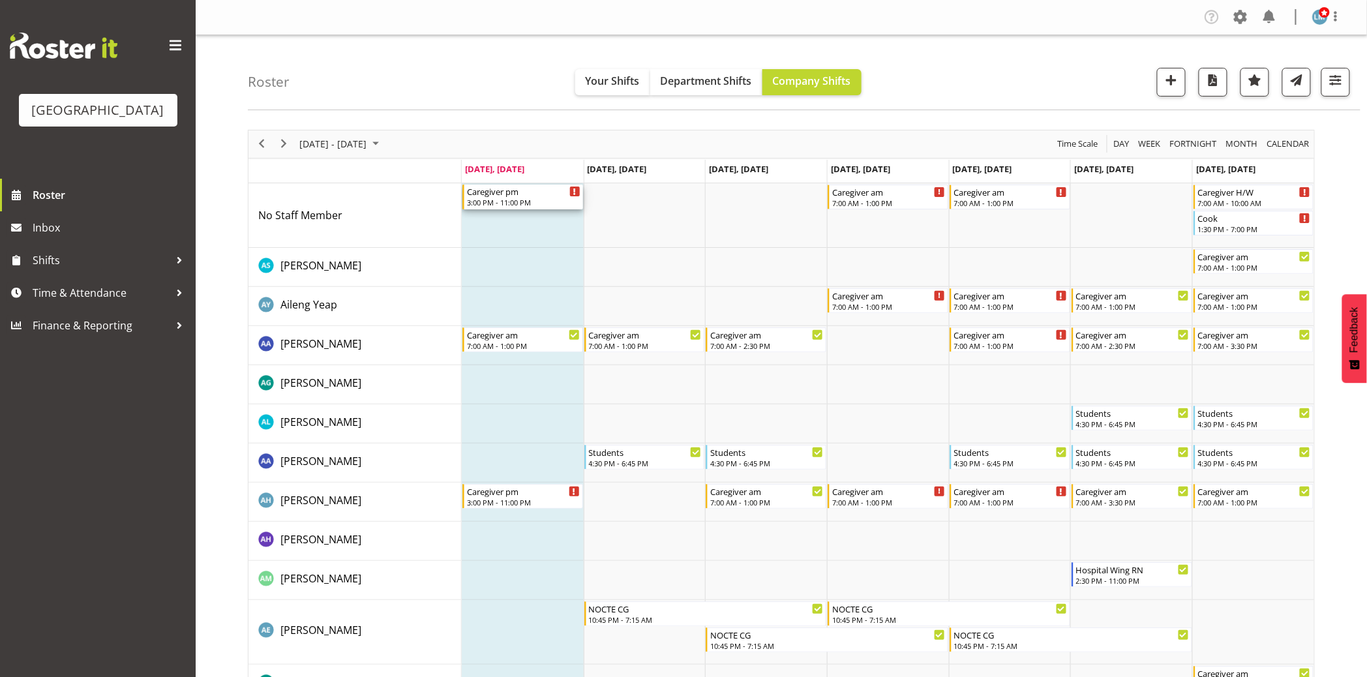
click at [484, 209] on div "Caregiver pm 3:00 PM - 11:00 PM" at bounding box center [523, 197] width 121 height 25
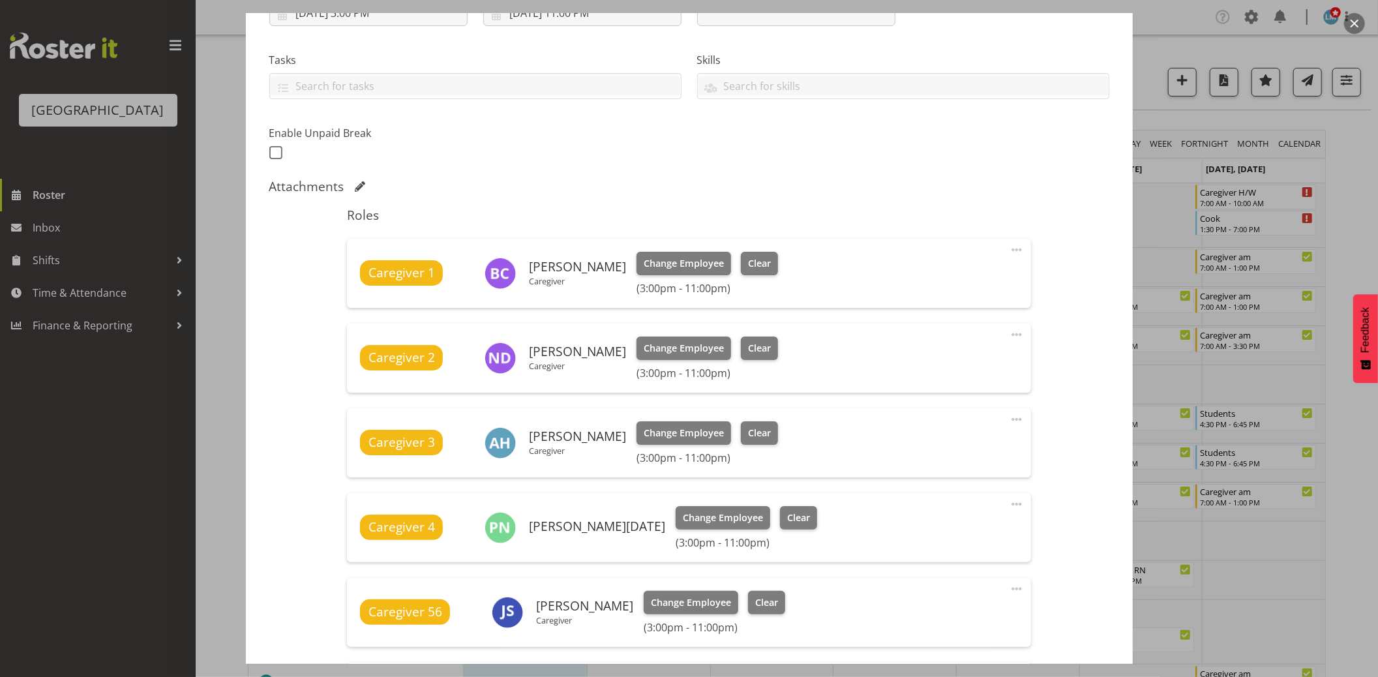
scroll to position [362, 0]
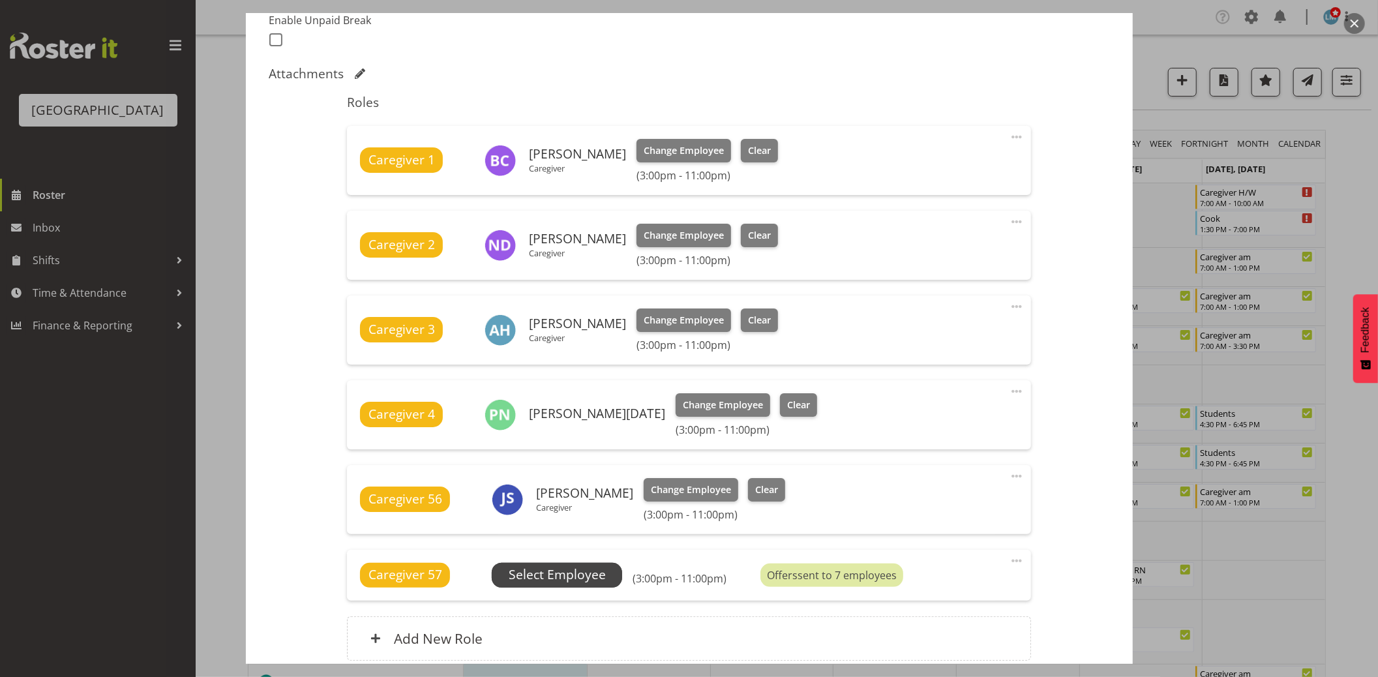
click at [573, 566] on span "Select Employee" at bounding box center [557, 575] width 97 height 19
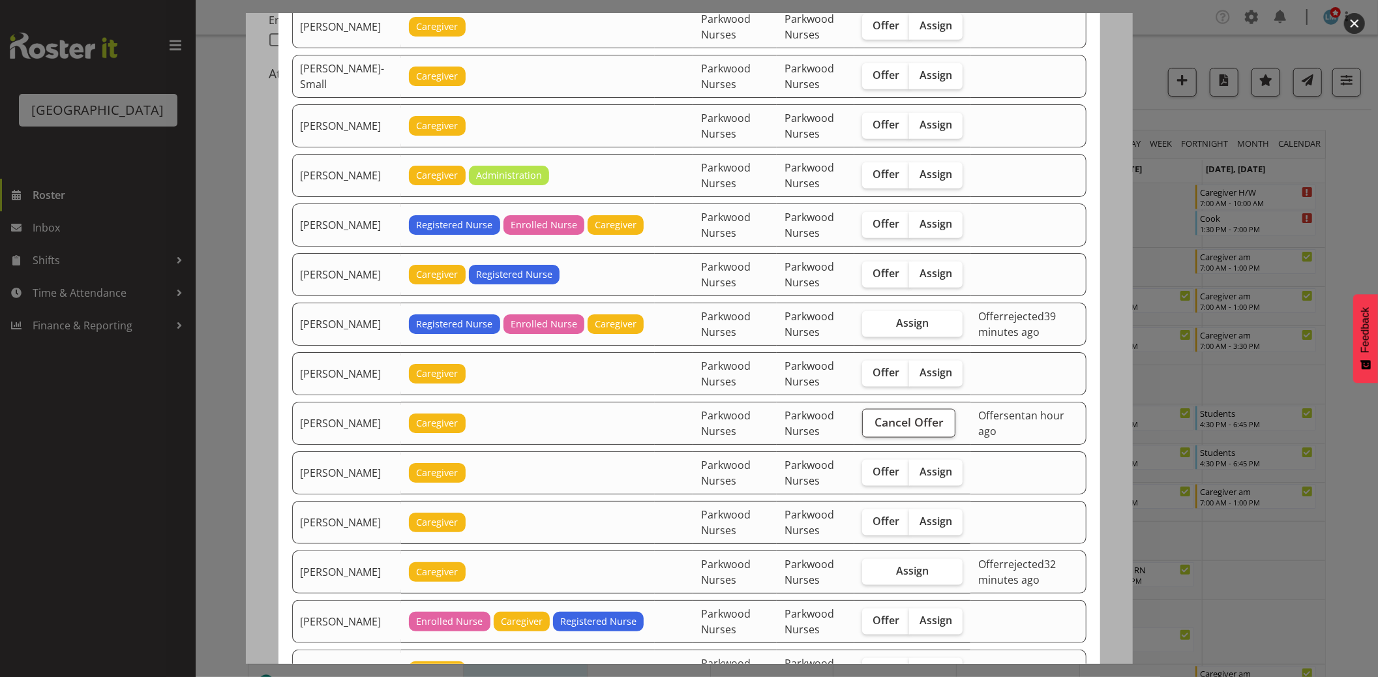
scroll to position [1377, 0]
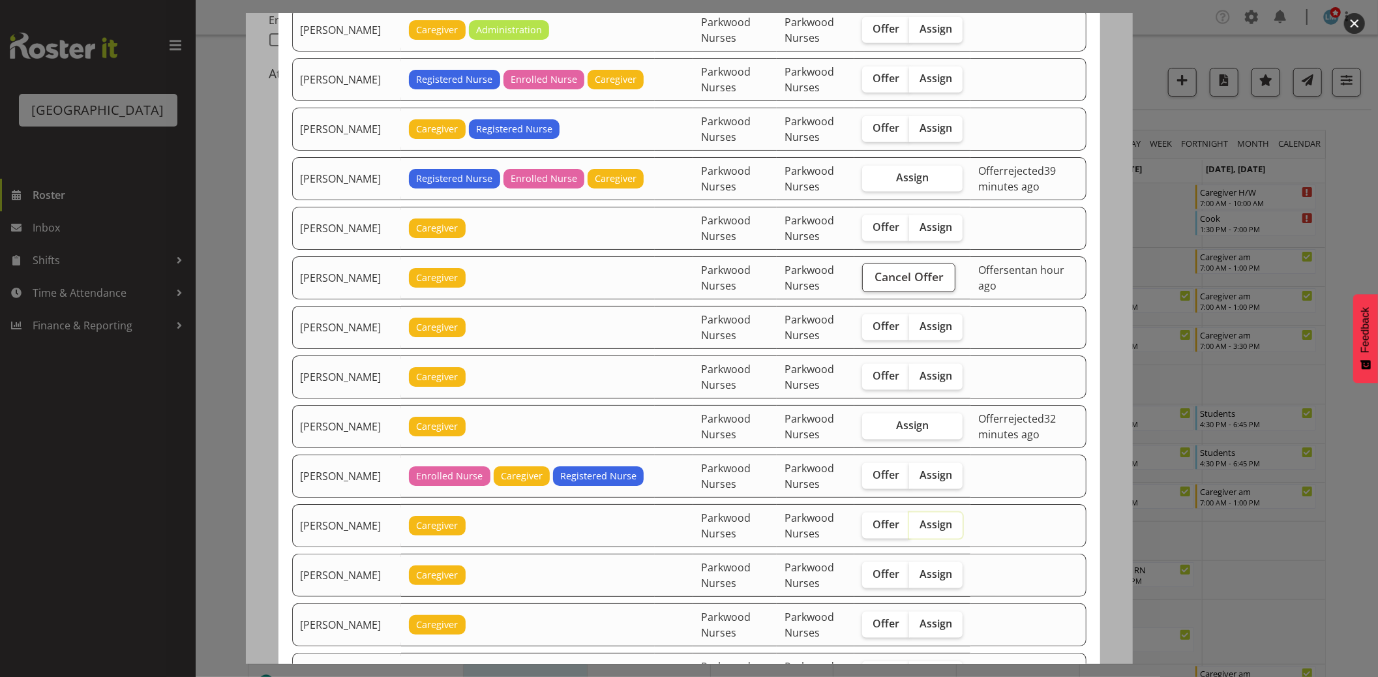
click at [917, 529] on input "Assign" at bounding box center [913, 525] width 8 height 8
checkbox input "true"
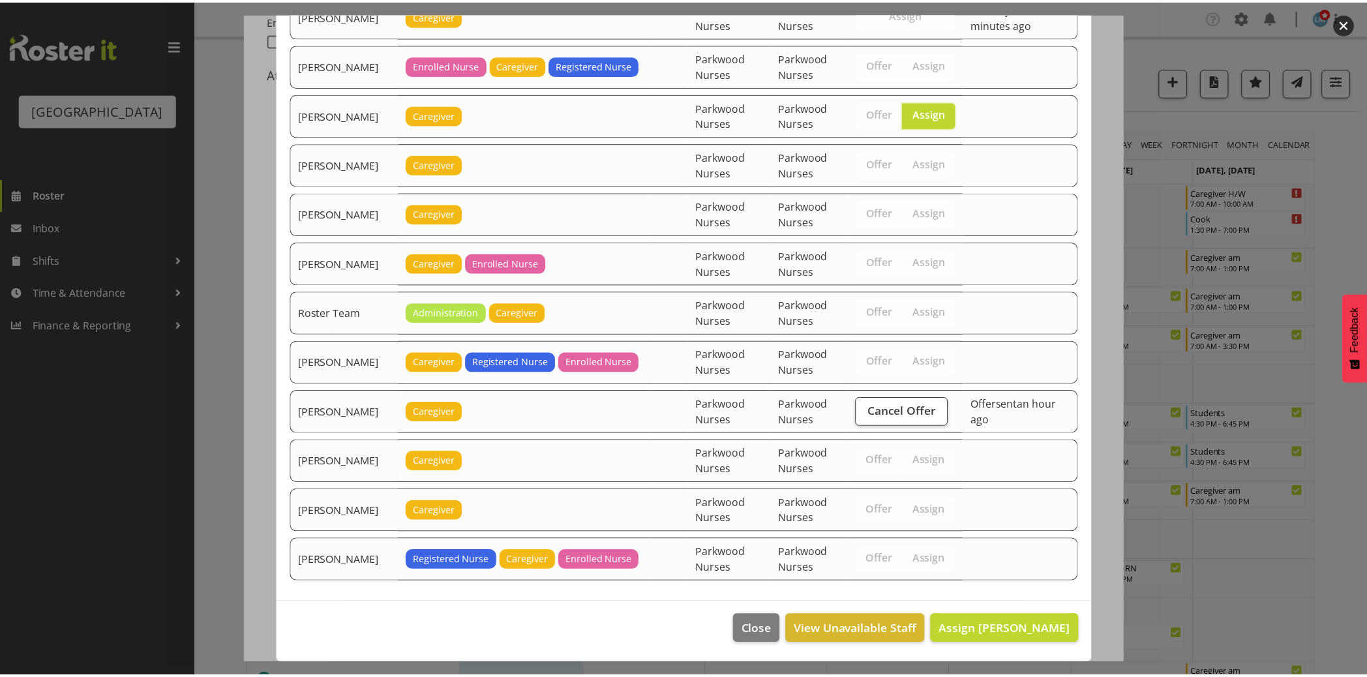
scroll to position [1794, 0]
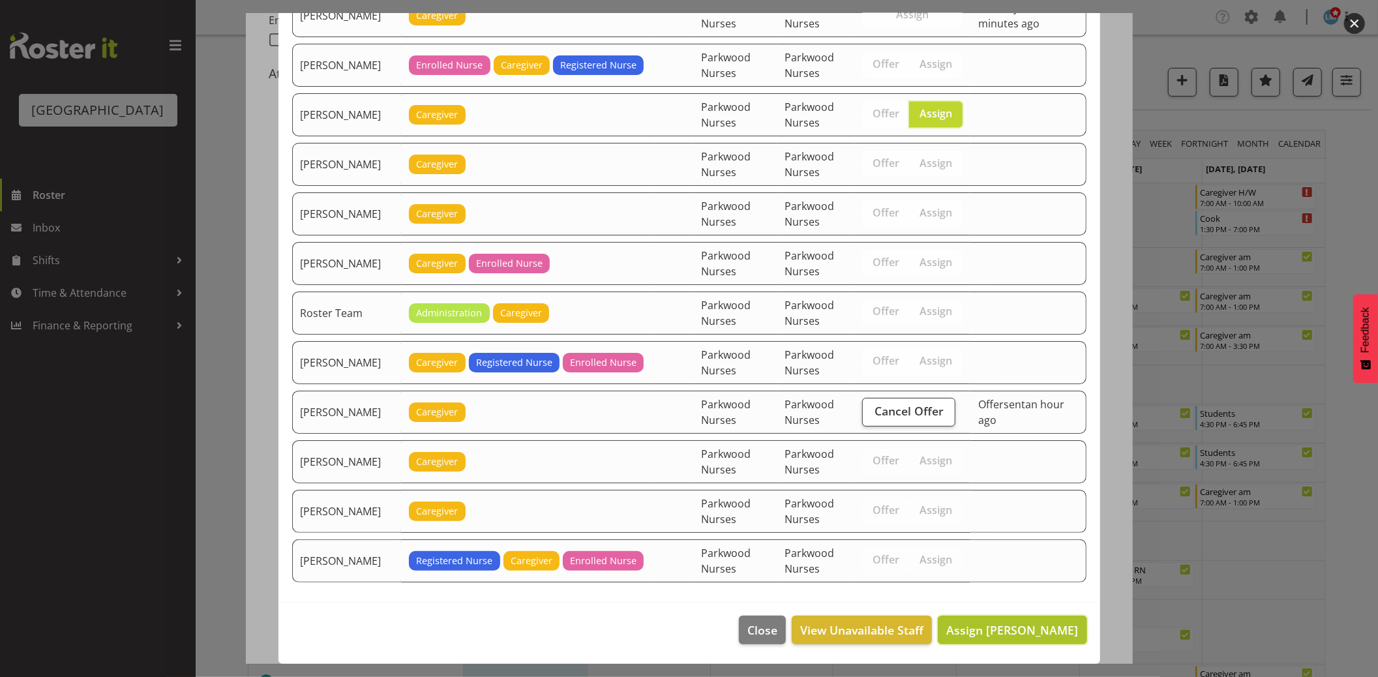
click at [1054, 636] on span "Assign [PERSON_NAME]" at bounding box center [1013, 630] width 132 height 16
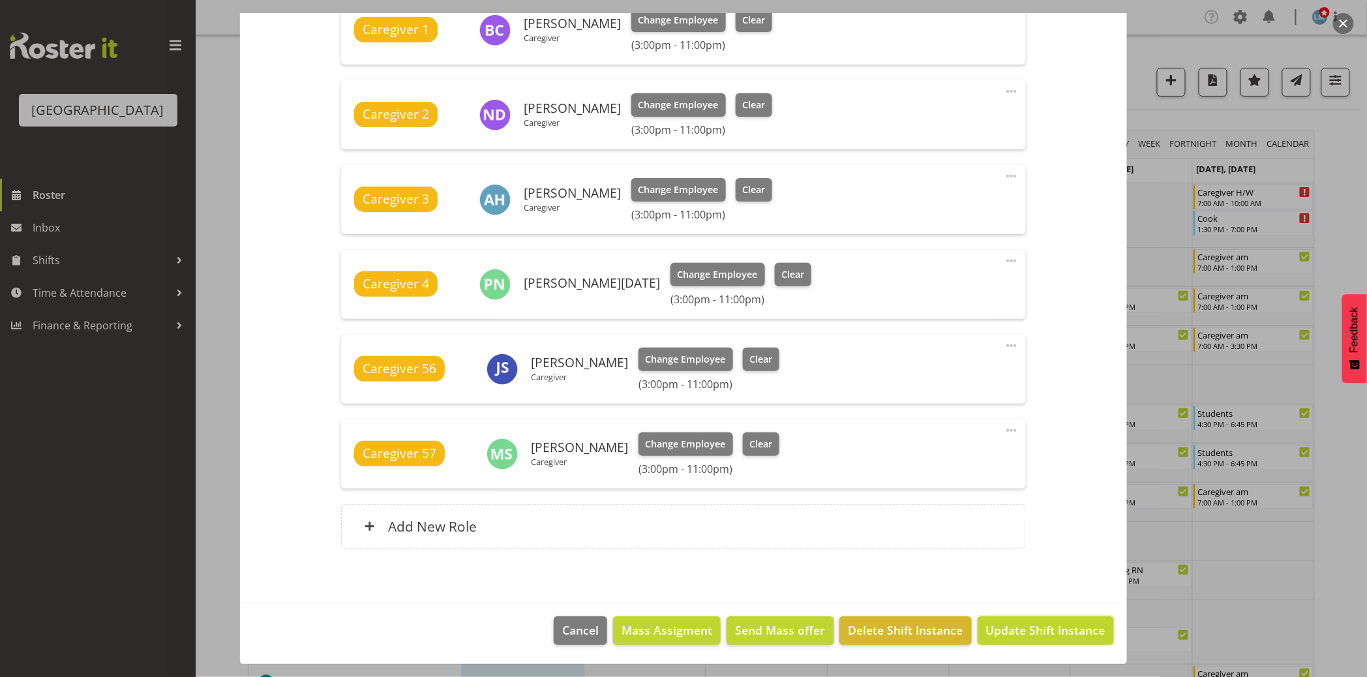
click at [1054, 635] on span "Update Shift Instance" at bounding box center [1045, 630] width 119 height 17
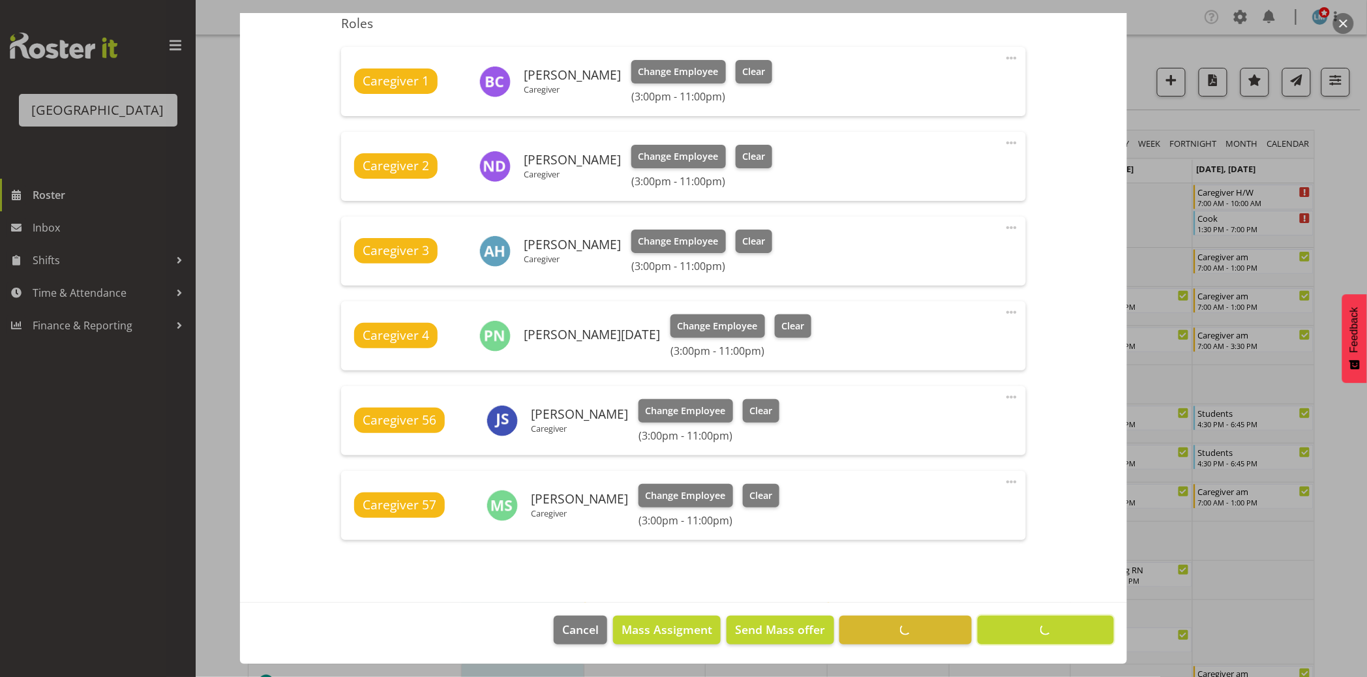
scroll to position [440, 0]
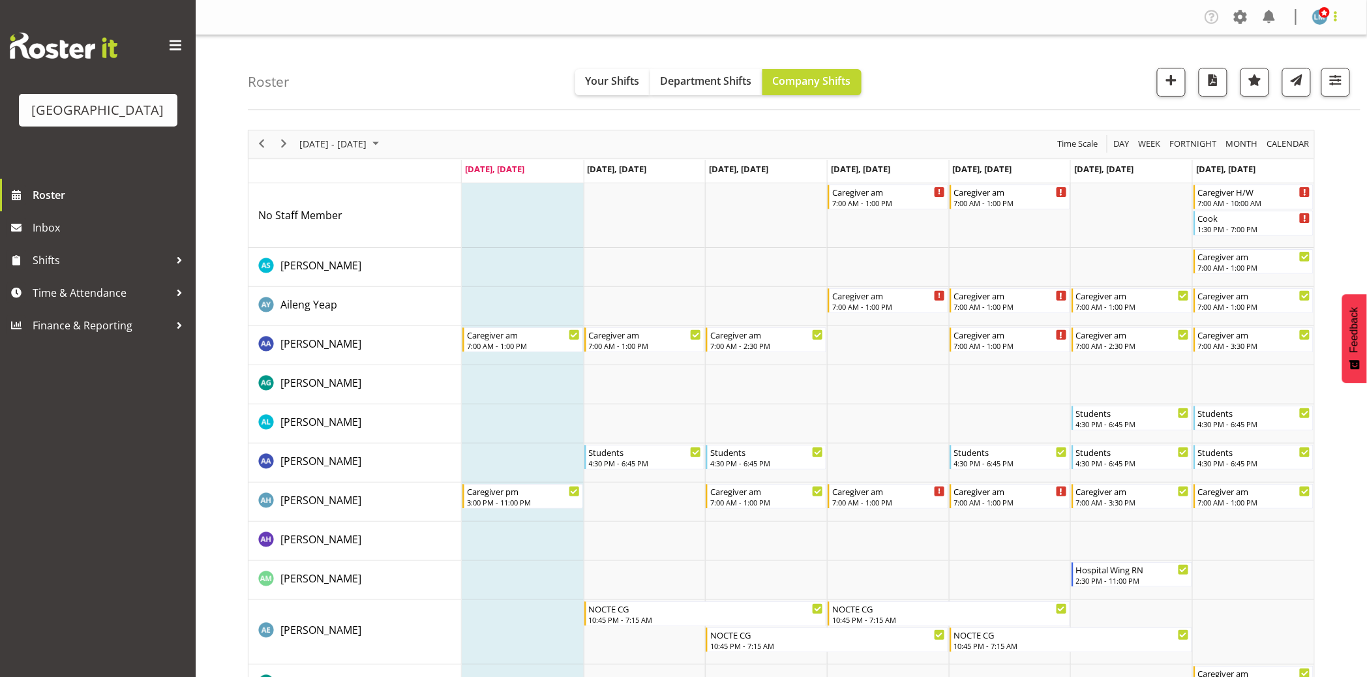
click at [1335, 21] on span at bounding box center [1336, 16] width 16 height 16
click at [1321, 73] on link "Log Out" at bounding box center [1281, 68] width 125 height 23
